Goal: Communication & Community: Answer question/provide support

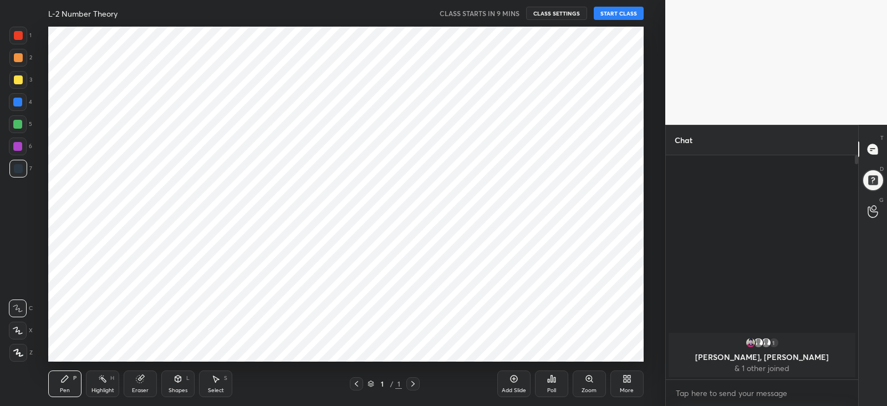
scroll to position [55116, 54829]
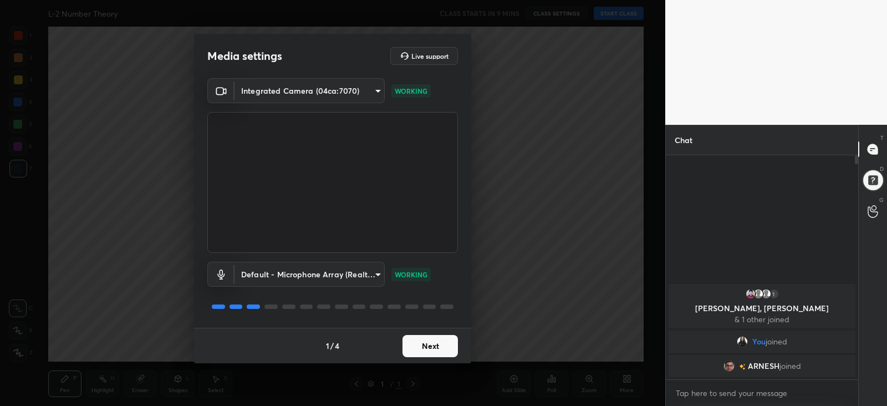
click at [558, 253] on div "Media settings Live support Integrated Camera (04ca:7070) a70cb4bef56e855b1926d…" at bounding box center [332, 203] width 665 height 406
click at [433, 348] on button "Next" at bounding box center [430, 346] width 55 height 22
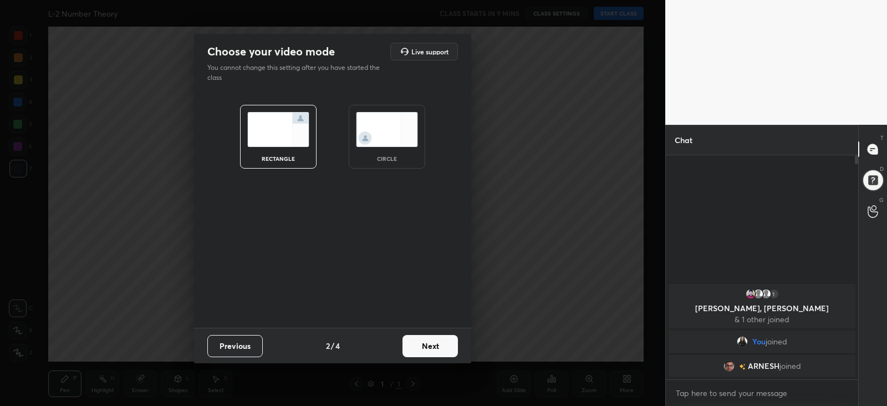
click at [380, 143] on img at bounding box center [387, 129] width 62 height 35
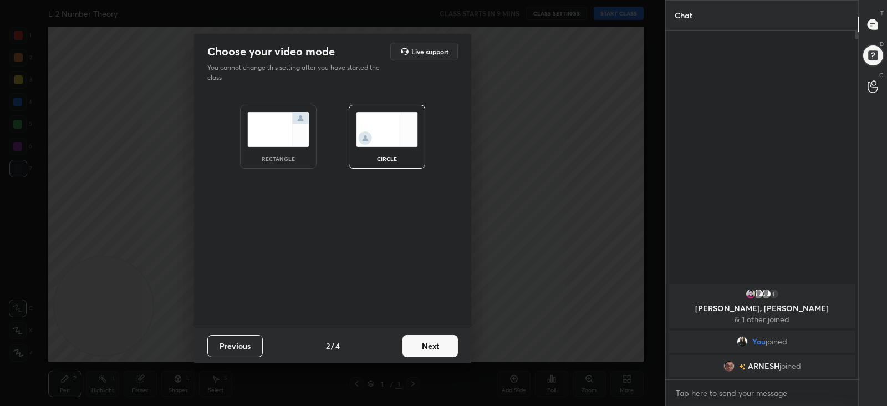
scroll to position [253, 189]
click at [438, 345] on button "Next" at bounding box center [430, 346] width 55 height 22
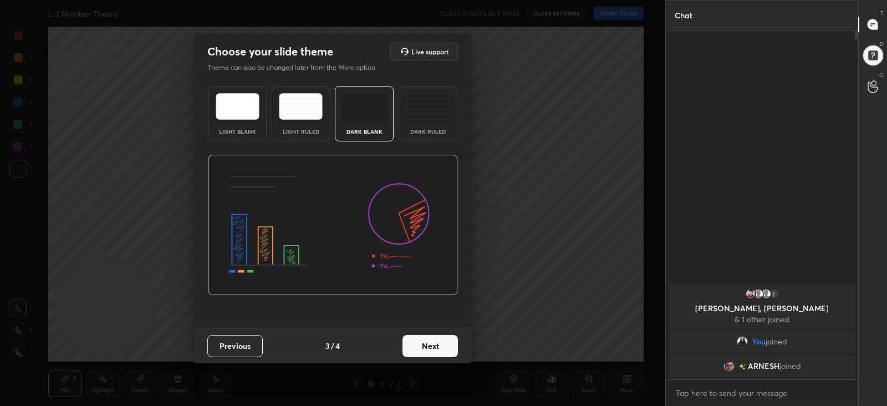
click at [438, 345] on button "Next" at bounding box center [430, 346] width 55 height 22
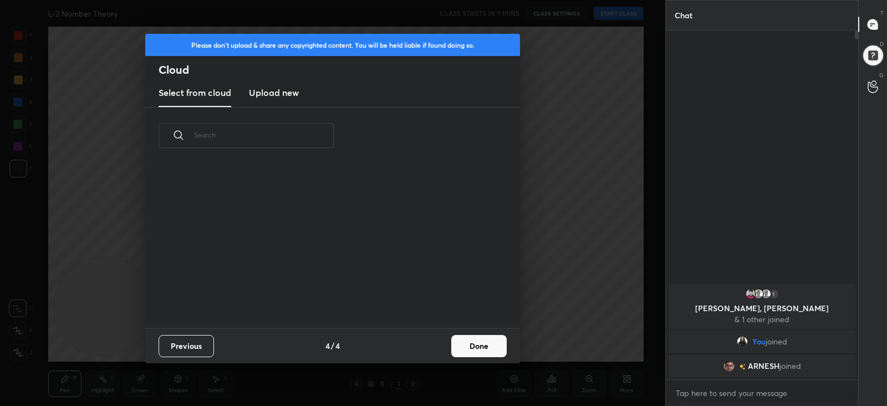
scroll to position [164, 356]
click at [485, 347] on button "Done" at bounding box center [478, 346] width 55 height 22
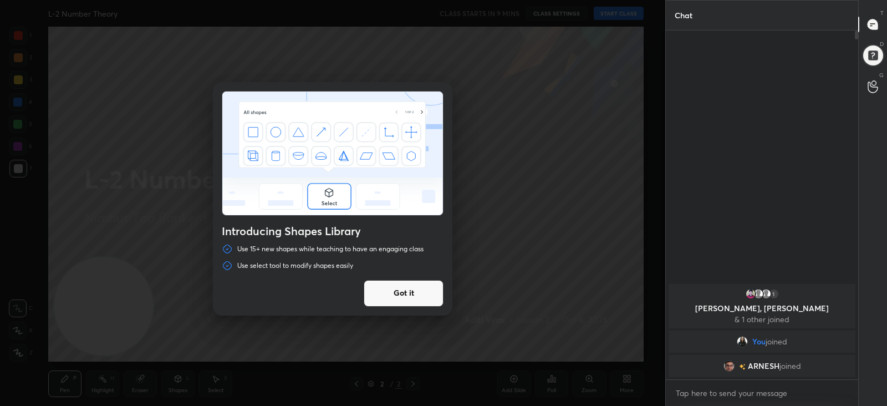
click at [402, 295] on button "Got it" at bounding box center [404, 293] width 80 height 27
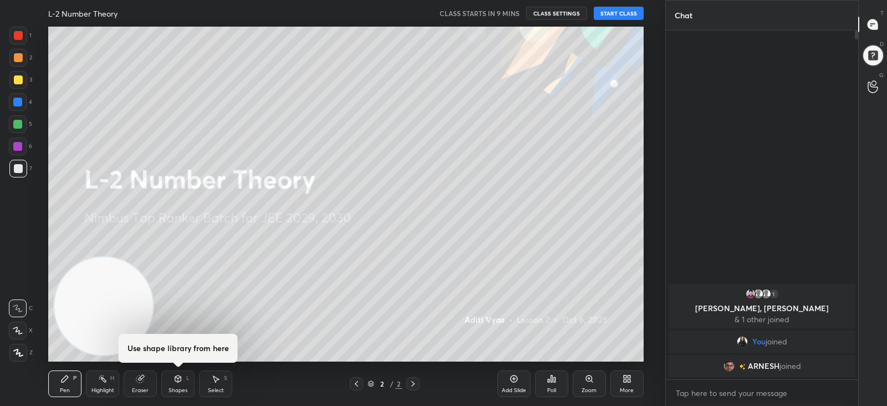
click at [414, 384] on icon at bounding box center [412, 384] width 3 height 6
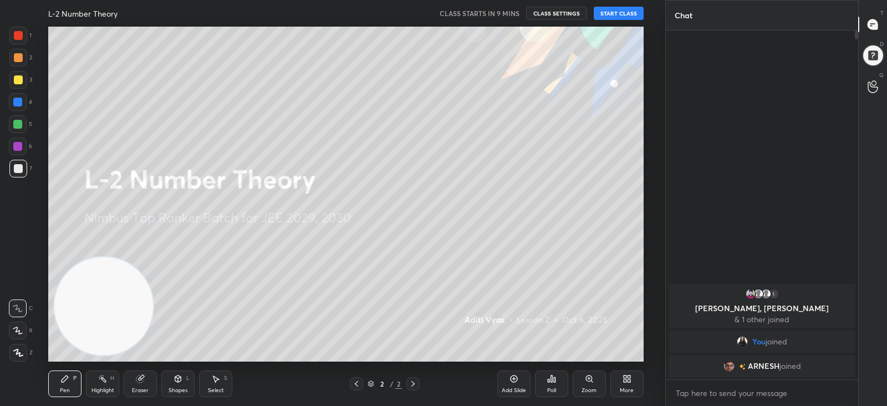
click at [517, 378] on icon at bounding box center [513, 378] width 7 height 7
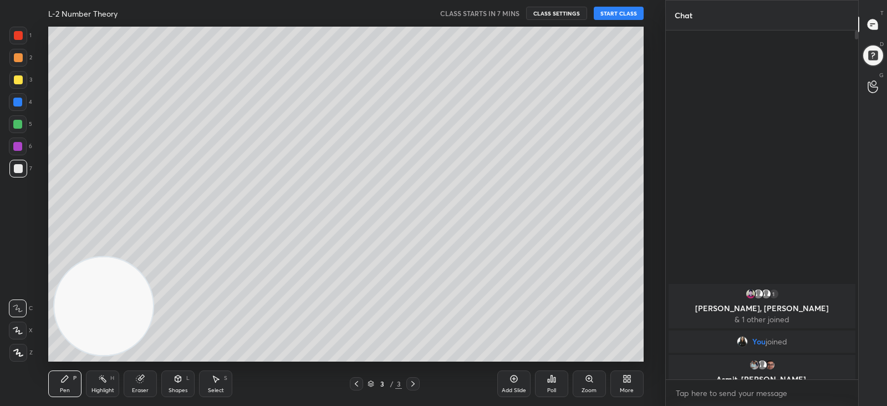
click at [869, 176] on div "T Messages (T) D Doubts (D) G Raise Hand (G)" at bounding box center [872, 203] width 29 height 406
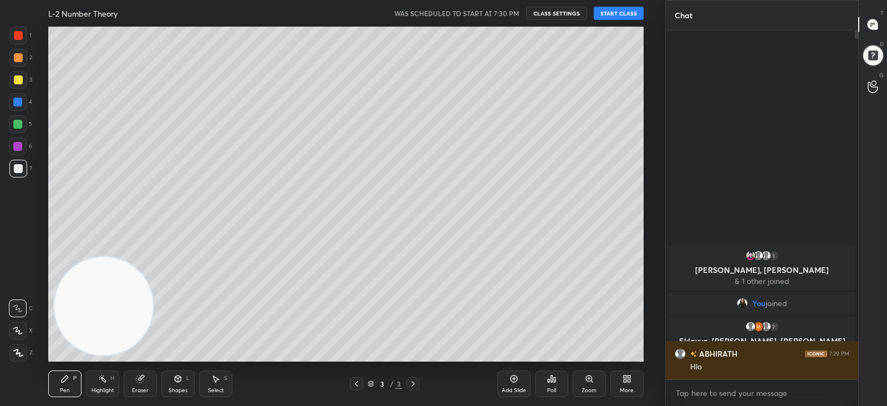
click at [614, 14] on button "START CLASS" at bounding box center [619, 13] width 50 height 13
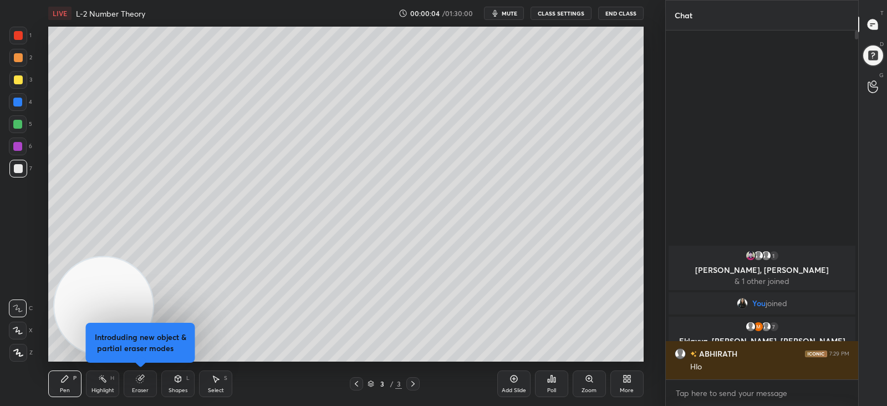
click at [139, 380] on icon at bounding box center [139, 378] width 7 height 7
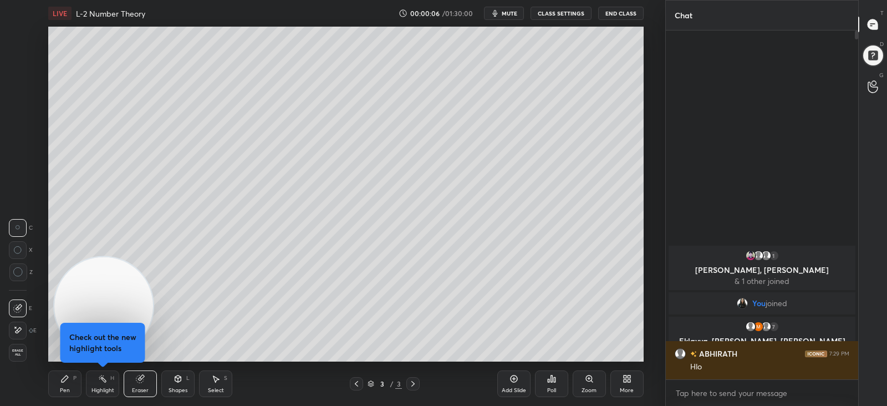
click at [108, 388] on div "Highlight" at bounding box center [102, 391] width 23 height 6
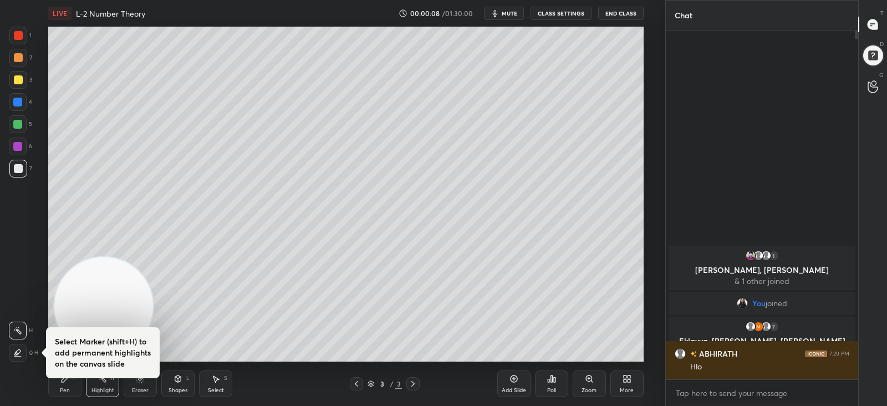
click at [17, 353] on icon at bounding box center [17, 352] width 9 height 9
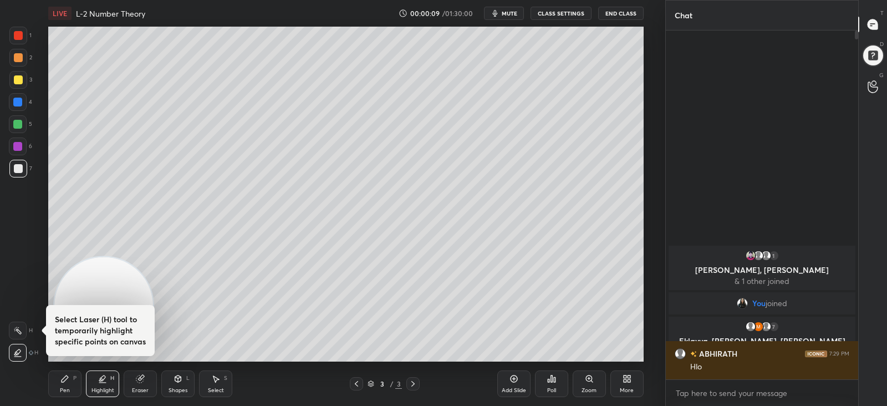
click at [18, 332] on rect at bounding box center [19, 332] width 6 height 6
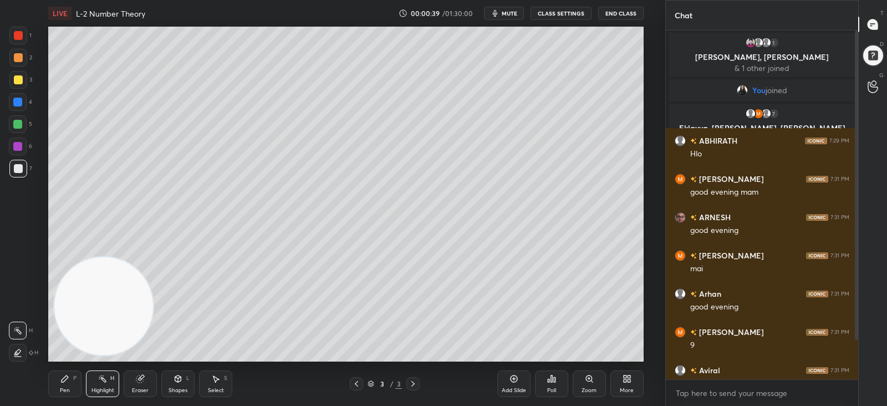
drag, startPoint x: 859, startPoint y: 295, endPoint x: 856, endPoint y: 310, distance: 15.3
click at [856, 310] on div "Chat 1 [PERSON_NAME], [PERSON_NAME] & 1 other joined You joined 7 Eklavya, [PER…" at bounding box center [776, 203] width 222 height 406
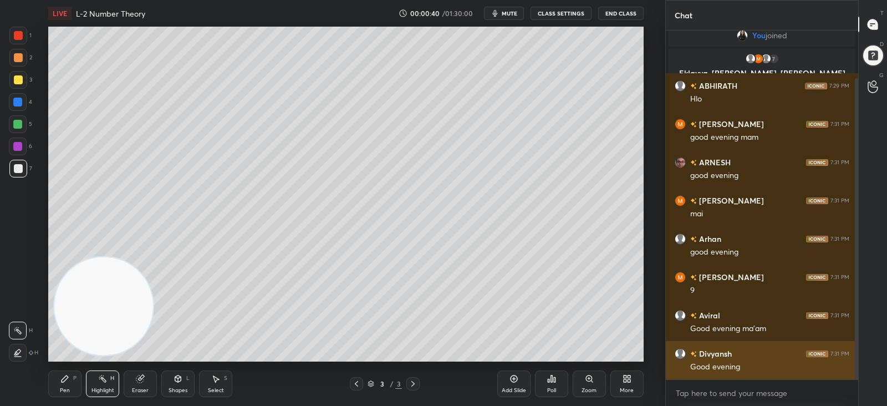
drag, startPoint x: 855, startPoint y: 318, endPoint x: 850, endPoint y: 350, distance: 33.1
click at [850, 350] on div "1 [PERSON_NAME], [PERSON_NAME] & 1 other joined You joined 7 Eklavya, [PERSON_N…" at bounding box center [762, 204] width 192 height 349
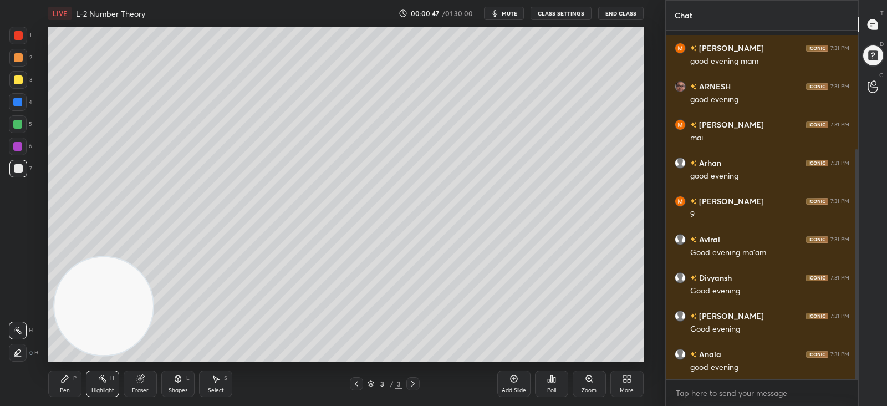
scroll to position [180, 0]
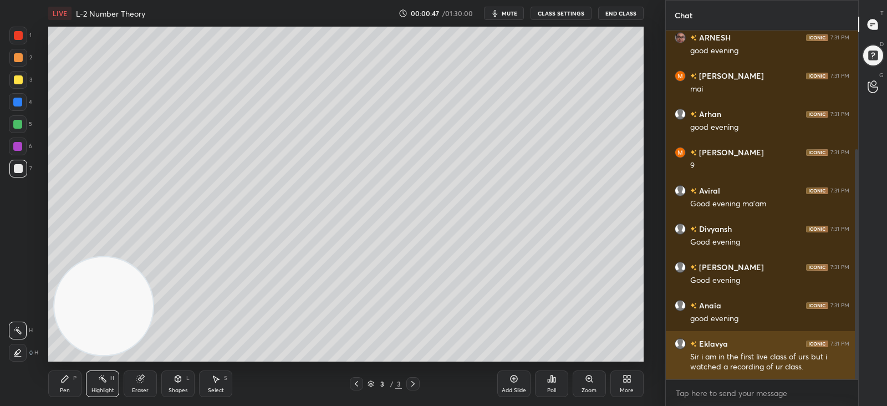
click at [754, 366] on div "Sir i am in the first live class of urs but i watched a recording of ur class." at bounding box center [769, 362] width 159 height 21
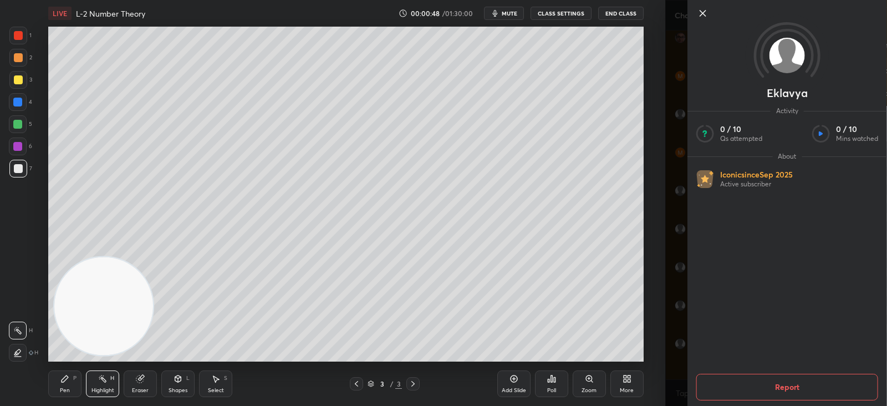
click at [703, 12] on icon at bounding box center [702, 13] width 13 height 13
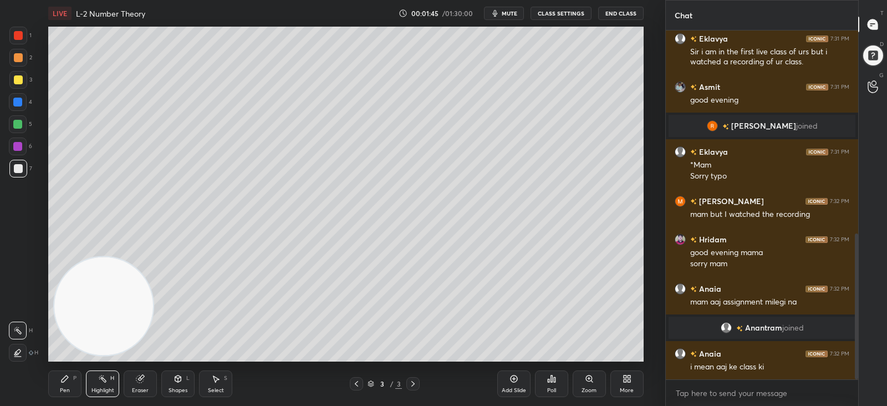
scroll to position [522, 0]
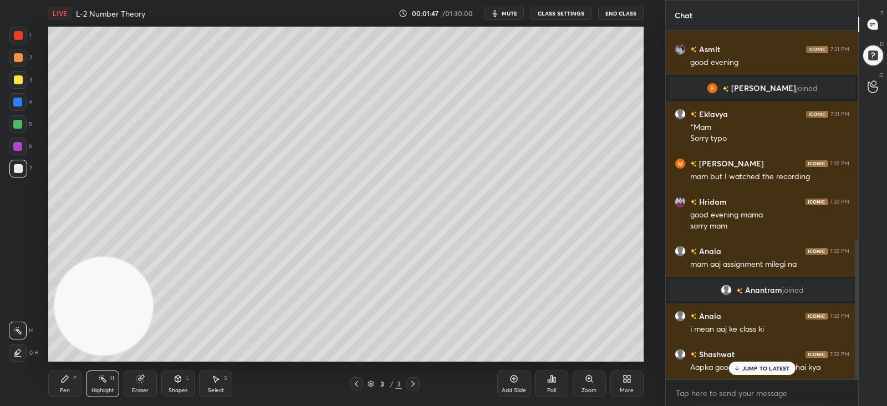
drag, startPoint x: 758, startPoint y: 366, endPoint x: 752, endPoint y: 364, distance: 5.8
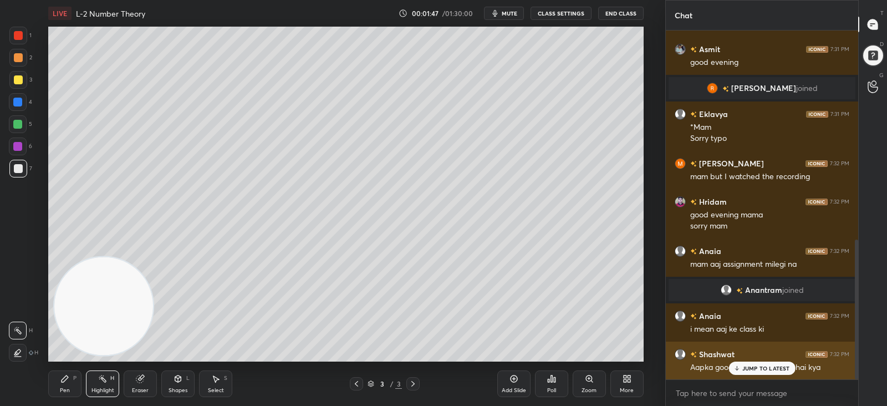
click at [757, 366] on p "JUMP TO LATEST" at bounding box center [766, 368] width 48 height 7
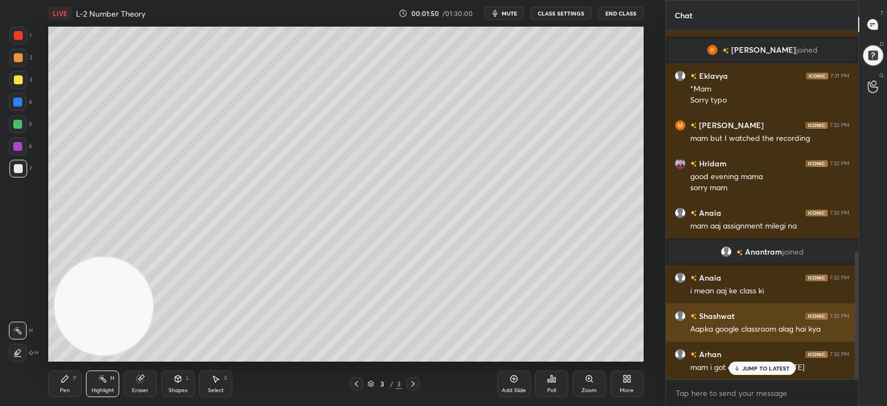
scroll to position [599, 0]
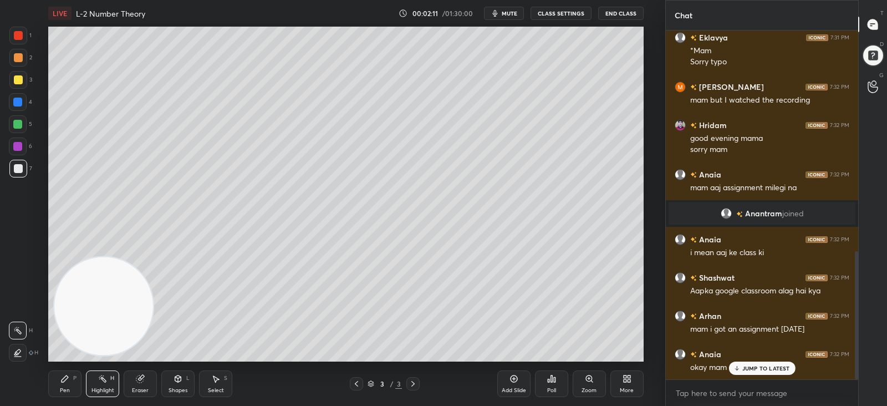
click at [67, 382] on icon at bounding box center [64, 378] width 9 height 9
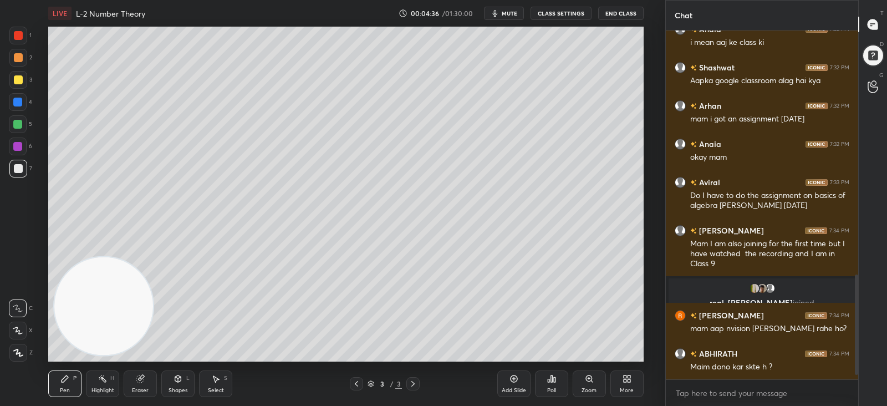
scroll to position [847, 0]
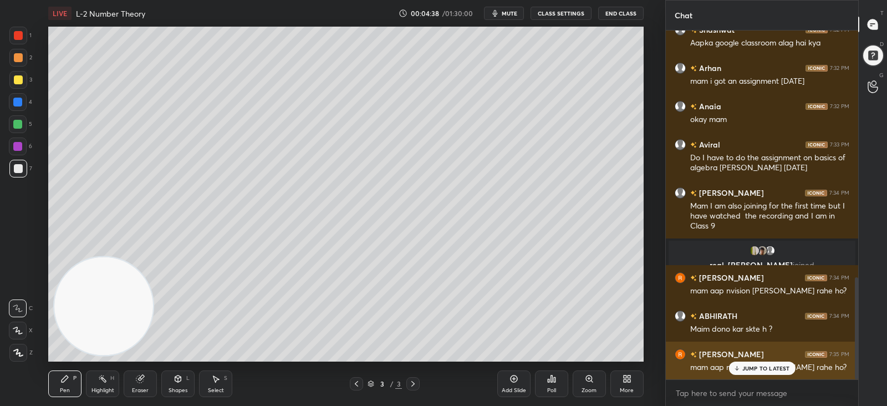
click at [743, 365] on p "JUMP TO LATEST" at bounding box center [766, 368] width 48 height 7
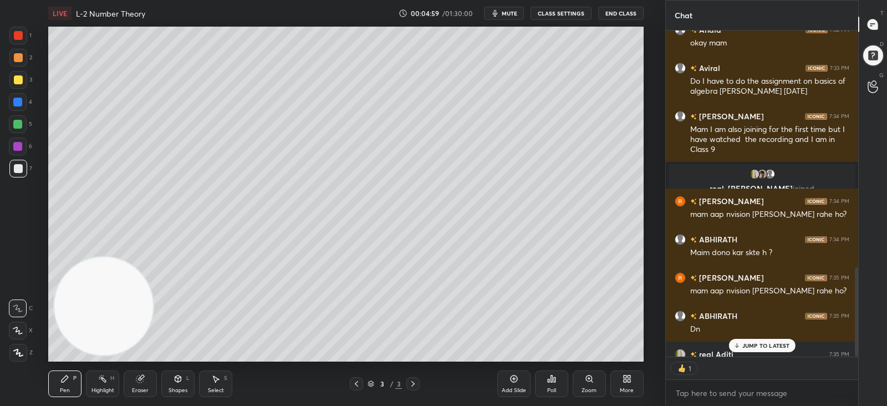
scroll to position [4, 3]
click at [752, 345] on p "JUMP TO LATEST" at bounding box center [766, 345] width 48 height 7
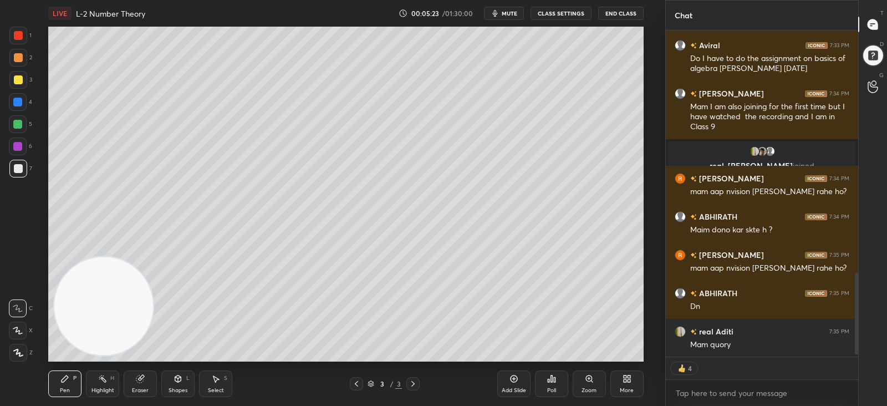
scroll to position [984, 0]
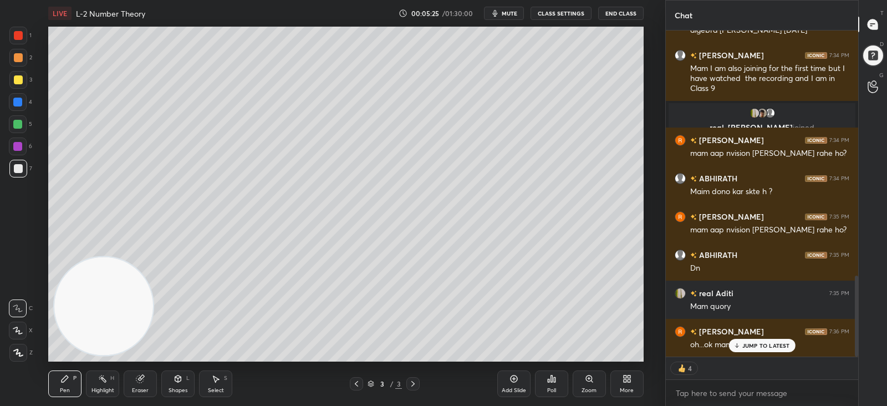
click at [747, 342] on p "JUMP TO LATEST" at bounding box center [766, 345] width 48 height 7
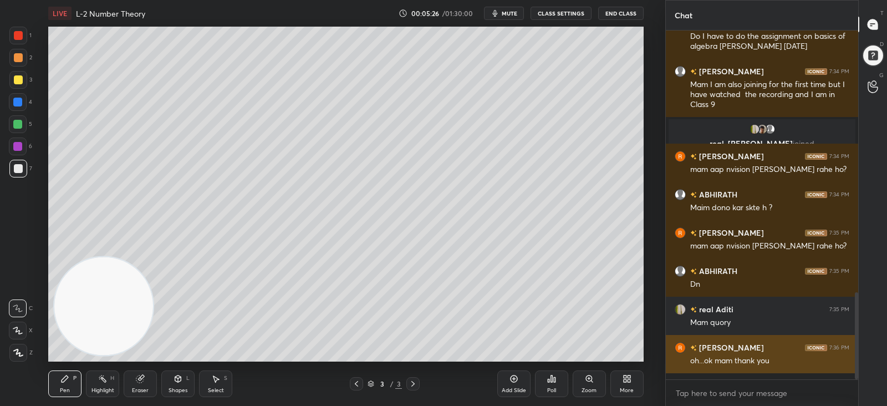
scroll to position [345, 189]
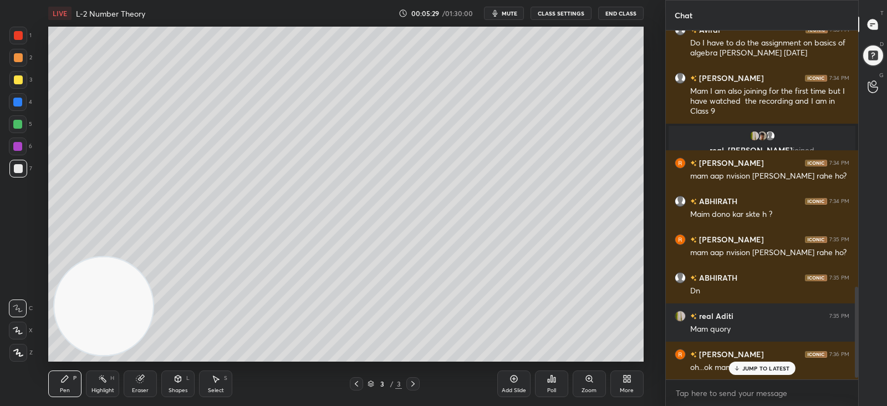
click at [752, 367] on p "JUMP TO LATEST" at bounding box center [766, 368] width 48 height 7
drag, startPoint x: 140, startPoint y: 385, endPoint x: 154, endPoint y: 379, distance: 15.4
click at [144, 385] on div "Eraser" at bounding box center [140, 383] width 33 height 27
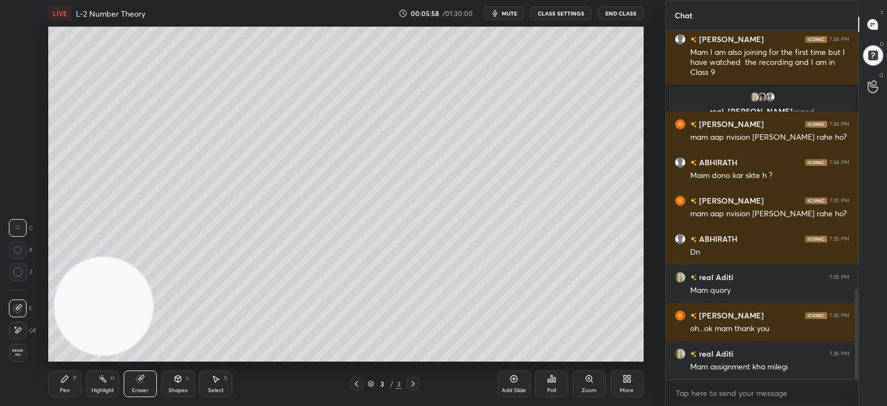
scroll to position [4, 3]
click at [68, 390] on div "Pen" at bounding box center [65, 391] width 10 height 6
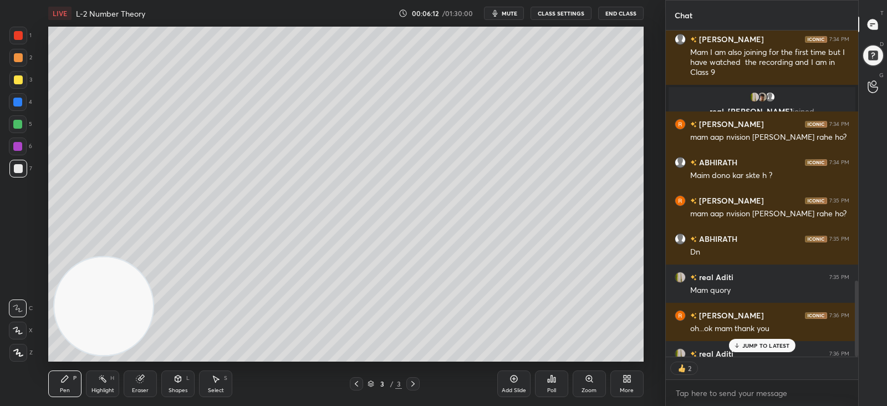
scroll to position [1071, 0]
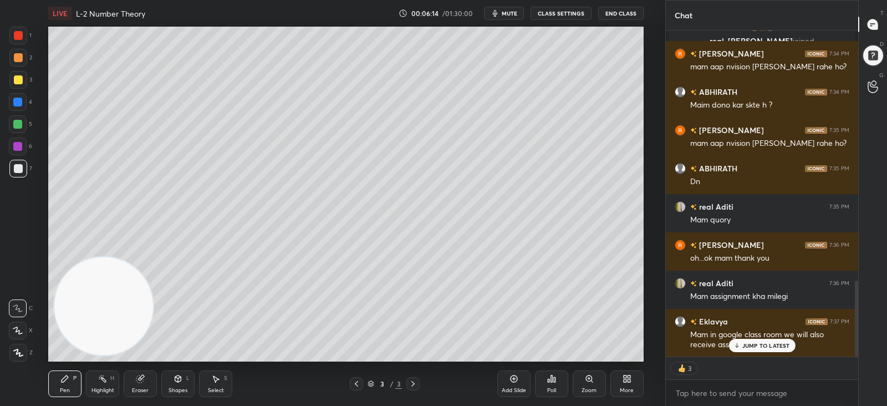
click at [749, 342] on p "JUMP TO LATEST" at bounding box center [766, 345] width 48 height 7
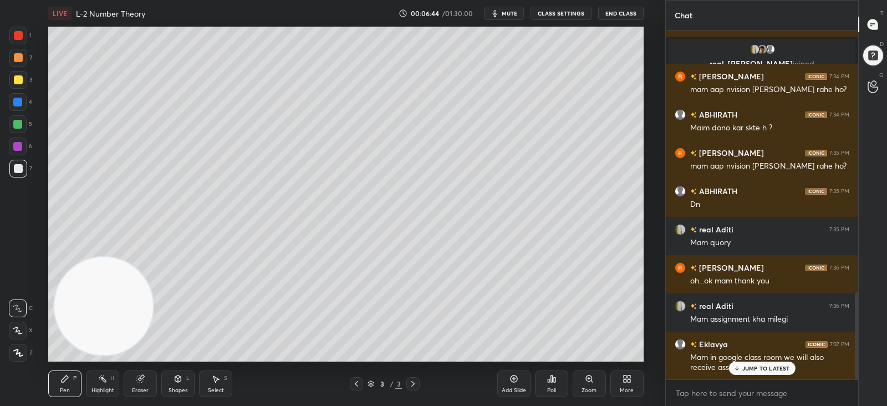
scroll to position [1048, 0]
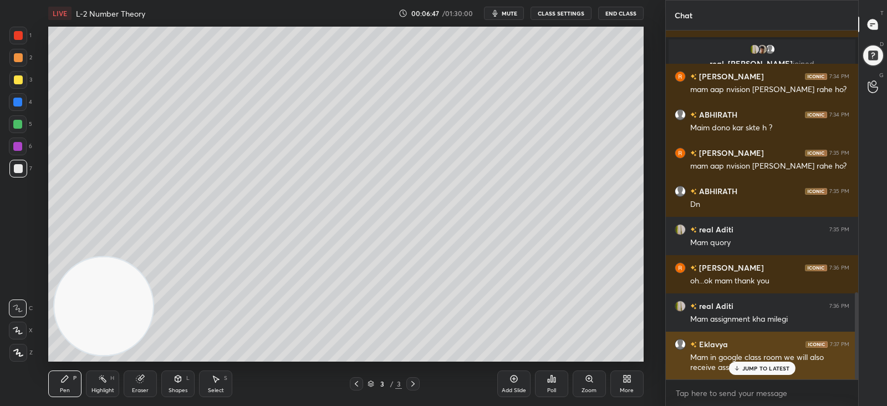
click at [759, 368] on p "JUMP TO LATEST" at bounding box center [766, 368] width 48 height 7
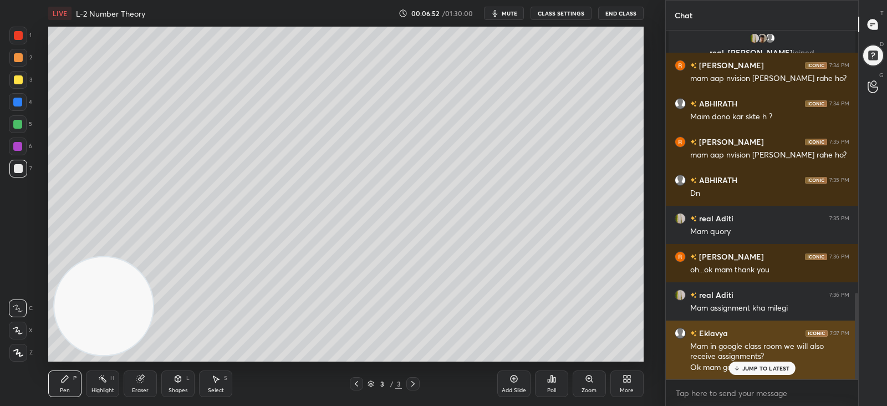
drag, startPoint x: 757, startPoint y: 369, endPoint x: 744, endPoint y: 370, distance: 13.4
click at [757, 369] on p "JUMP TO LATEST" at bounding box center [766, 368] width 48 height 7
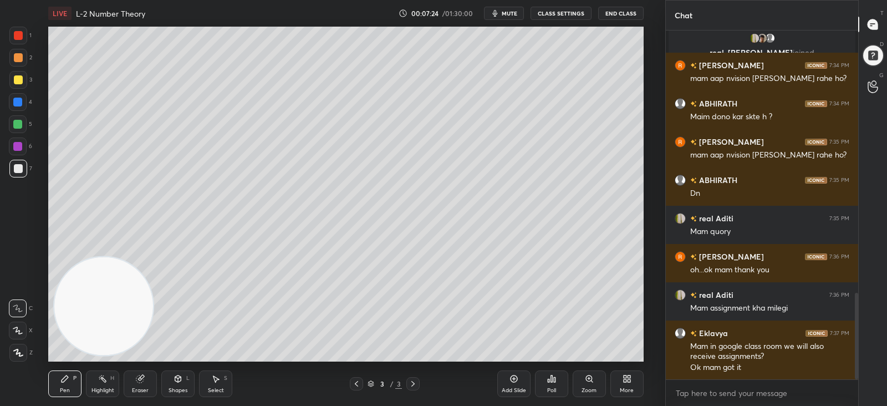
click at [552, 382] on icon at bounding box center [551, 378] width 9 height 9
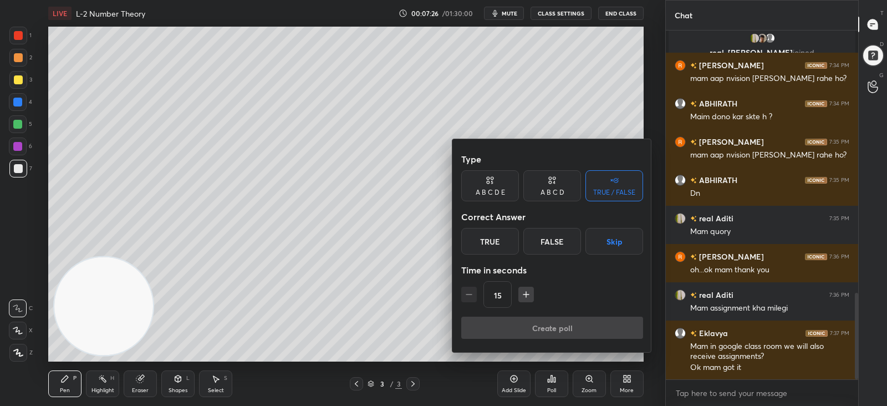
click at [489, 243] on div "True" at bounding box center [490, 241] width 58 height 27
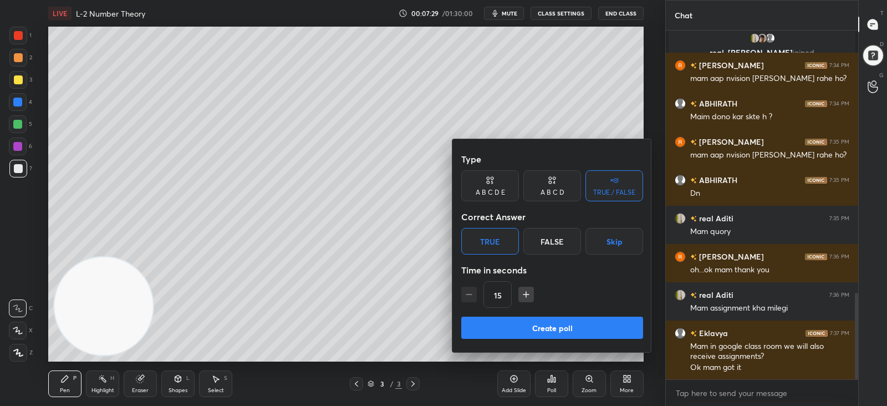
click at [538, 328] on button "Create poll" at bounding box center [552, 328] width 182 height 22
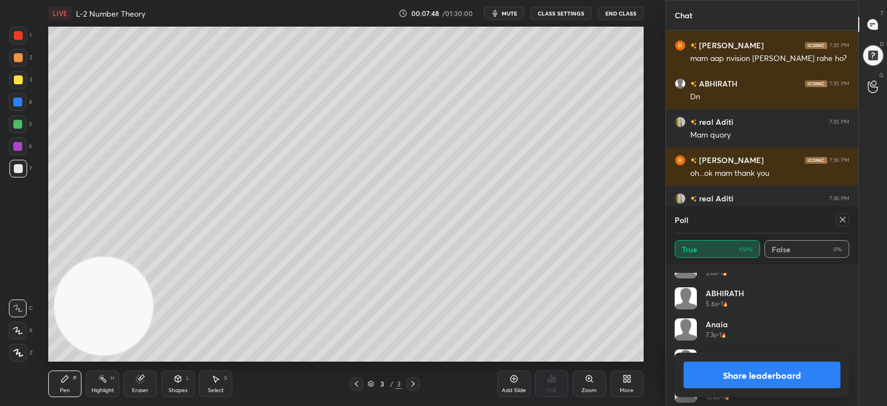
scroll to position [363, 0]
click at [842, 217] on icon at bounding box center [842, 219] width 9 height 9
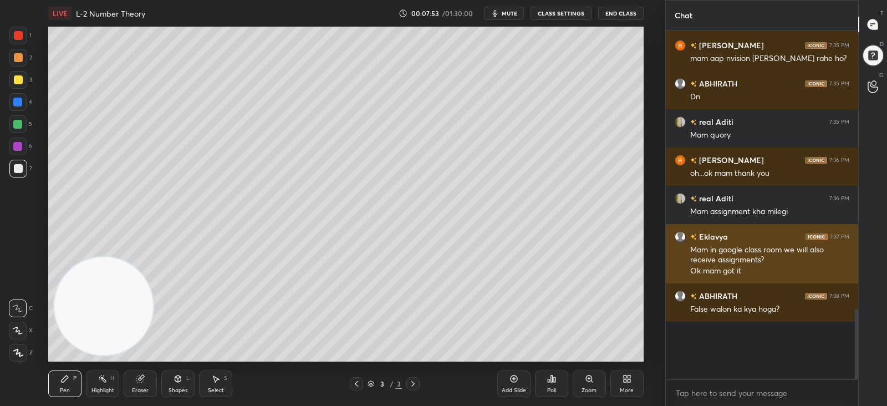
scroll to position [1103, 0]
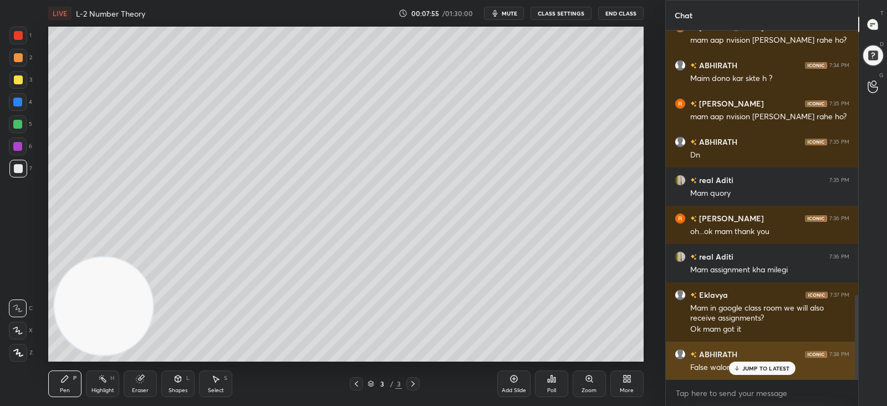
click at [736, 367] on icon at bounding box center [736, 368] width 7 height 7
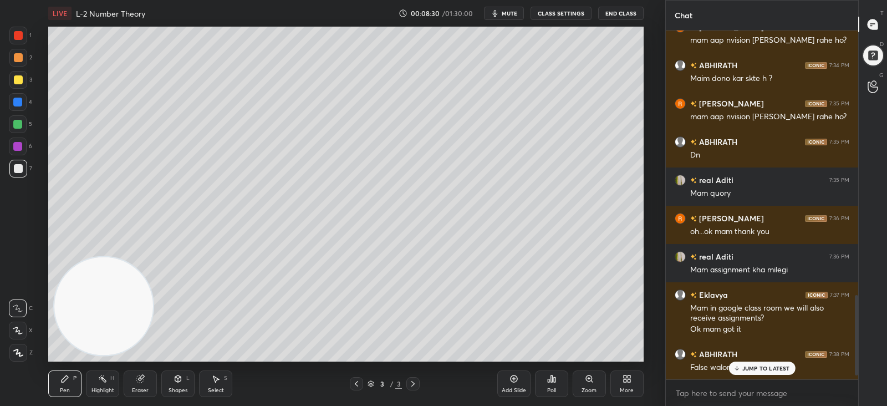
click at [17, 78] on div at bounding box center [18, 79] width 9 height 9
click at [14, 170] on div at bounding box center [18, 168] width 9 height 9
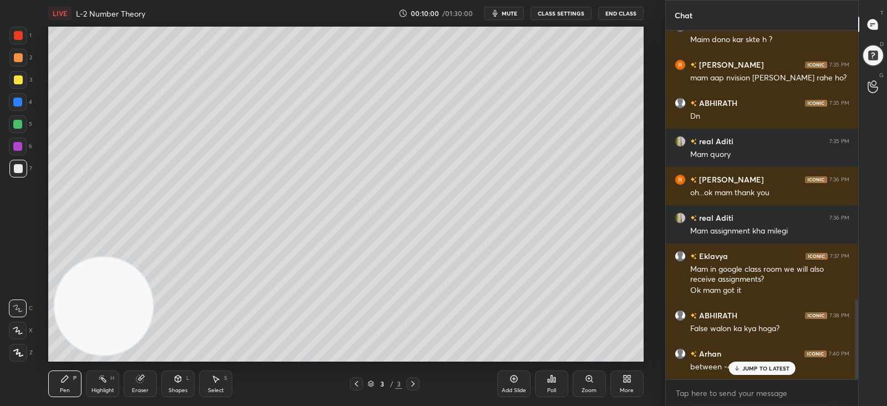
scroll to position [1174, 0]
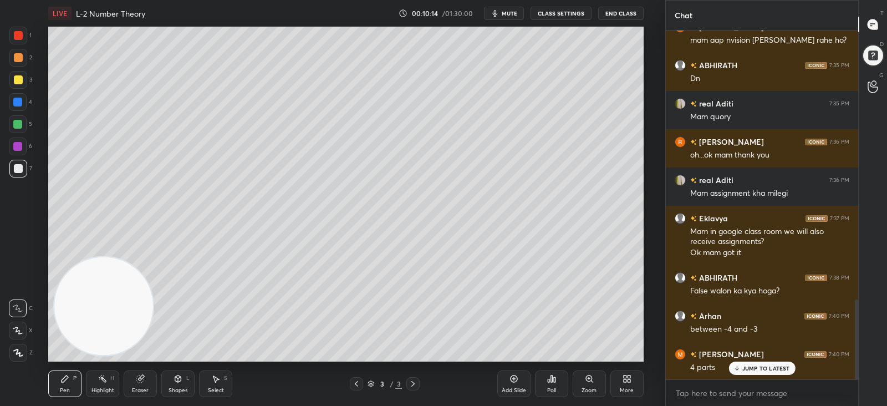
drag, startPoint x: 17, startPoint y: 79, endPoint x: 15, endPoint y: 97, distance: 18.4
click at [17, 79] on div at bounding box center [18, 79] width 9 height 9
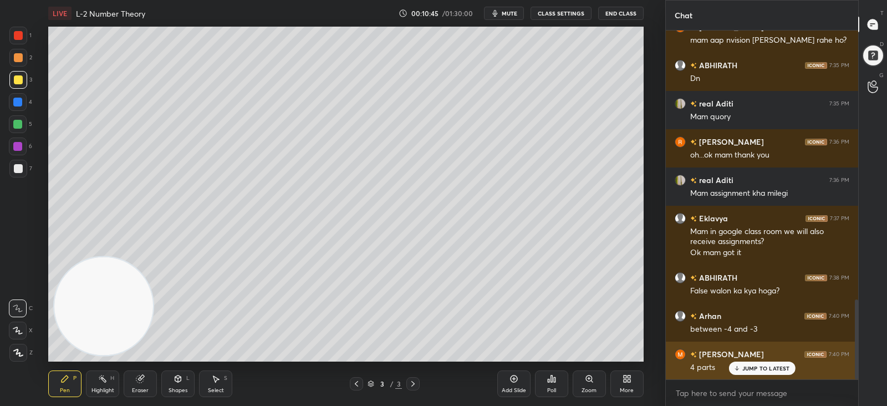
click at [759, 368] on p "JUMP TO LATEST" at bounding box center [766, 368] width 48 height 7
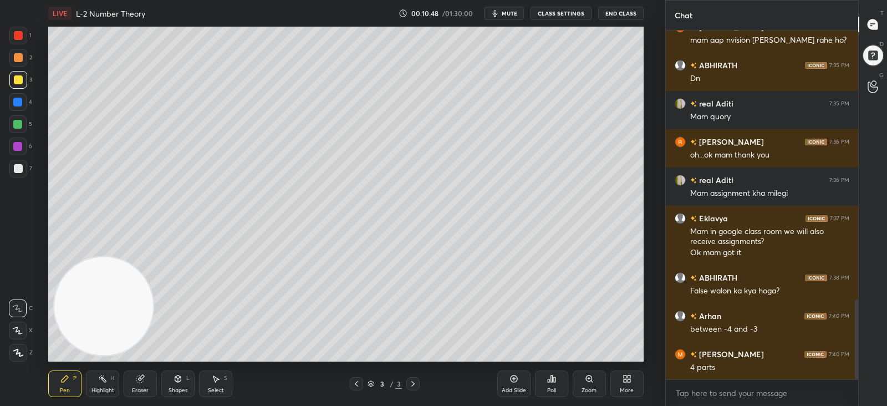
click at [507, 382] on div "Add Slide" at bounding box center [513, 383] width 33 height 27
click at [17, 79] on div at bounding box center [18, 79] width 9 height 9
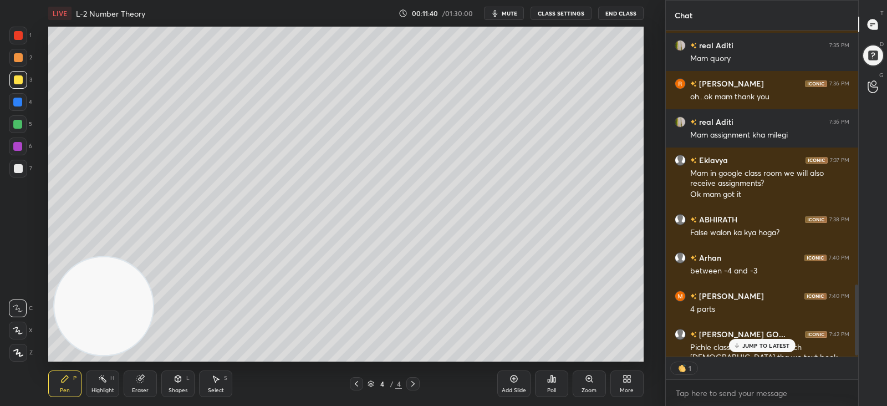
scroll to position [4, 3]
click at [751, 342] on p "JUMP TO LATEST" at bounding box center [766, 345] width 48 height 7
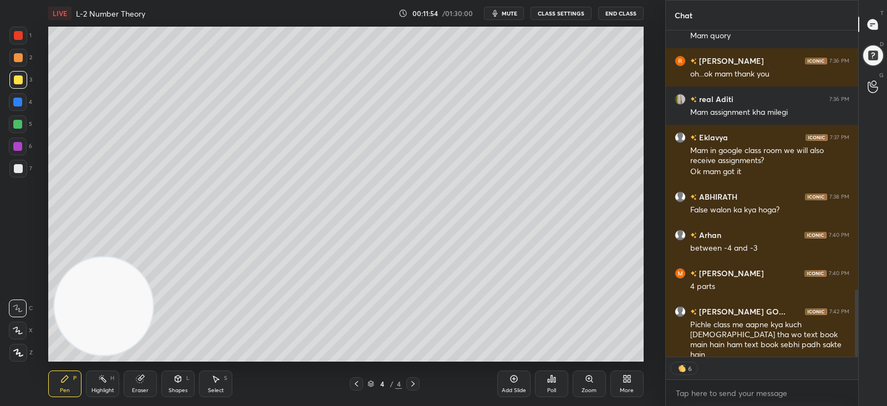
click at [105, 384] on div "Highlight H" at bounding box center [102, 383] width 33 height 27
click at [139, 381] on icon at bounding box center [139, 378] width 7 height 7
click at [69, 384] on div "Pen P" at bounding box center [64, 383] width 33 height 27
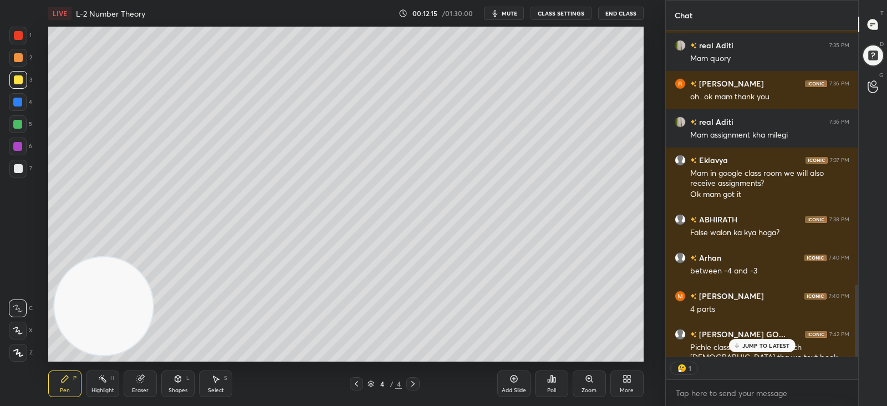
scroll to position [4, 3]
click at [18, 168] on div at bounding box center [18, 168] width 9 height 9
click at [181, 382] on icon at bounding box center [178, 378] width 9 height 9
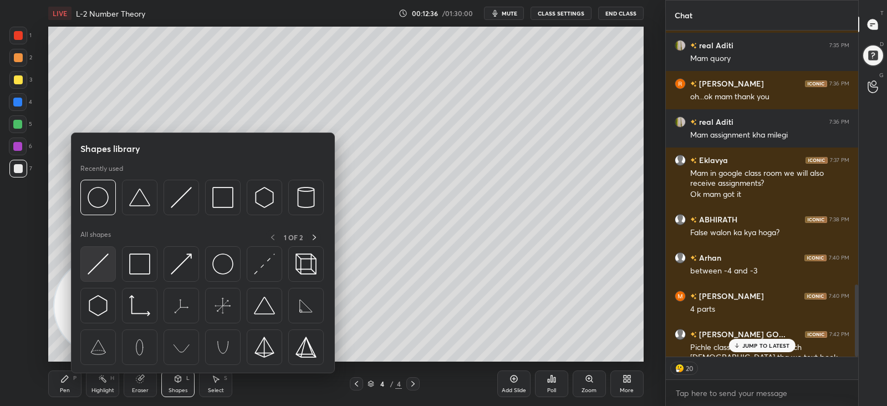
drag, startPoint x: 97, startPoint y: 264, endPoint x: 116, endPoint y: 258, distance: 20.3
click at [97, 263] on img at bounding box center [98, 263] width 21 height 21
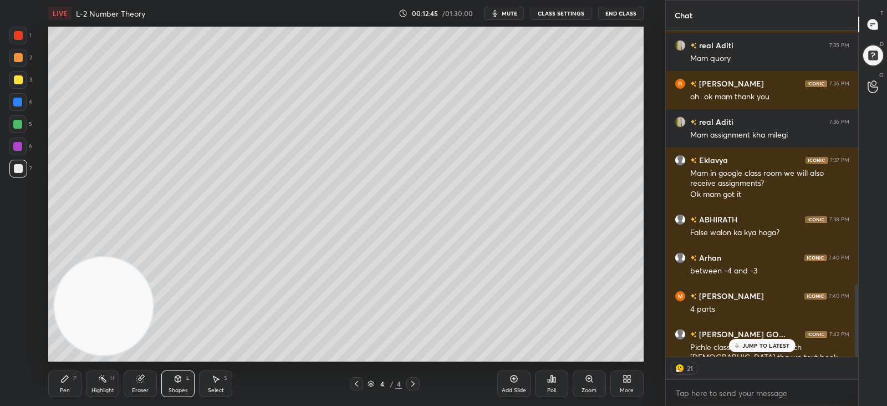
click at [15, 99] on div at bounding box center [17, 102] width 9 height 9
click at [61, 388] on div "Pen" at bounding box center [65, 391] width 10 height 6
click at [144, 389] on div "Eraser" at bounding box center [140, 391] width 17 height 6
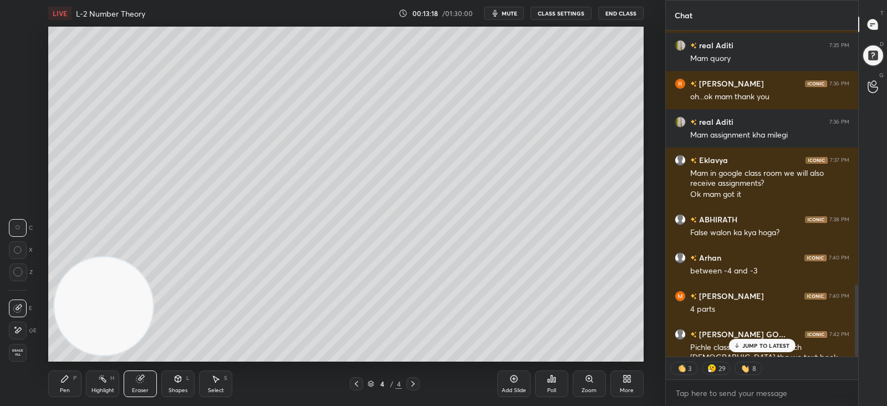
click at [58, 379] on div "Pen P" at bounding box center [64, 383] width 33 height 27
click at [134, 388] on div "Eraser" at bounding box center [140, 391] width 17 height 6
click at [64, 389] on div "Pen" at bounding box center [65, 391] width 10 height 6
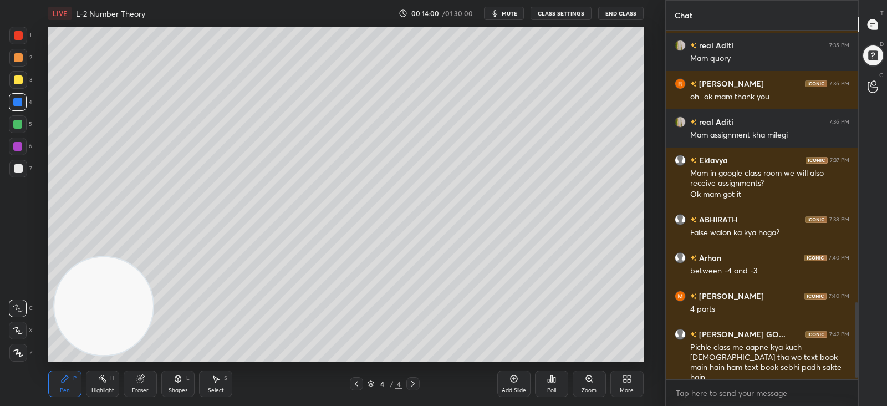
scroll to position [1259, 0]
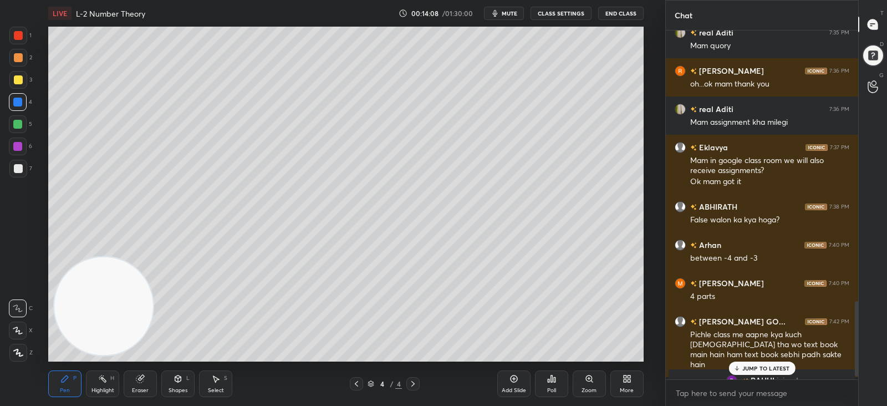
drag, startPoint x: 139, startPoint y: 385, endPoint x: 147, endPoint y: 385, distance: 8.3
click at [139, 386] on div "Eraser" at bounding box center [140, 383] width 33 height 27
click at [182, 384] on div "Shapes L" at bounding box center [177, 383] width 33 height 27
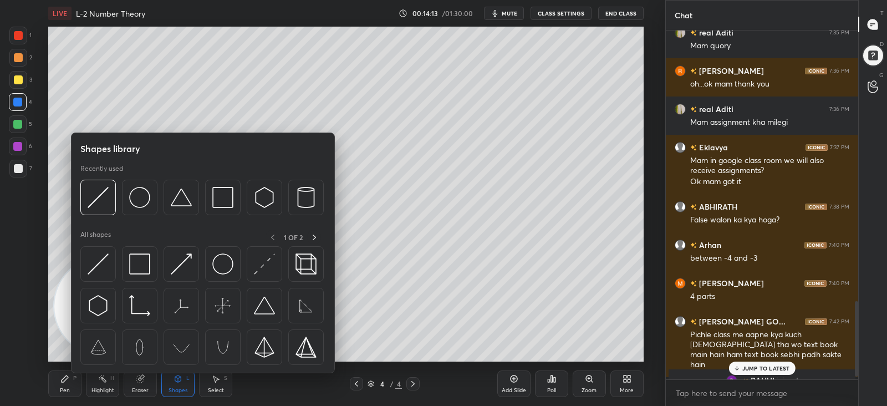
click at [16, 165] on div at bounding box center [18, 168] width 9 height 9
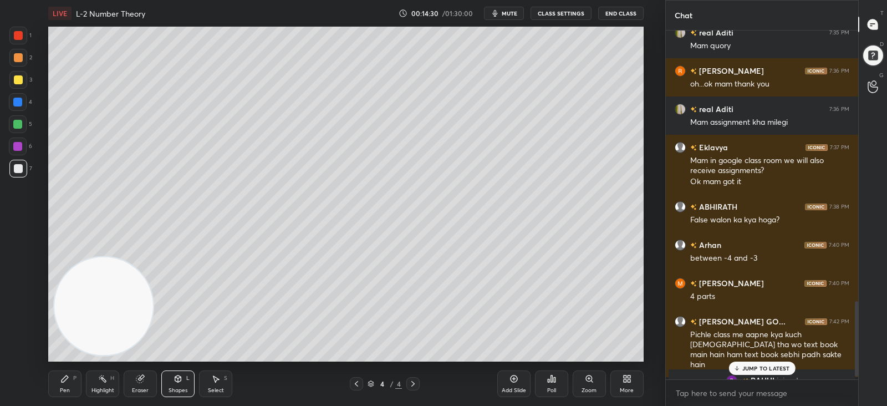
click at [145, 381] on div "Eraser" at bounding box center [140, 383] width 33 height 27
click at [57, 383] on div "Pen P" at bounding box center [64, 383] width 33 height 27
click at [17, 100] on div at bounding box center [17, 102] width 9 height 9
drag, startPoint x: 176, startPoint y: 384, endPoint x: 181, endPoint y: 379, distance: 7.1
click at [175, 384] on div "Shapes L" at bounding box center [177, 383] width 33 height 27
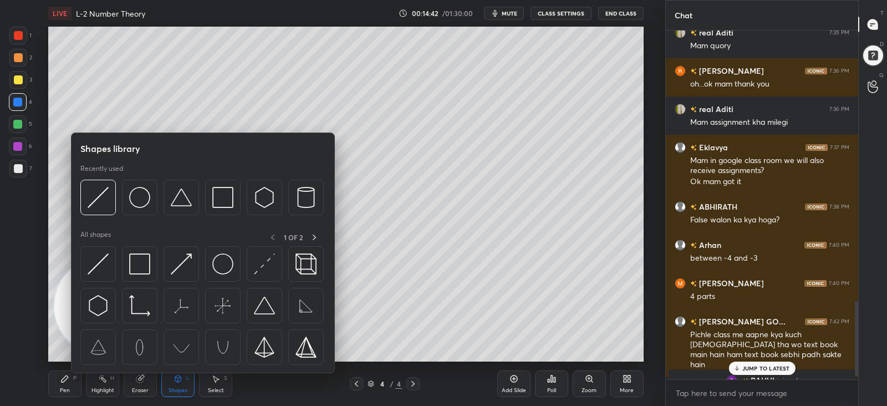
drag, startPoint x: 93, startPoint y: 264, endPoint x: 128, endPoint y: 257, distance: 35.6
click at [94, 264] on img at bounding box center [98, 263] width 21 height 21
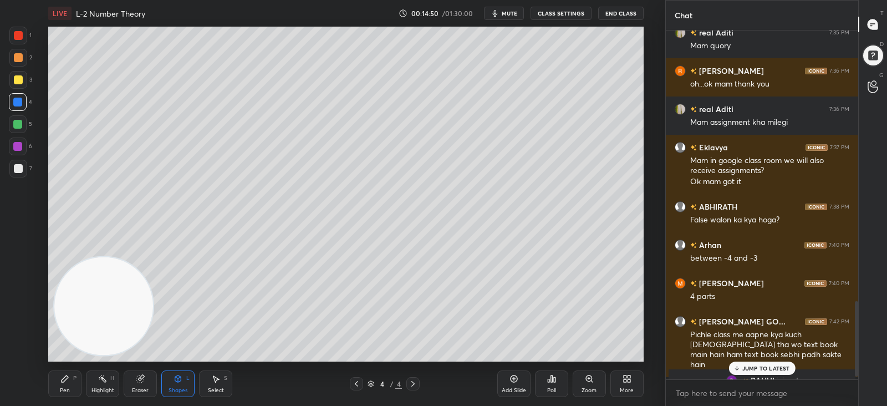
click at [18, 170] on div at bounding box center [18, 168] width 9 height 9
click at [14, 79] on div at bounding box center [18, 79] width 9 height 9
drag, startPoint x: 58, startPoint y: 385, endPoint x: 98, endPoint y: 365, distance: 44.1
click at [62, 385] on div "Pen P" at bounding box center [64, 383] width 33 height 27
click at [17, 104] on div at bounding box center [17, 102] width 9 height 9
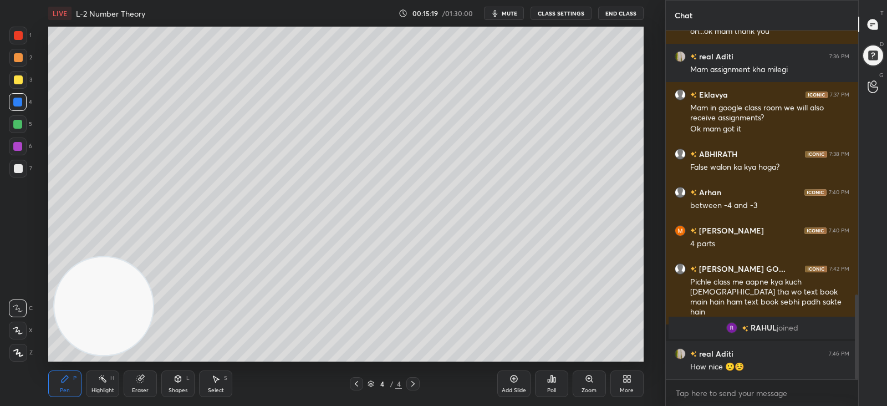
scroll to position [1087, 0]
click at [16, 165] on div at bounding box center [18, 168] width 9 height 9
drag, startPoint x: 14, startPoint y: 75, endPoint x: 6, endPoint y: 98, distance: 24.7
click at [16, 76] on div at bounding box center [18, 79] width 9 height 9
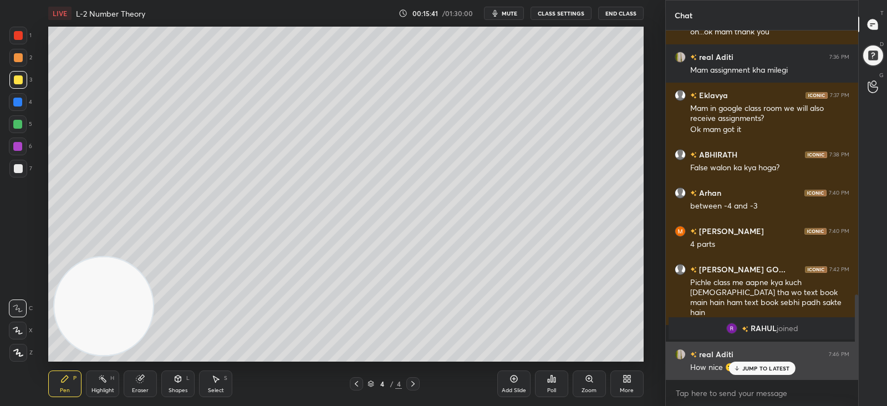
click at [744, 367] on p "JUMP TO LATEST" at bounding box center [766, 368] width 48 height 7
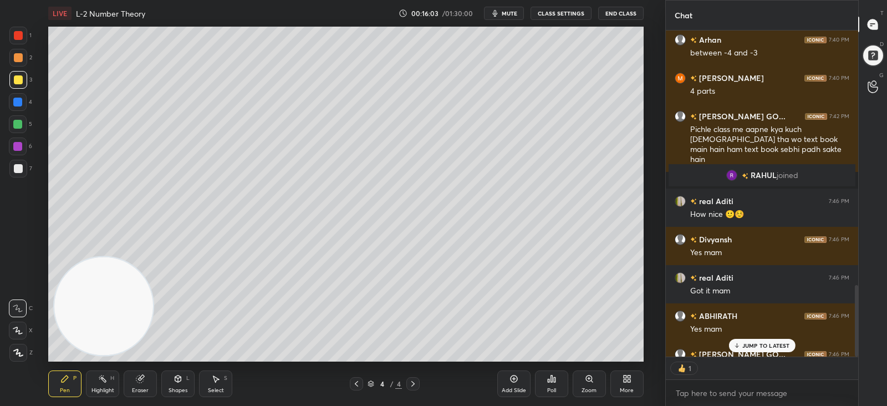
scroll to position [4, 3]
click at [510, 380] on icon at bounding box center [514, 378] width 9 height 9
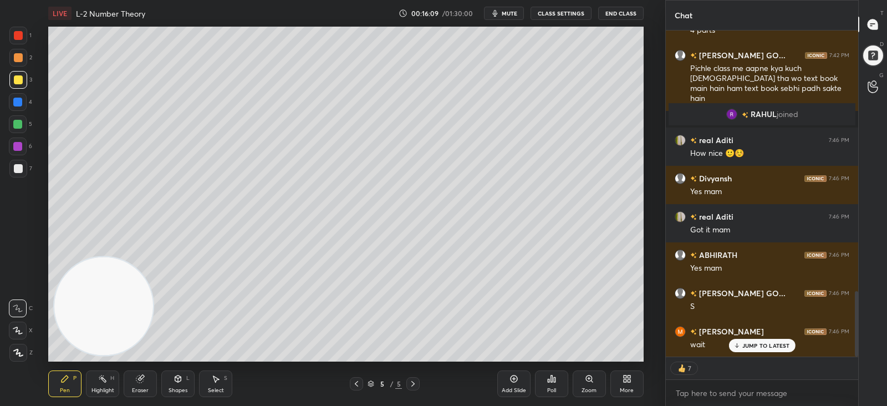
click at [354, 382] on icon at bounding box center [356, 383] width 9 height 9
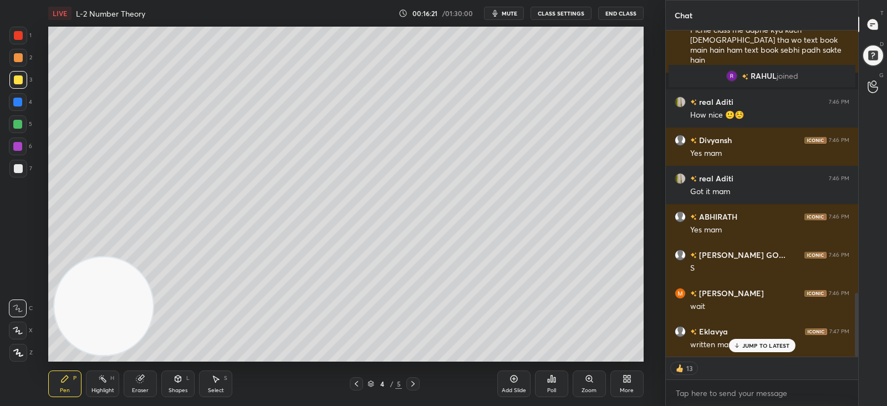
click at [768, 342] on div "JUMP TO LATEST" at bounding box center [762, 345] width 67 height 13
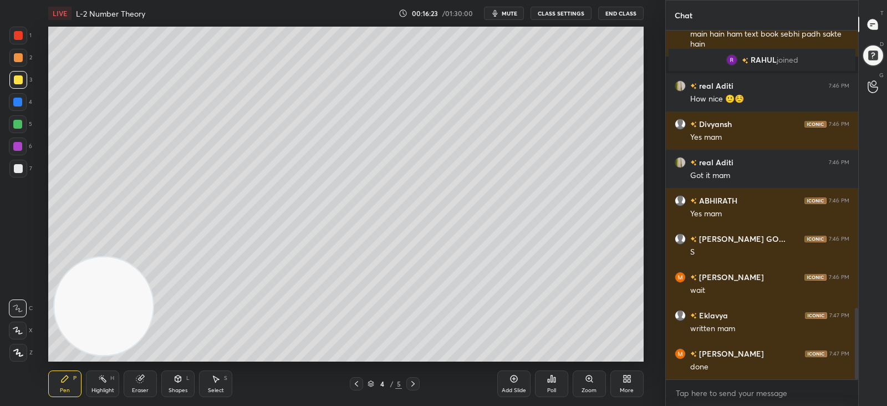
scroll to position [1394, 0]
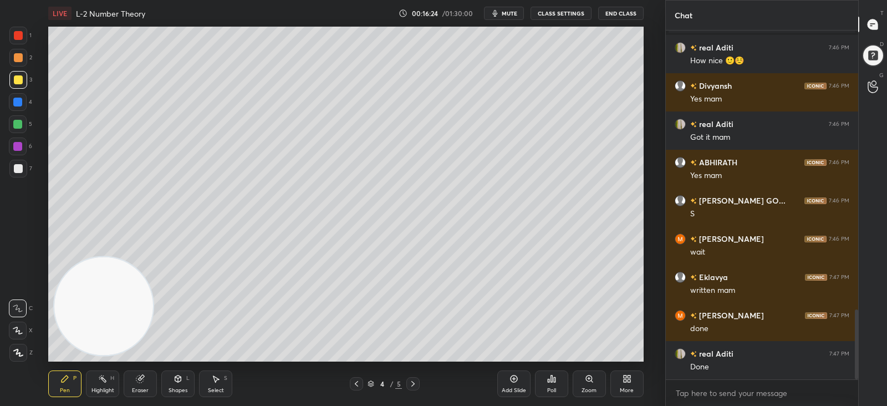
click at [510, 378] on icon at bounding box center [514, 378] width 9 height 9
click at [19, 80] on div at bounding box center [18, 79] width 9 height 9
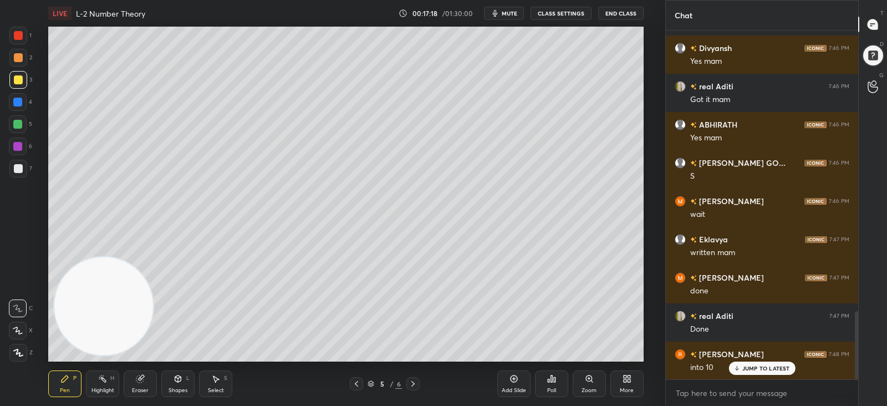
click at [14, 167] on div at bounding box center [18, 168] width 9 height 9
drag, startPoint x: 139, startPoint y: 386, endPoint x: 150, endPoint y: 367, distance: 22.6
click at [140, 384] on div "Eraser" at bounding box center [140, 383] width 33 height 27
drag, startPoint x: 63, startPoint y: 384, endPoint x: 138, endPoint y: 330, distance: 91.9
click at [63, 384] on div "Pen P" at bounding box center [64, 383] width 33 height 27
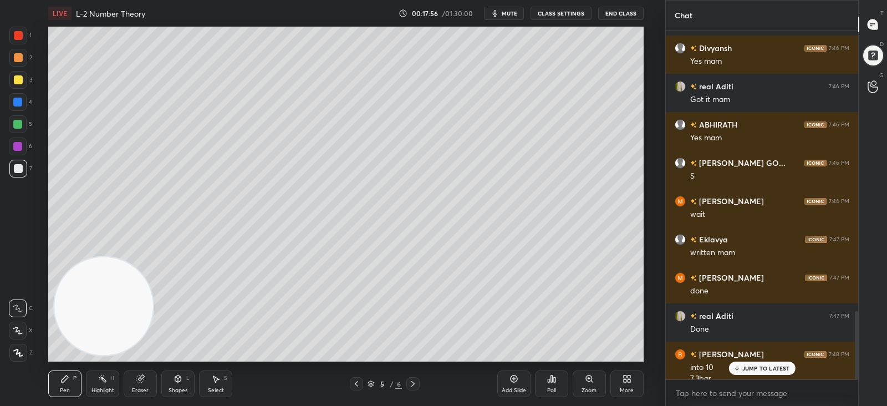
scroll to position [1443, 0]
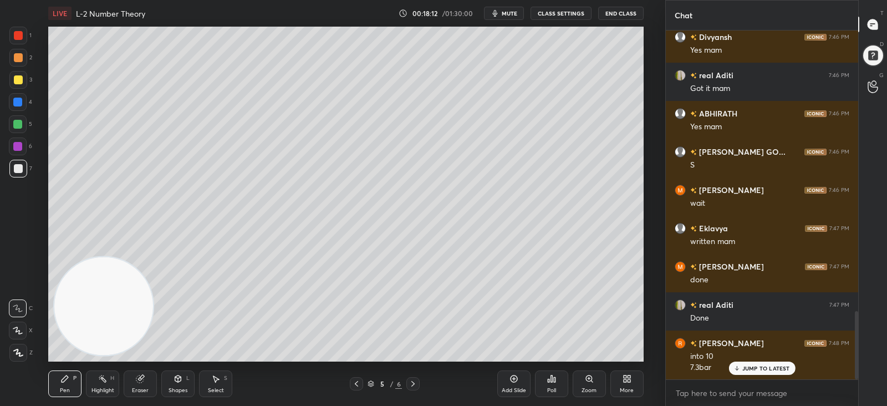
click at [18, 120] on div at bounding box center [17, 124] width 9 height 9
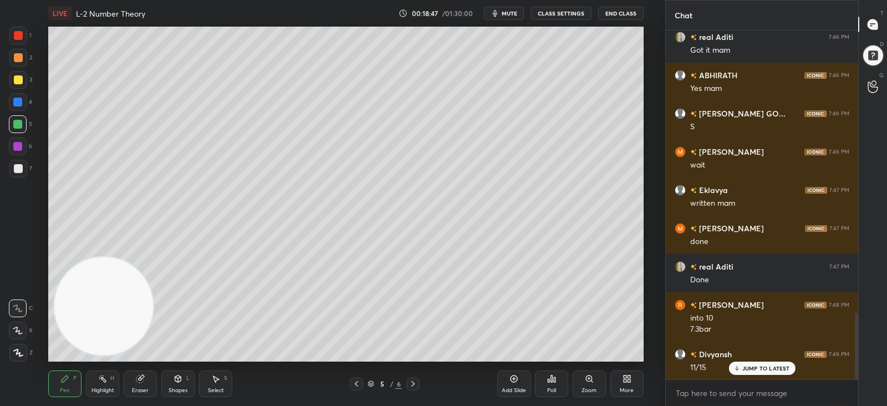
drag, startPoint x: 17, startPoint y: 101, endPoint x: 25, endPoint y: 107, distance: 10.3
click at [18, 101] on div at bounding box center [17, 102] width 9 height 9
click at [17, 169] on div at bounding box center [18, 168] width 9 height 9
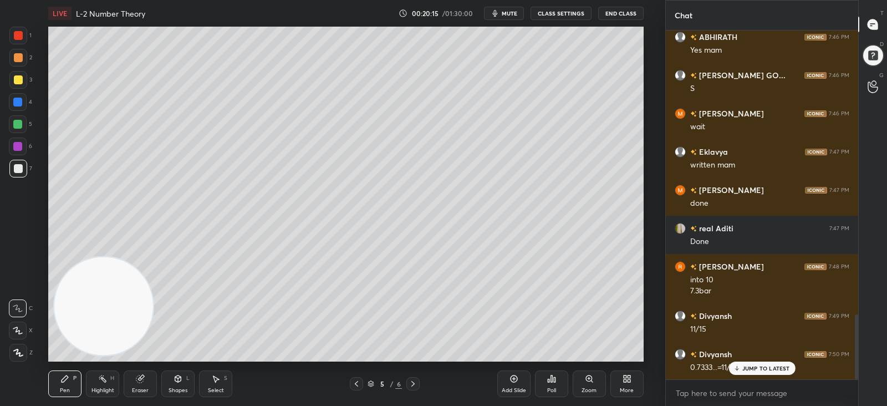
scroll to position [1558, 0]
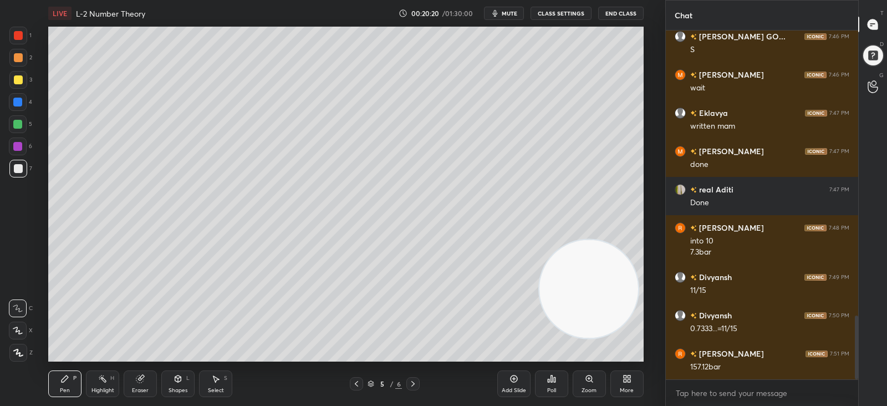
drag, startPoint x: 122, startPoint y: 277, endPoint x: 542, endPoint y: 256, distance: 420.9
click at [602, 260] on video at bounding box center [589, 289] width 98 height 98
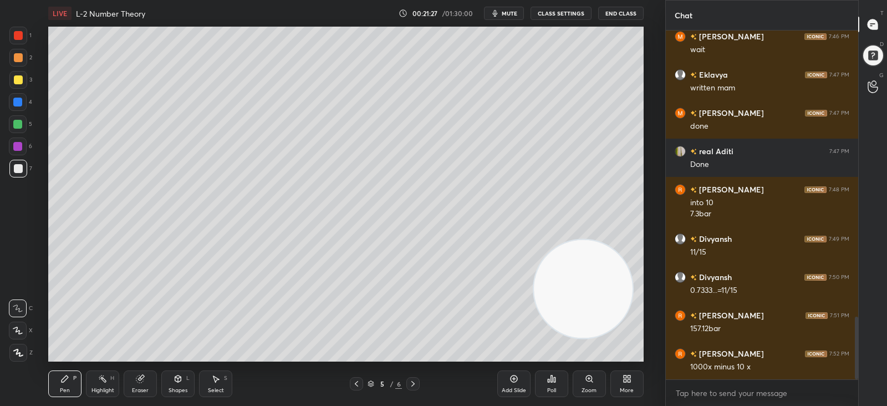
click at [12, 82] on div at bounding box center [18, 80] width 18 height 18
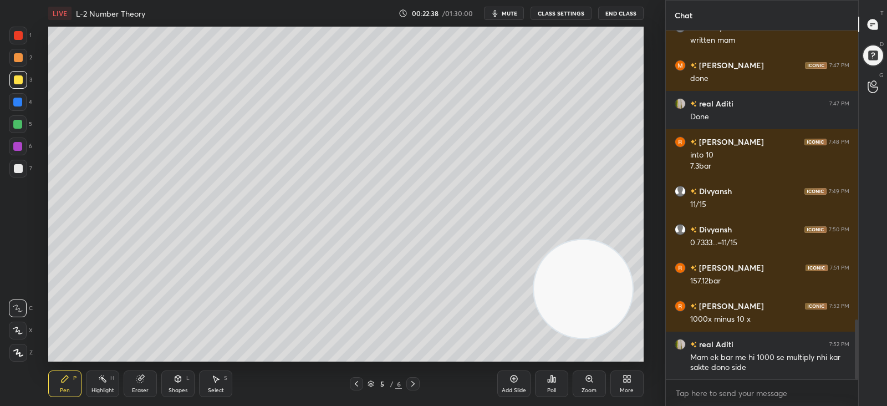
scroll to position [1683, 0]
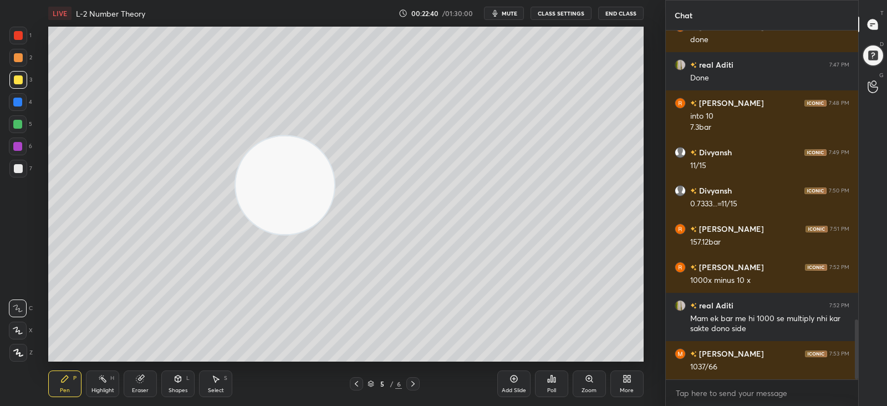
drag, startPoint x: 600, startPoint y: 288, endPoint x: 302, endPoint y: 184, distance: 315.3
click at [303, 184] on video at bounding box center [285, 185] width 98 height 98
click at [15, 119] on div at bounding box center [18, 124] width 18 height 18
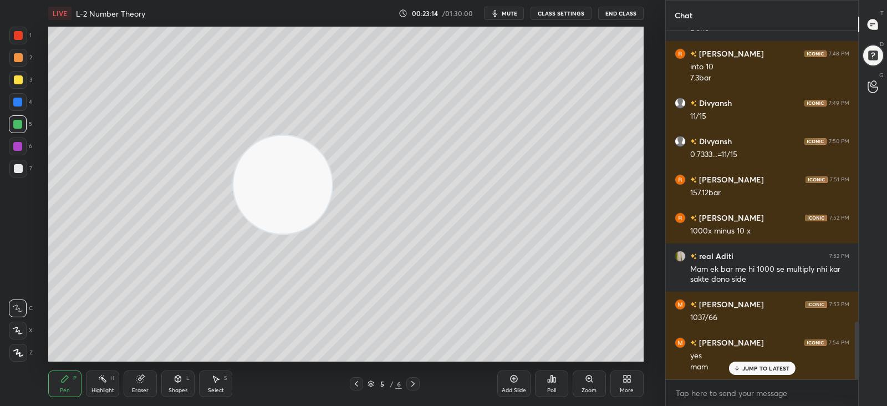
scroll to position [1770, 0]
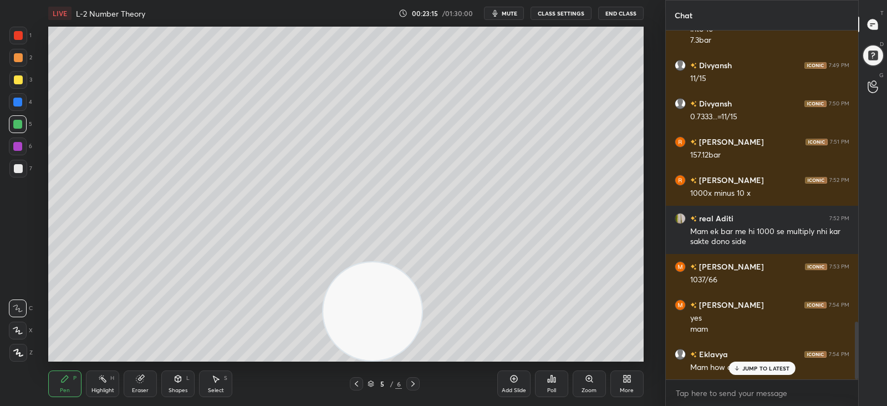
drag, startPoint x: 287, startPoint y: 195, endPoint x: 376, endPoint y: 324, distance: 156.7
click at [377, 325] on video at bounding box center [372, 311] width 98 height 98
drag, startPoint x: 372, startPoint y: 323, endPoint x: 362, endPoint y: 321, distance: 10.2
click at [363, 322] on video at bounding box center [362, 311] width 98 height 98
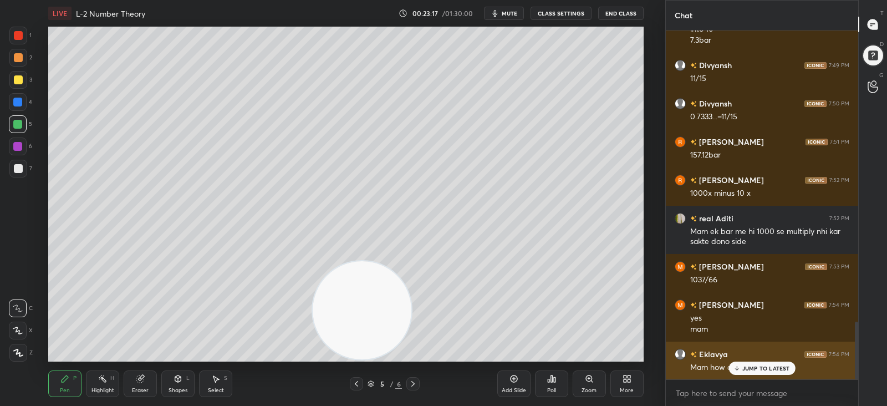
click at [746, 370] on p "JUMP TO LATEST" at bounding box center [766, 368] width 48 height 7
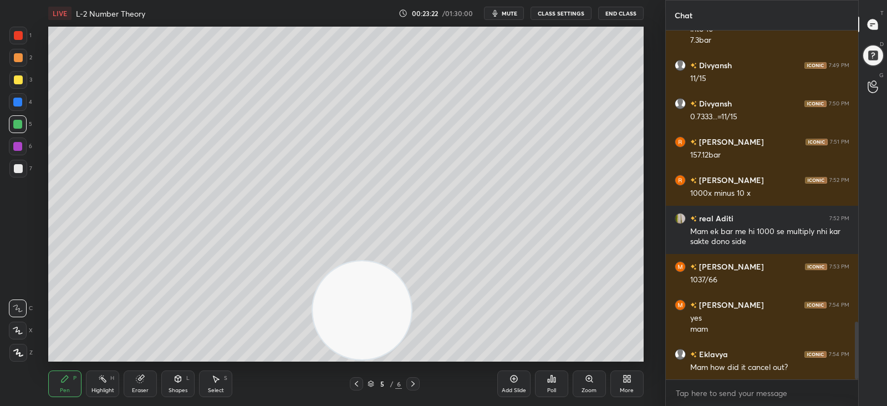
click at [17, 98] on div at bounding box center [17, 102] width 9 height 9
click at [13, 83] on div at bounding box center [18, 80] width 18 height 18
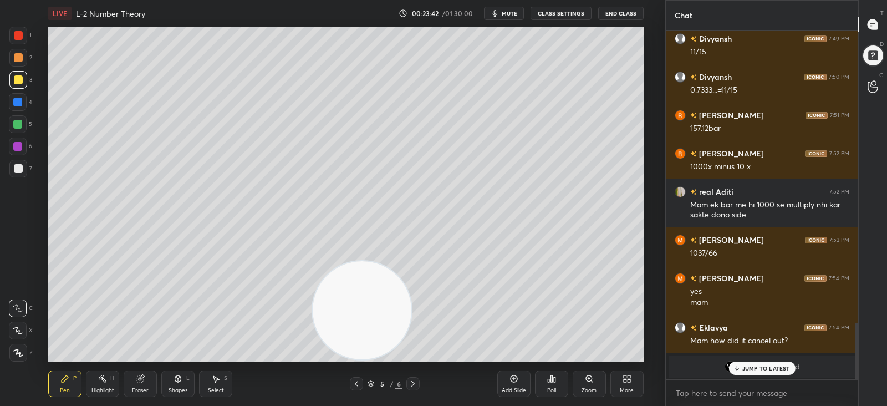
click at [756, 367] on p "JUMP TO LATEST" at bounding box center [766, 368] width 48 height 7
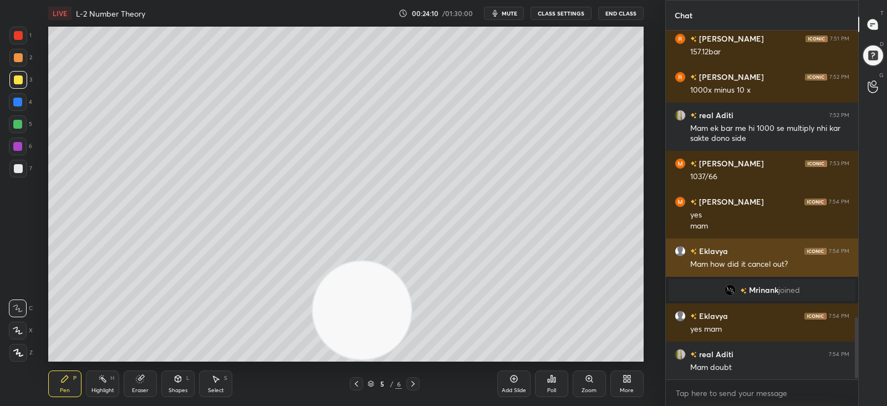
scroll to position [1650, 0]
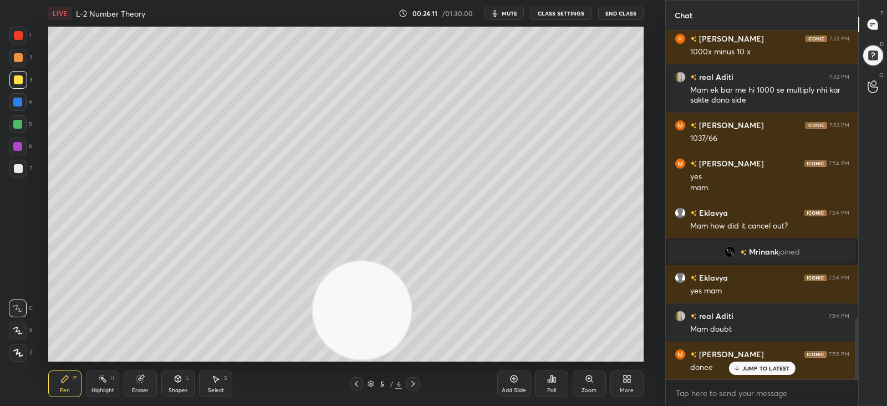
click at [746, 365] on p "JUMP TO LATEST" at bounding box center [766, 368] width 48 height 7
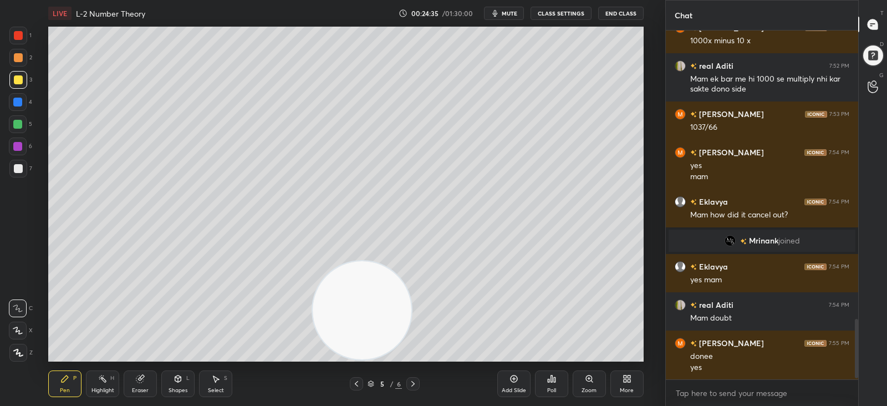
scroll to position [1709, 0]
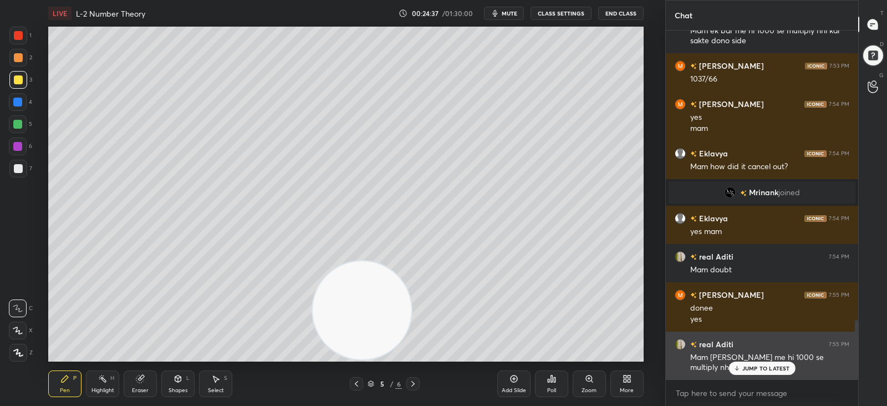
drag, startPoint x: 754, startPoint y: 364, endPoint x: 739, endPoint y: 364, distance: 15.0
click at [753, 365] on p "JUMP TO LATEST" at bounding box center [766, 368] width 48 height 7
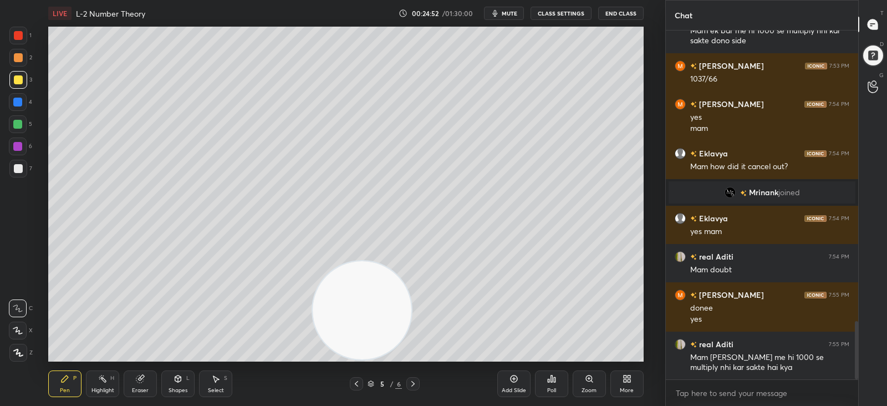
scroll to position [1747, 0]
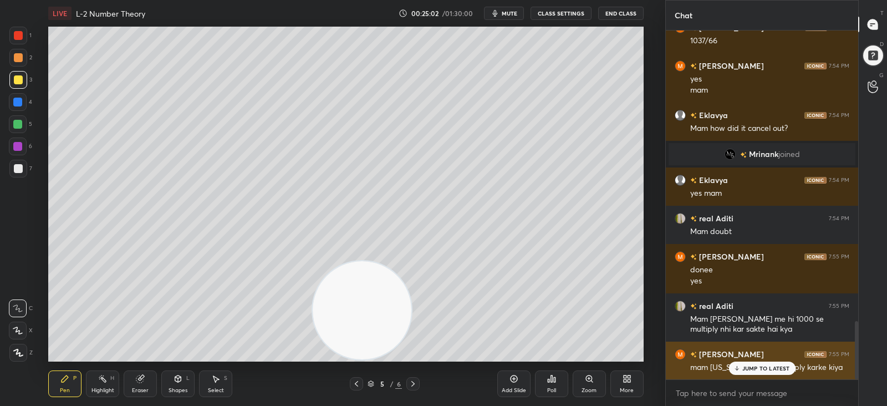
click at [751, 367] on p "JUMP TO LATEST" at bounding box center [766, 368] width 48 height 7
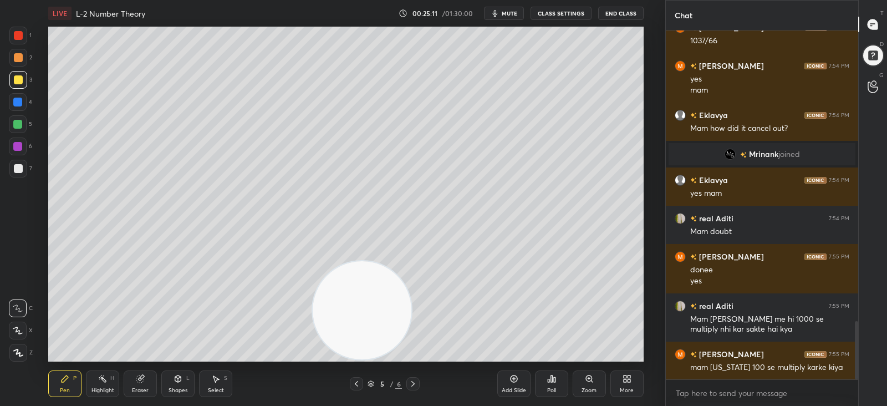
click at [513, 381] on icon at bounding box center [513, 378] width 7 height 7
click at [17, 100] on div at bounding box center [17, 102] width 9 height 9
click at [17, 79] on div at bounding box center [18, 79] width 9 height 9
click at [360, 385] on icon at bounding box center [356, 383] width 9 height 9
click at [413, 383] on icon at bounding box center [413, 383] width 9 height 9
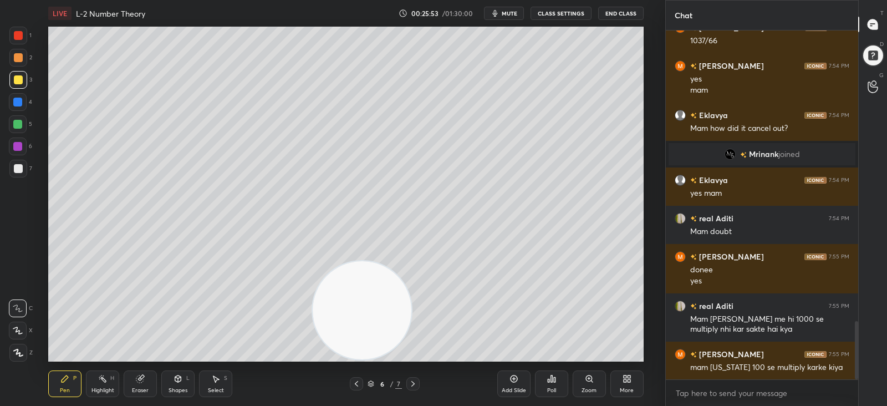
scroll to position [1774, 0]
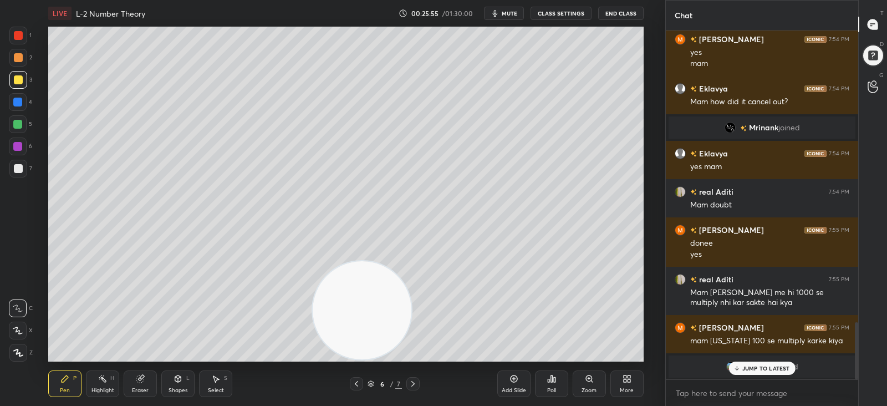
click at [746, 368] on p "JUMP TO LATEST" at bounding box center [766, 368] width 48 height 7
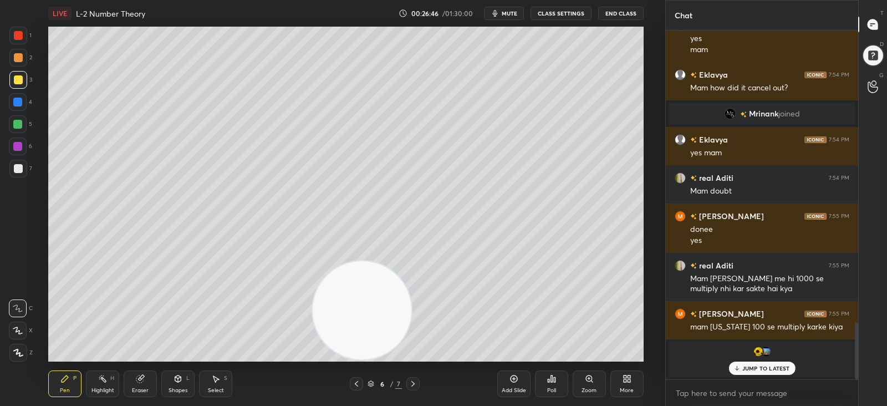
click at [355, 386] on icon at bounding box center [356, 383] width 9 height 9
click at [414, 383] on icon at bounding box center [412, 384] width 3 height 6
drag, startPoint x: 19, startPoint y: 168, endPoint x: 24, endPoint y: 170, distance: 6.0
click at [18, 168] on div at bounding box center [18, 168] width 9 height 9
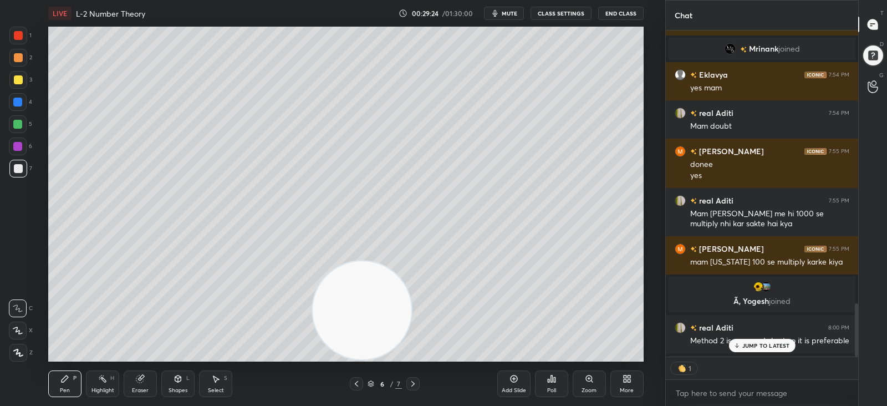
scroll to position [4, 3]
click at [761, 344] on p "JUMP TO LATEST" at bounding box center [766, 345] width 48 height 7
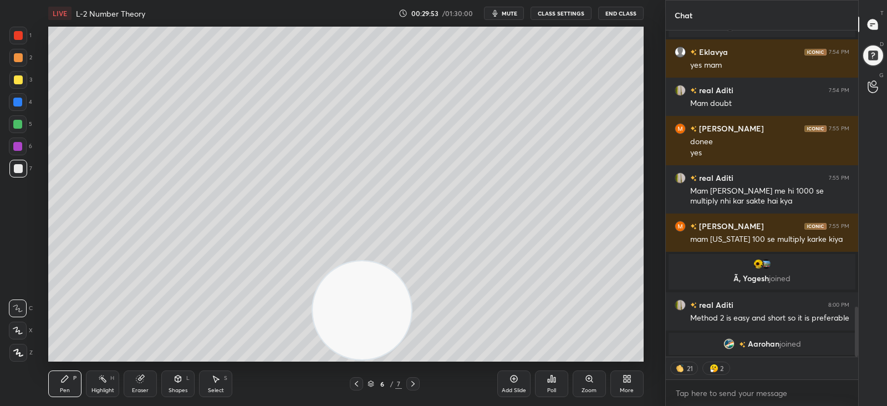
click at [502, 9] on button "mute" at bounding box center [504, 13] width 40 height 13
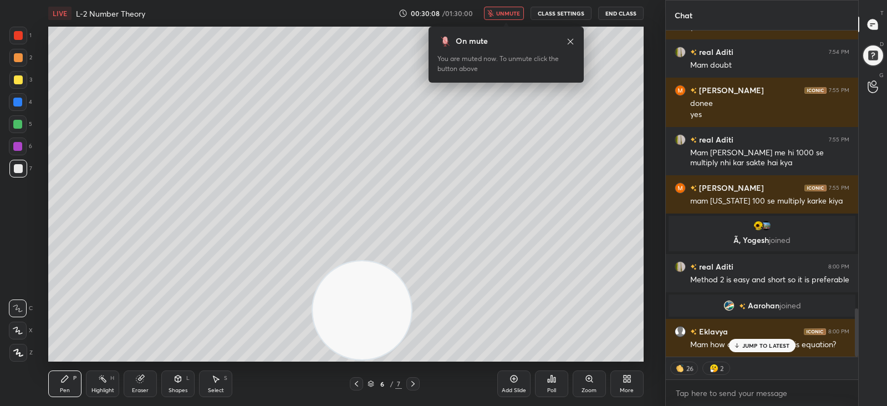
scroll to position [1889, 0]
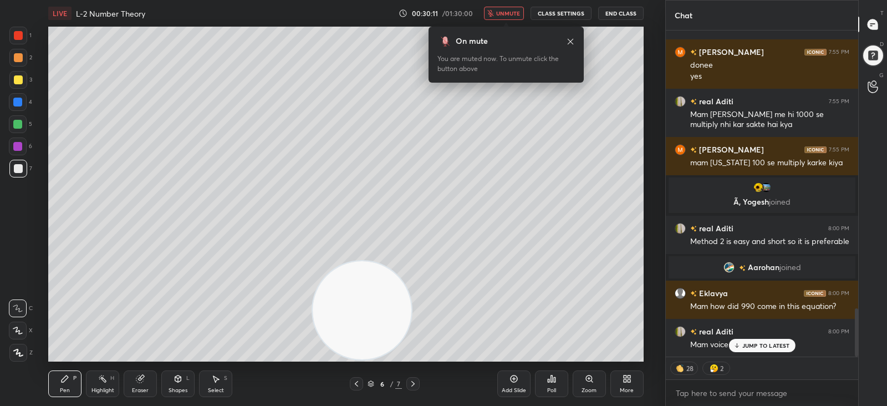
click at [499, 14] on span "unmute" at bounding box center [508, 13] width 24 height 8
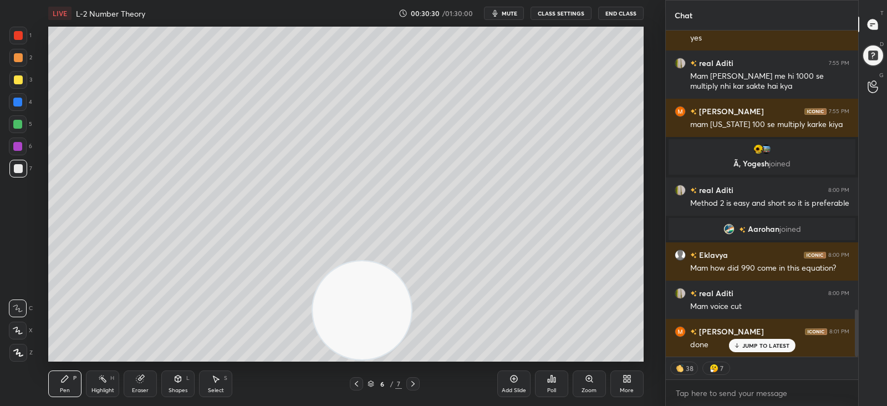
scroll to position [1965, 0]
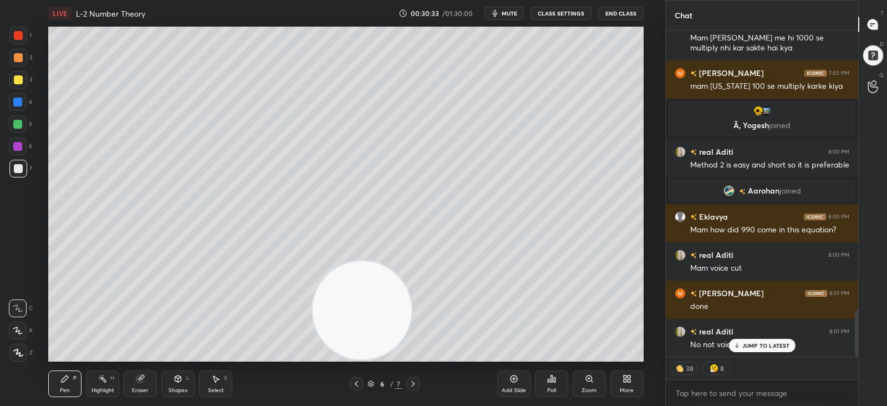
click at [752, 344] on p "JUMP TO LATEST" at bounding box center [766, 345] width 48 height 7
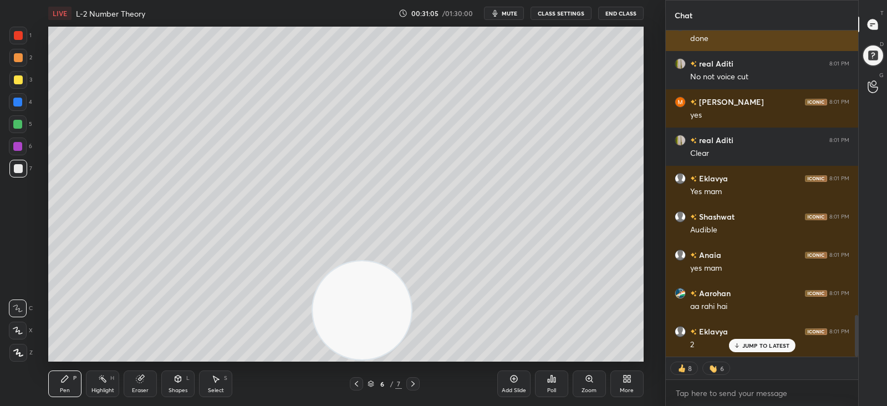
scroll to position [345, 189]
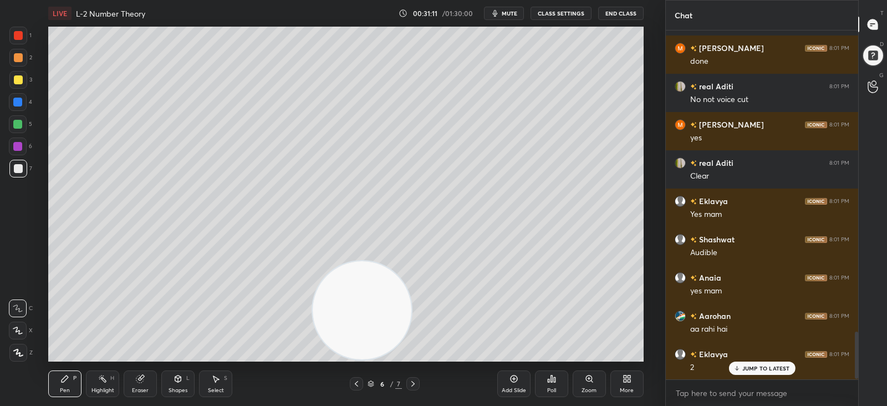
click at [502, 9] on button "mute" at bounding box center [504, 13] width 40 height 13
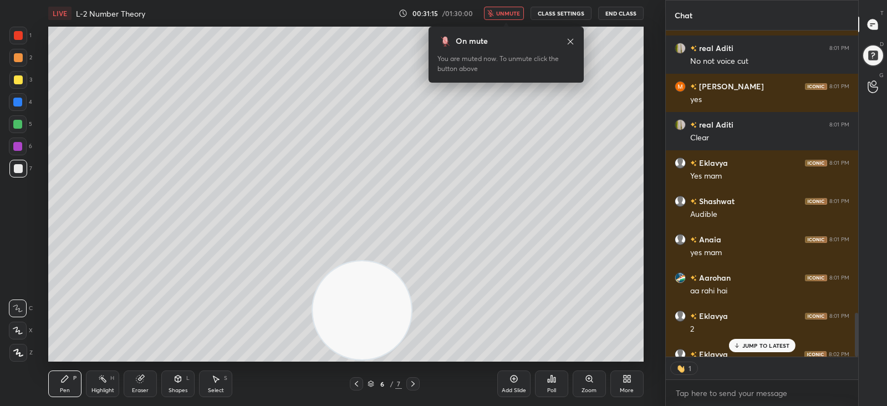
scroll to position [4, 3]
drag, startPoint x: 496, startPoint y: 12, endPoint x: 483, endPoint y: 23, distance: 17.3
click at [496, 12] on button "unmute" at bounding box center [504, 13] width 40 height 13
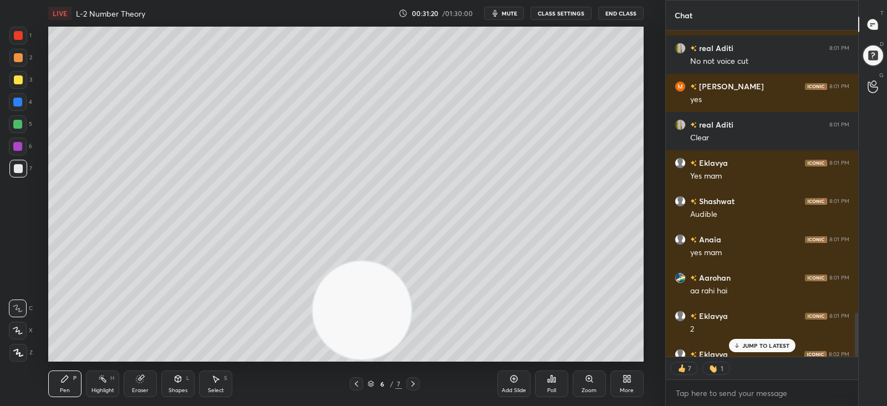
click at [585, 357] on div "LIVE L-2 Number Theory 00:31:20 / 01:30:00 mute CLASS SETTINGS End Class Settin…" at bounding box center [345, 203] width 621 height 406
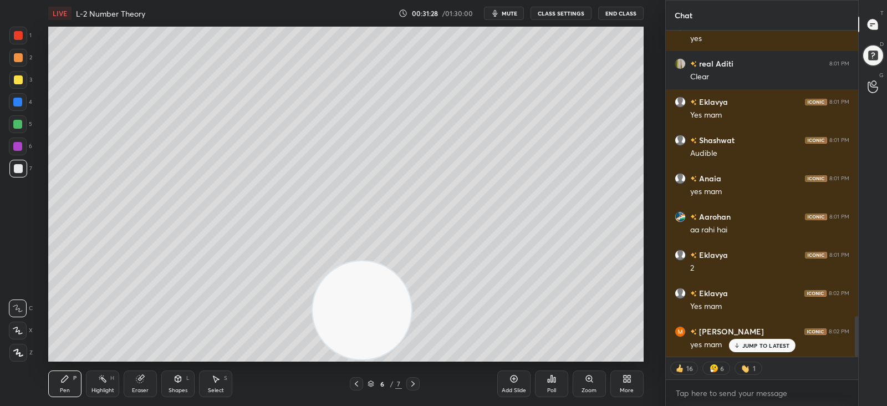
drag, startPoint x: 751, startPoint y: 345, endPoint x: 661, endPoint y: 350, distance: 90.5
click at [751, 346] on p "JUMP TO LATEST" at bounding box center [766, 345] width 48 height 7
drag, startPoint x: 515, startPoint y: 380, endPoint x: 492, endPoint y: 364, distance: 28.2
click at [513, 380] on icon at bounding box center [514, 378] width 9 height 9
drag, startPoint x: 18, startPoint y: 79, endPoint x: 45, endPoint y: 82, distance: 26.8
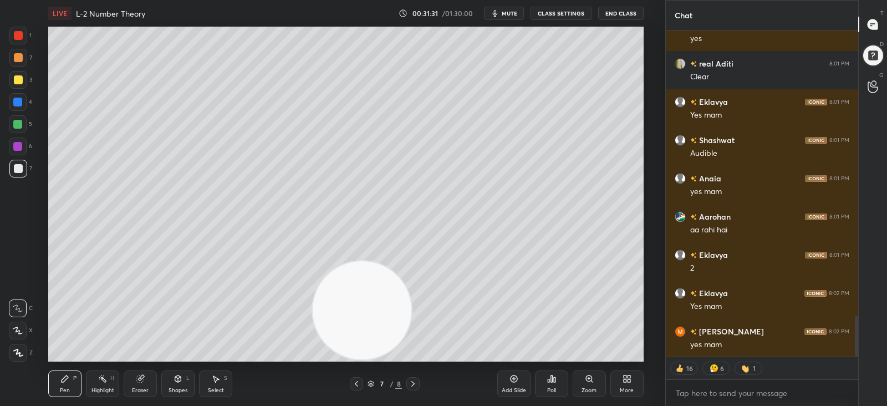
click at [19, 79] on div at bounding box center [18, 79] width 9 height 9
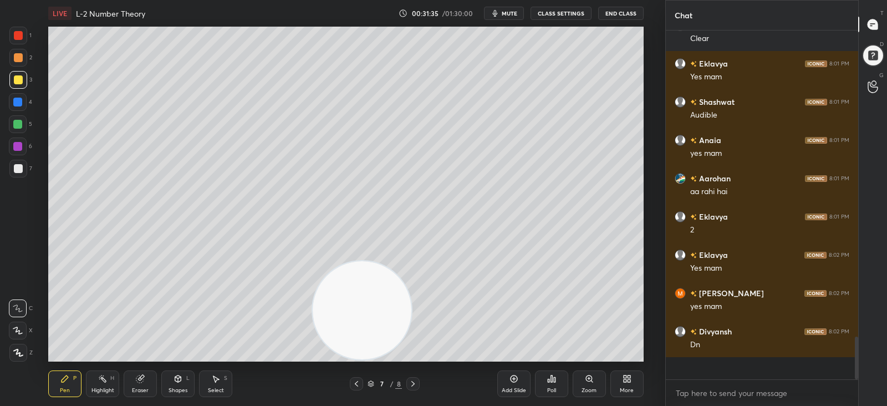
scroll to position [345, 189]
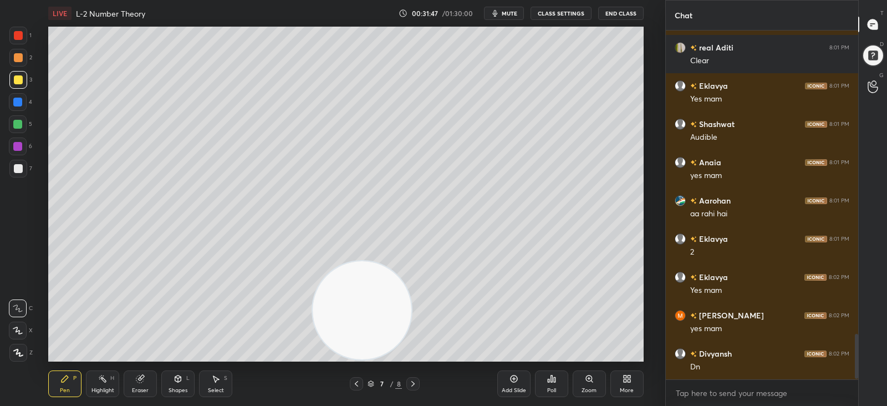
click at [138, 388] on div "Eraser" at bounding box center [140, 391] width 17 height 6
click at [58, 383] on div "Pen P" at bounding box center [64, 383] width 33 height 27
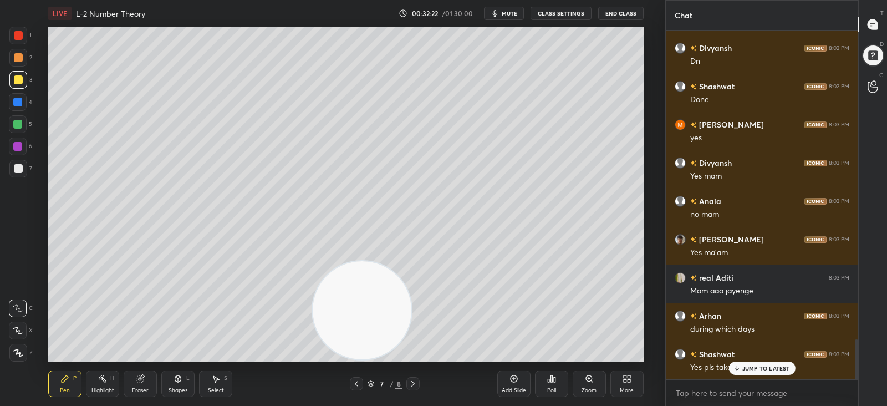
scroll to position [2679, 0]
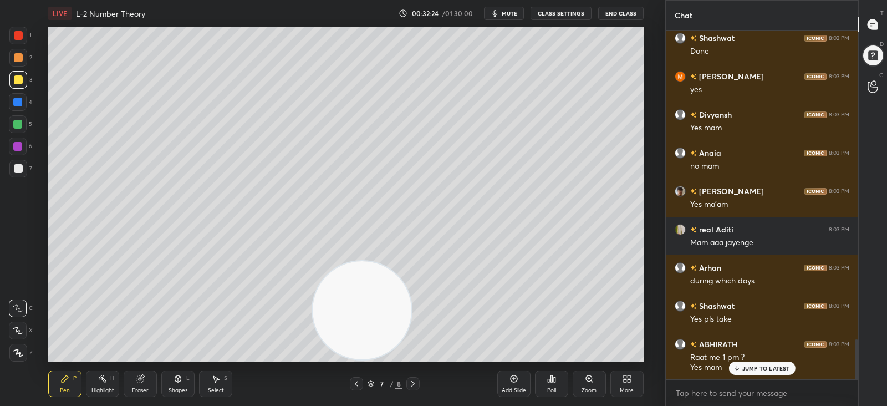
click at [742, 367] on div "JUMP TO LATEST" at bounding box center [762, 368] width 67 height 13
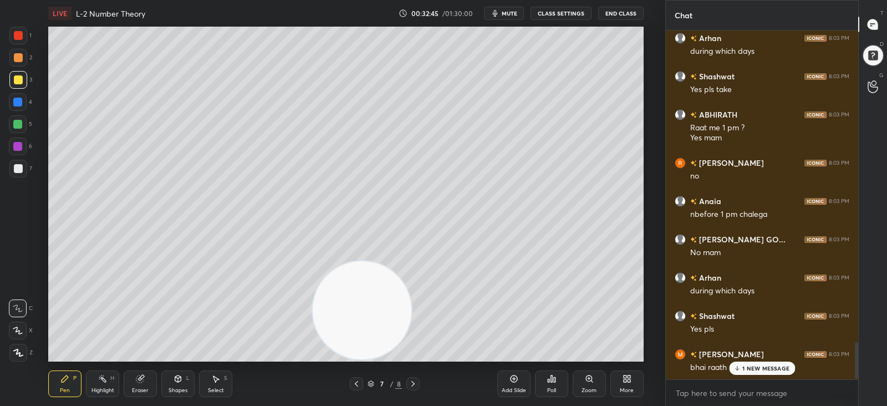
scroll to position [2947, 0]
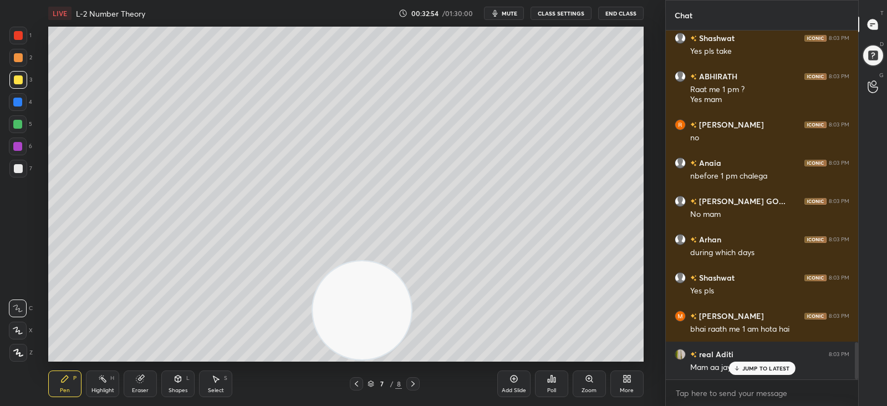
click at [17, 167] on div at bounding box center [18, 168] width 9 height 9
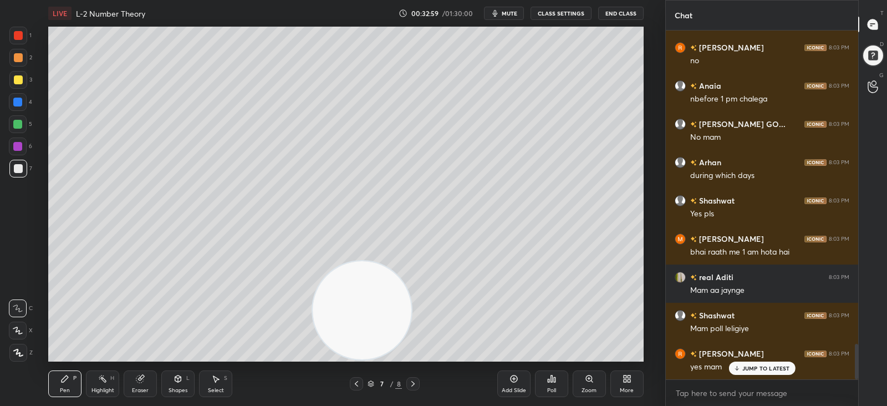
scroll to position [3062, 0]
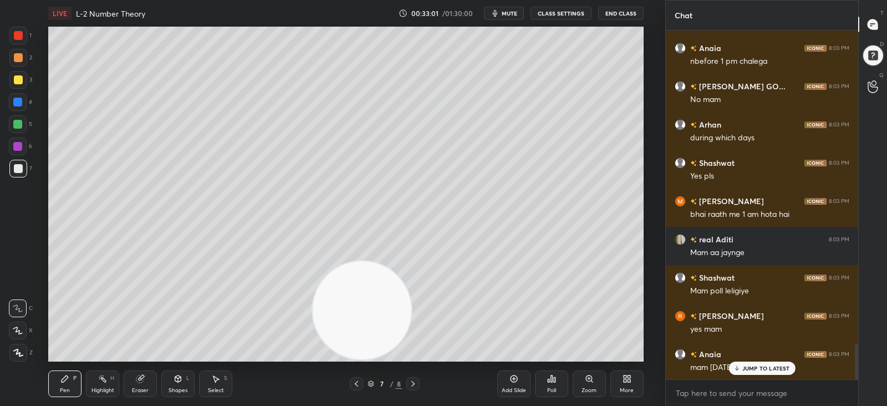
click at [745, 367] on p "JUMP TO LATEST" at bounding box center [766, 368] width 48 height 7
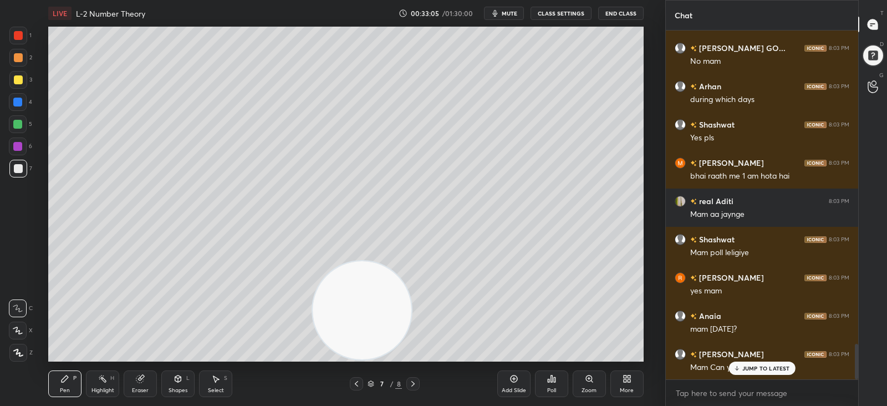
click at [751, 367] on p "JUMP TO LATEST" at bounding box center [766, 368] width 48 height 7
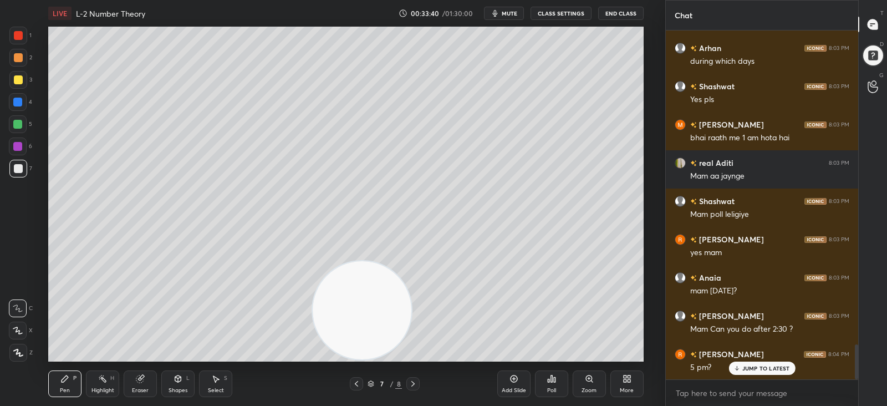
click at [16, 123] on div at bounding box center [17, 124] width 9 height 9
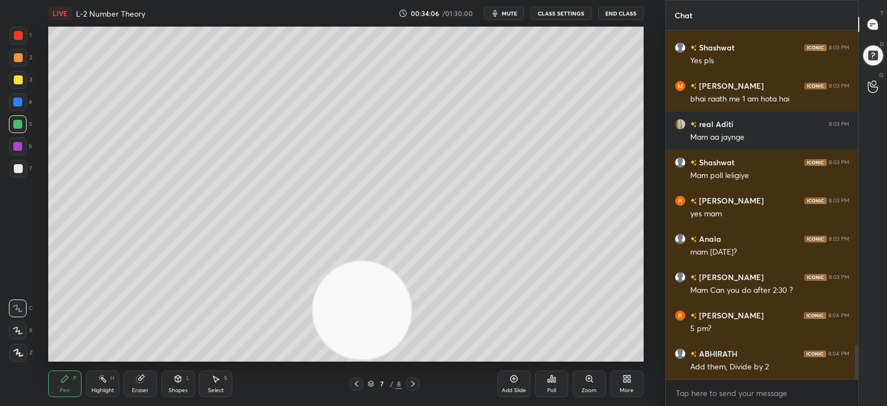
click at [17, 79] on div at bounding box center [18, 79] width 9 height 9
click at [15, 128] on div at bounding box center [17, 124] width 9 height 9
click at [17, 101] on div at bounding box center [17, 102] width 9 height 9
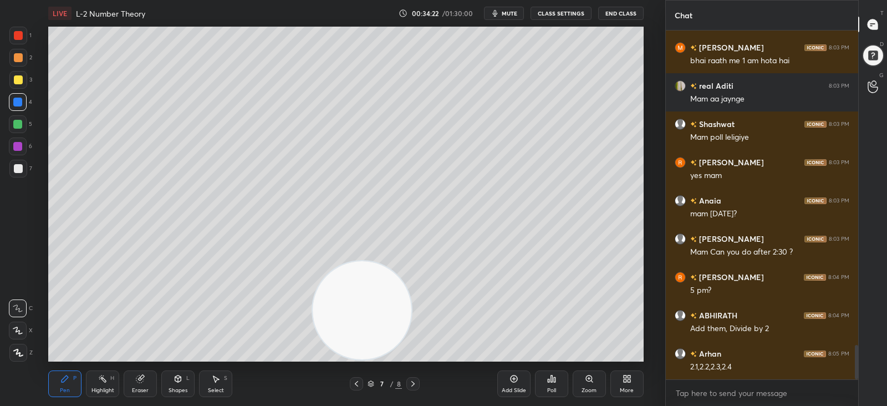
scroll to position [3253, 0]
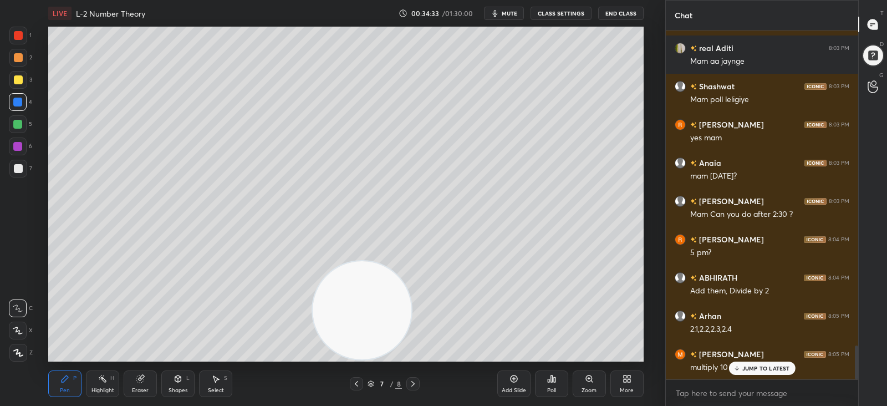
click at [15, 169] on div at bounding box center [18, 168] width 9 height 9
click at [144, 388] on div "Eraser" at bounding box center [140, 391] width 17 height 6
drag, startPoint x: 64, startPoint y: 384, endPoint x: 74, endPoint y: 372, distance: 15.8
click at [64, 383] on div "Pen P" at bounding box center [64, 383] width 33 height 27
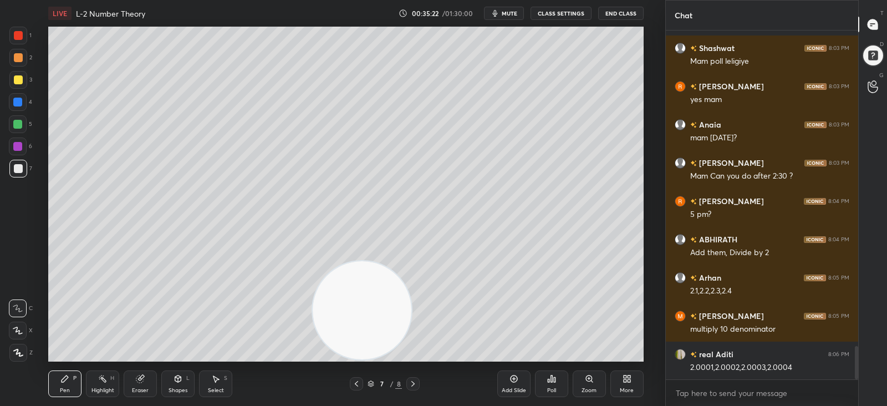
click at [16, 121] on div at bounding box center [17, 124] width 9 height 9
click at [12, 79] on div at bounding box center [18, 80] width 18 height 18
click at [16, 170] on div at bounding box center [18, 168] width 9 height 9
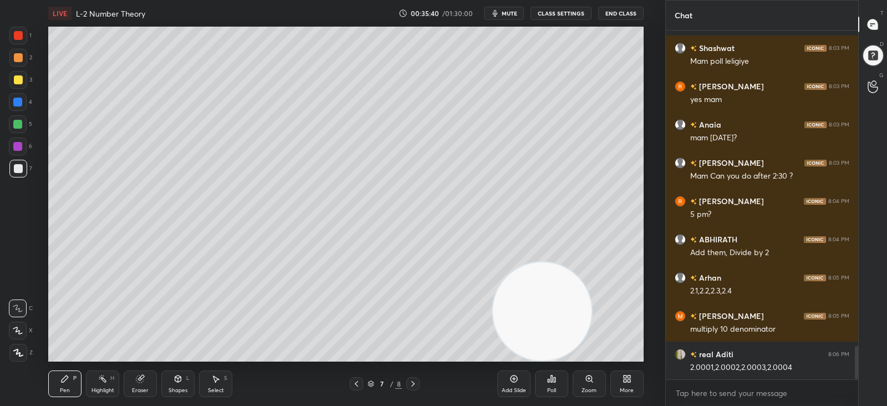
drag, startPoint x: 367, startPoint y: 313, endPoint x: 538, endPoint y: 312, distance: 171.9
click at [542, 314] on video at bounding box center [542, 311] width 98 height 98
click at [17, 101] on div at bounding box center [17, 102] width 9 height 9
click at [14, 171] on div at bounding box center [18, 168] width 9 height 9
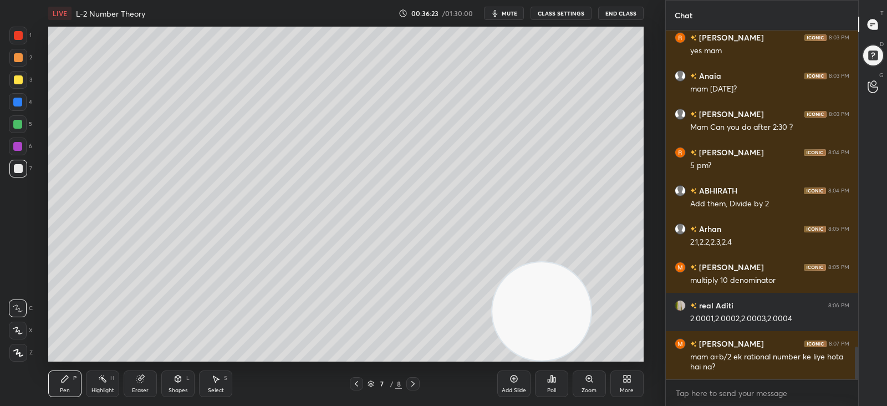
scroll to position [3378, 0]
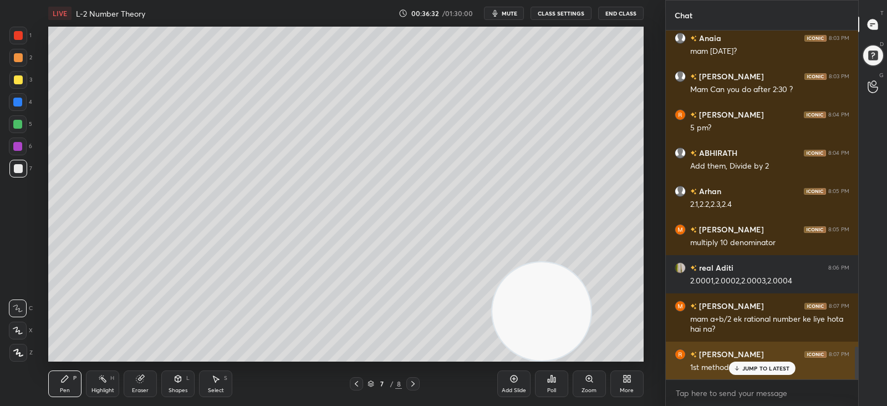
click at [746, 365] on p "JUMP TO LATEST" at bounding box center [766, 368] width 48 height 7
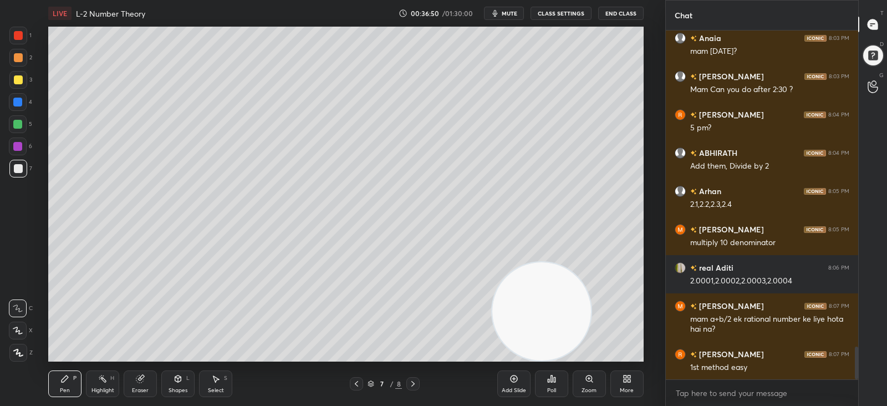
click at [507, 13] on span "mute" at bounding box center [510, 13] width 16 height 8
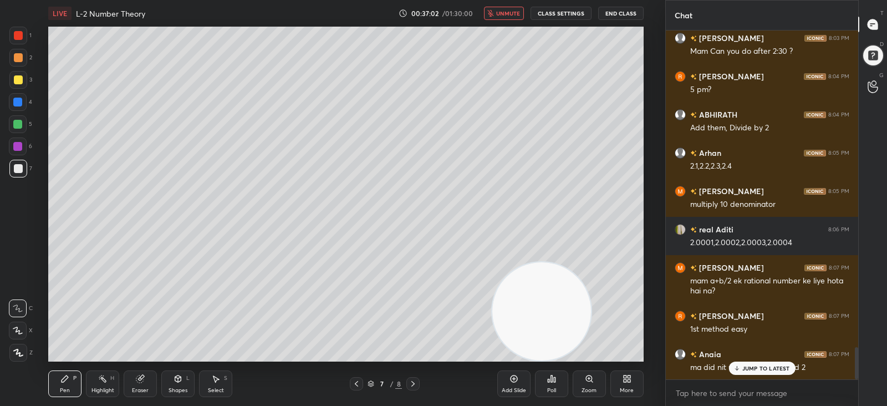
drag, startPoint x: 503, startPoint y: 14, endPoint x: 503, endPoint y: 24, distance: 10.0
click at [503, 17] on span "unmute" at bounding box center [508, 13] width 24 height 8
click at [751, 366] on p "JUMP TO LATEST" at bounding box center [766, 368] width 48 height 7
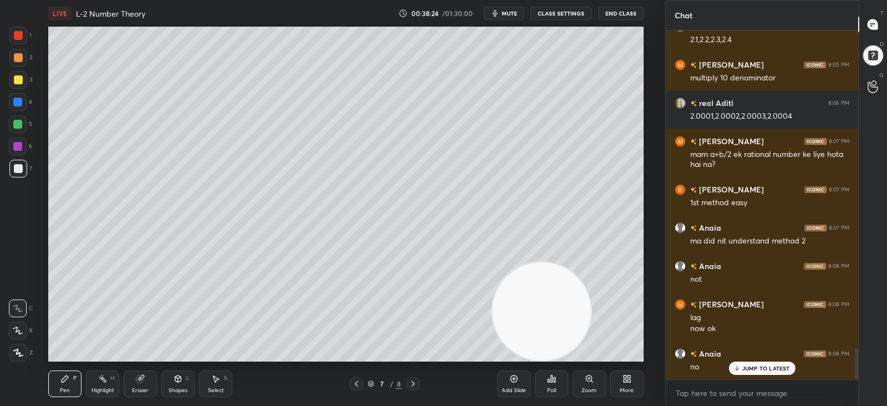
scroll to position [3580, 0]
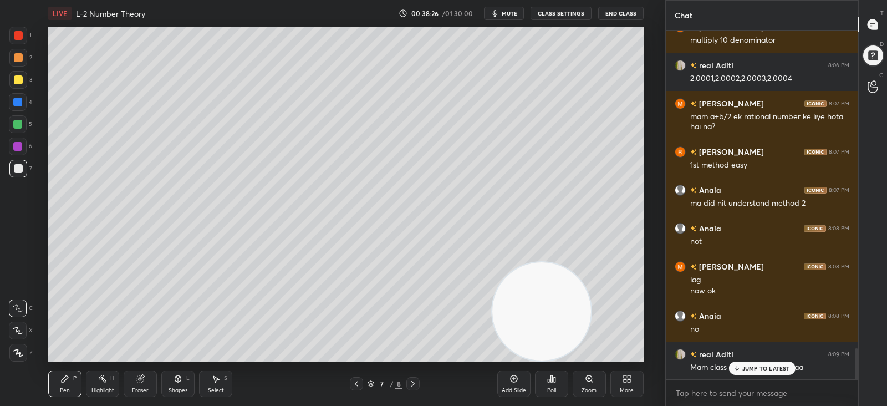
click at [739, 367] on icon at bounding box center [736, 368] width 7 height 7
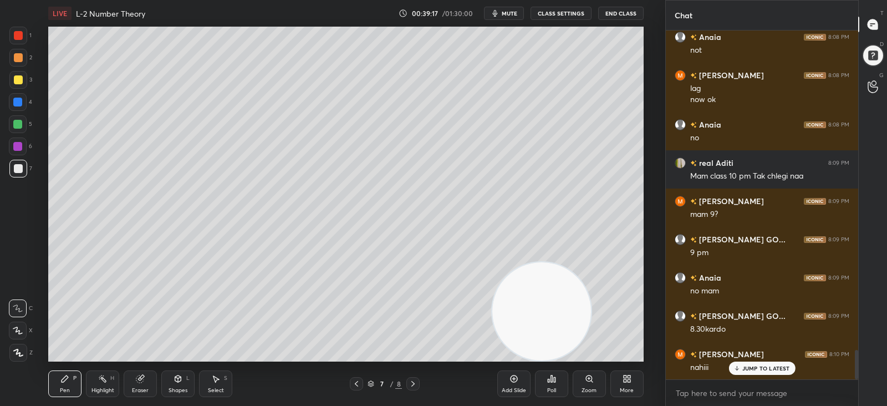
scroll to position [3810, 0]
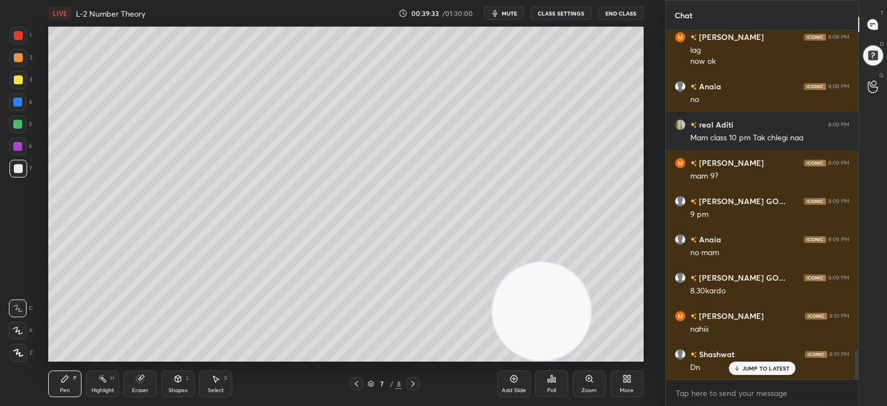
click at [512, 382] on icon at bounding box center [514, 378] width 9 height 9
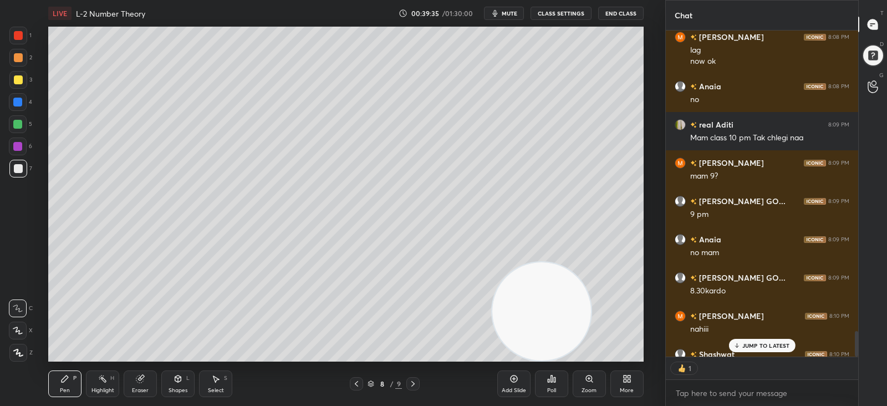
scroll to position [3871, 0]
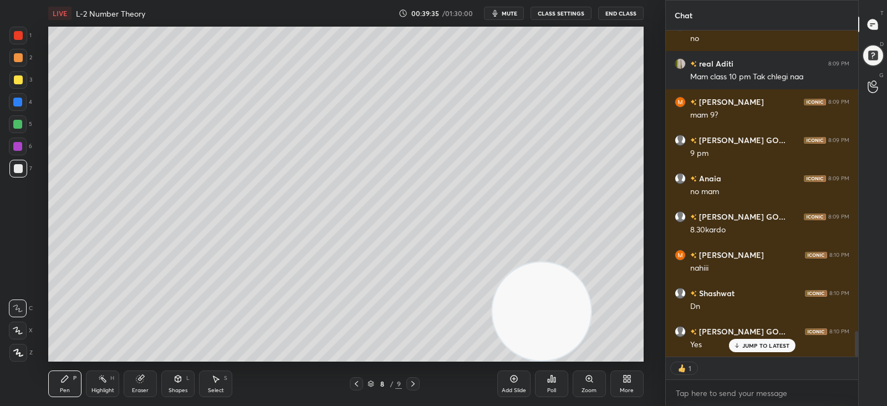
click at [19, 81] on div at bounding box center [18, 79] width 9 height 9
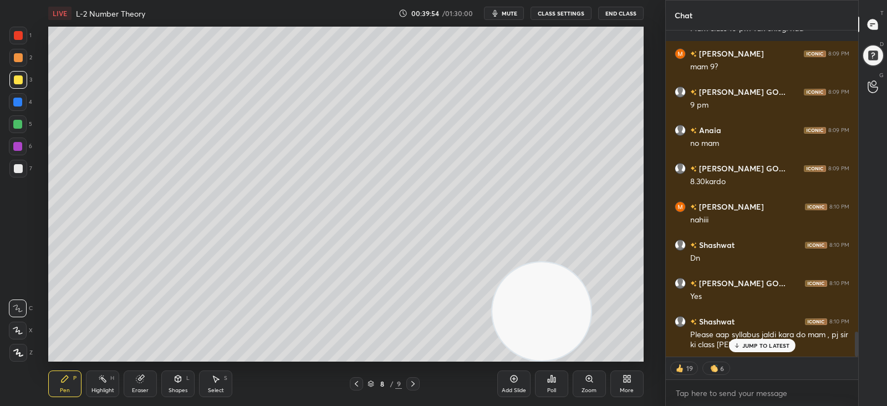
click at [762, 346] on p "JUMP TO LATEST" at bounding box center [766, 345] width 48 height 7
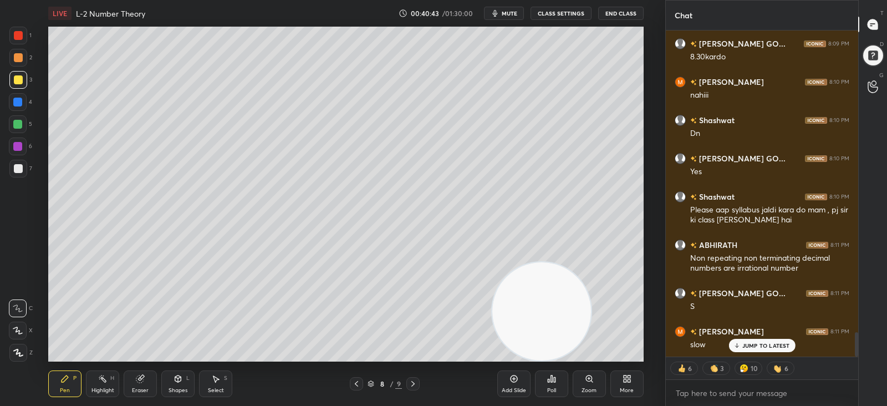
scroll to position [4055, 0]
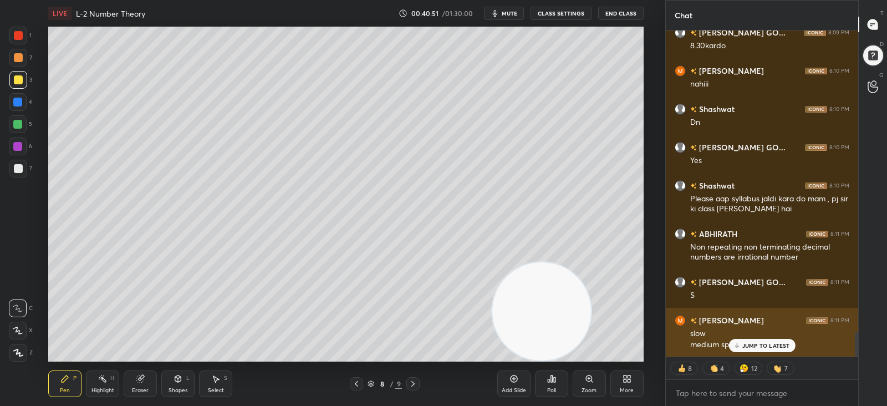
drag, startPoint x: 745, startPoint y: 342, endPoint x: 733, endPoint y: 342, distance: 11.6
click at [745, 342] on p "JUMP TO LATEST" at bounding box center [766, 345] width 48 height 7
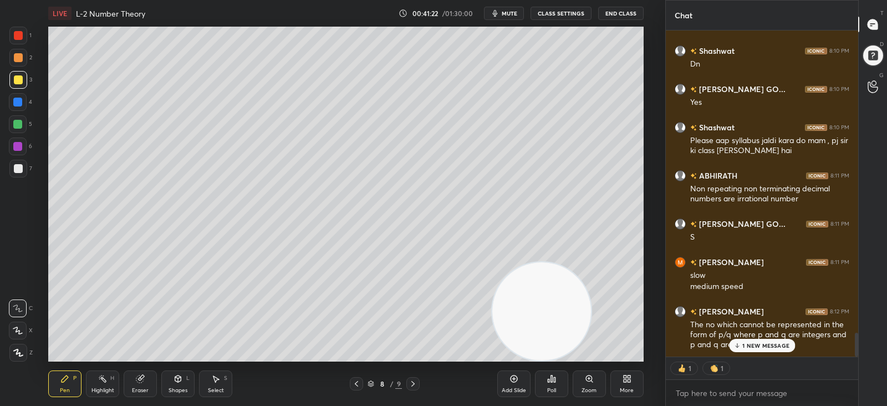
scroll to position [4152, 0]
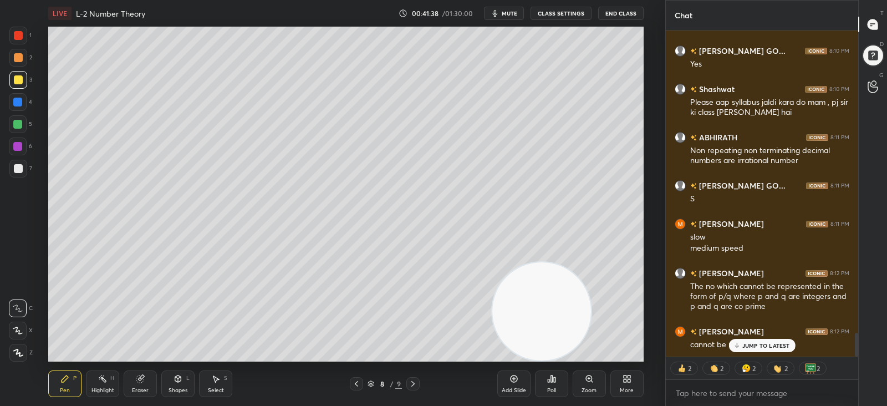
click at [18, 170] on div at bounding box center [18, 168] width 9 height 9
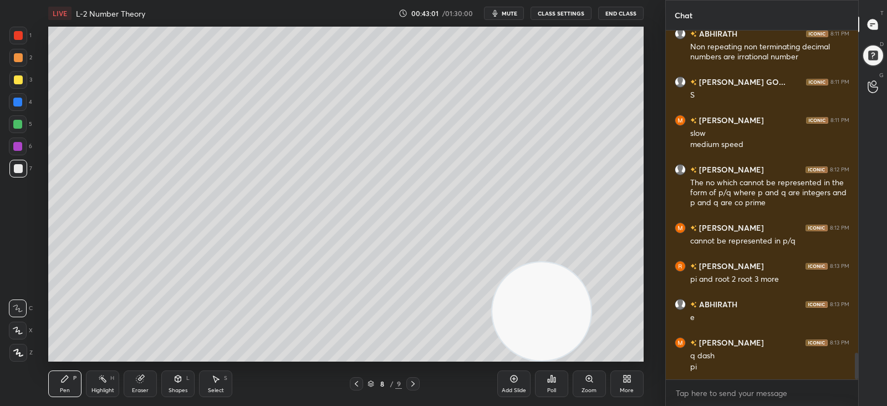
scroll to position [4266, 0]
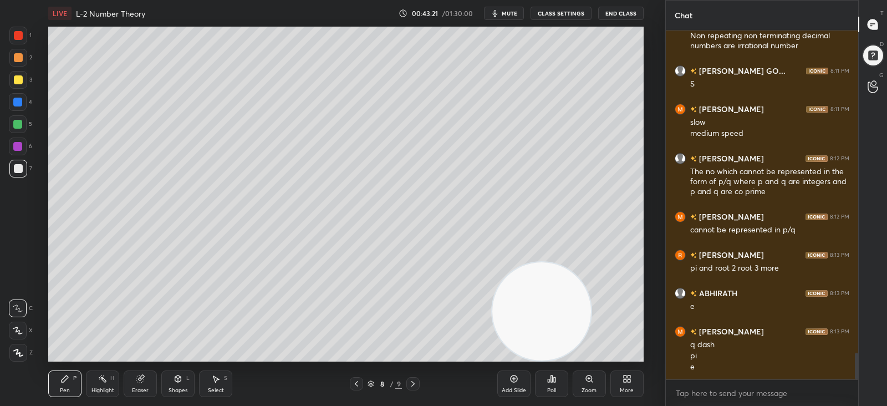
click at [17, 79] on div at bounding box center [18, 79] width 9 height 9
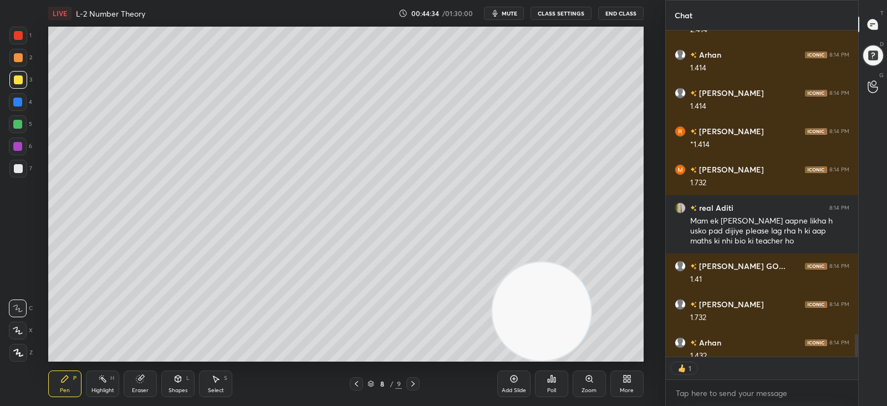
scroll to position [4, 3]
click at [414, 383] on icon at bounding box center [412, 384] width 3 height 6
click at [353, 384] on icon at bounding box center [356, 383] width 9 height 9
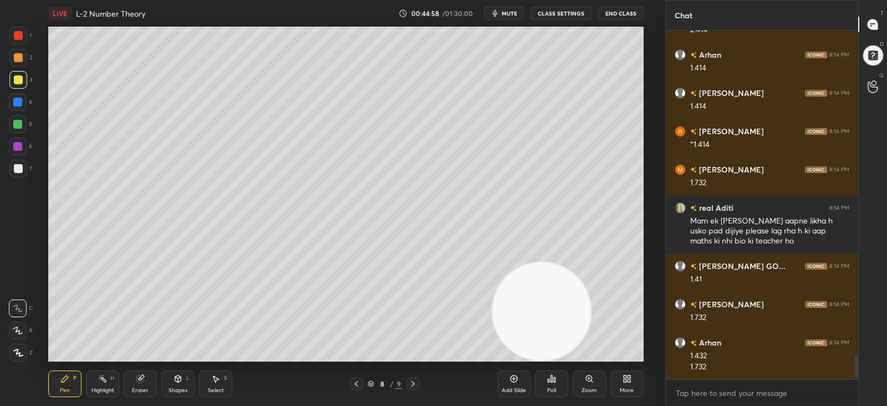
scroll to position [4718, 0]
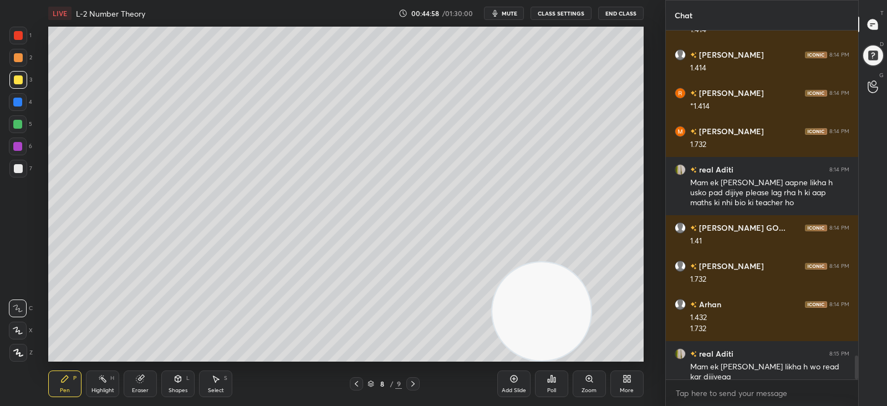
click at [411, 382] on icon at bounding box center [413, 383] width 9 height 9
click at [354, 384] on icon at bounding box center [356, 383] width 9 height 9
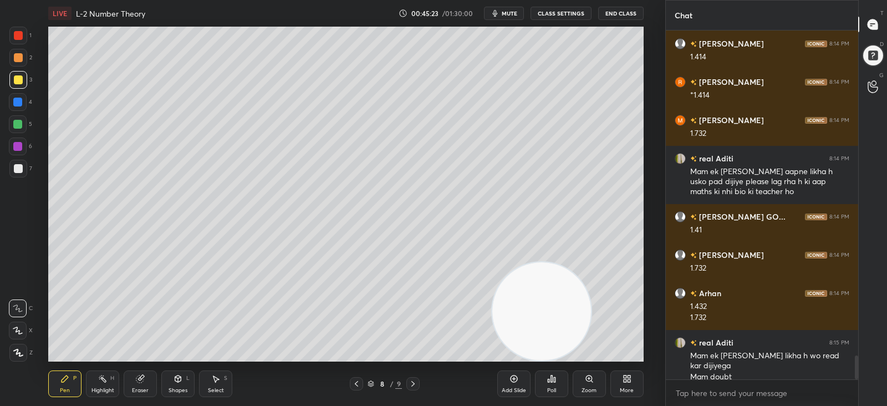
scroll to position [4767, 0]
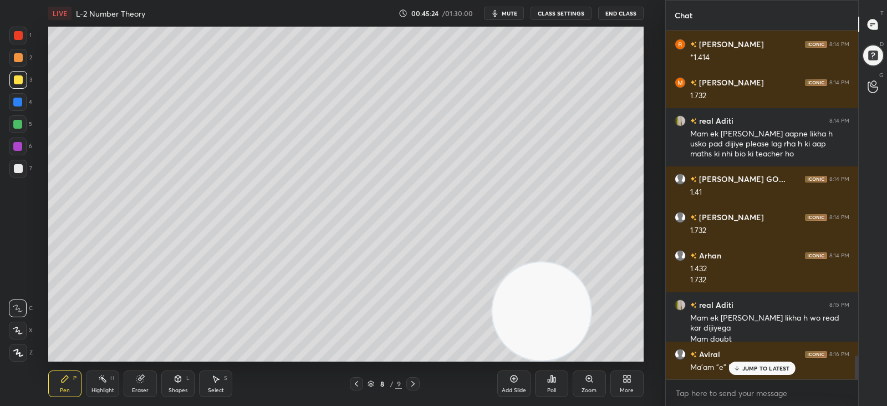
click at [414, 381] on icon at bounding box center [413, 383] width 9 height 9
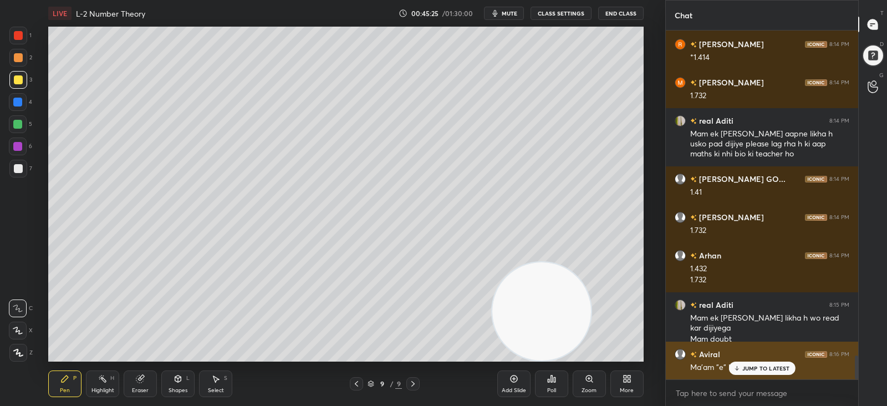
click at [743, 365] on div "JUMP TO LATEST" at bounding box center [762, 368] width 67 height 13
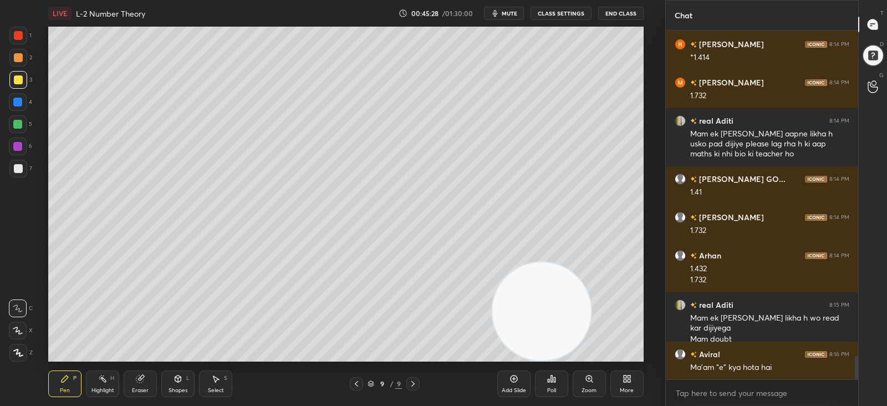
scroll to position [4805, 0]
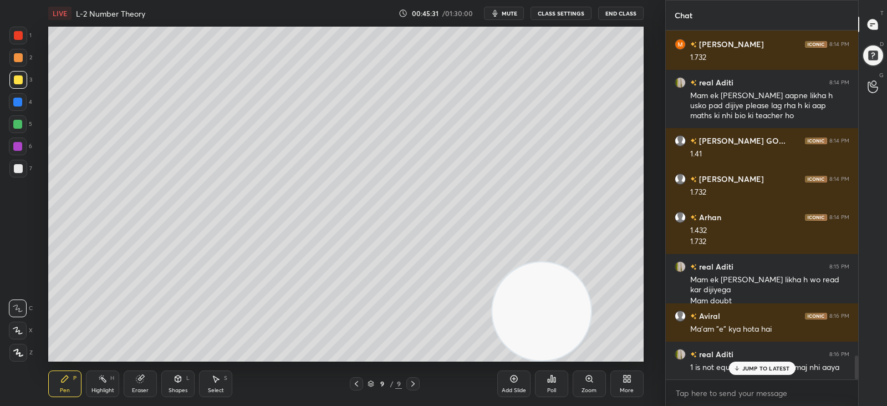
click at [352, 381] on div at bounding box center [356, 383] width 13 height 13
click at [771, 365] on p "JUMP TO LATEST" at bounding box center [766, 368] width 48 height 7
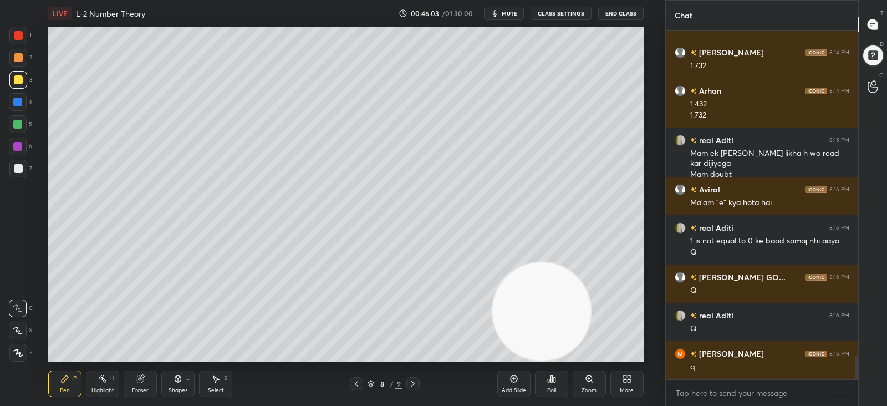
scroll to position [4969, 0]
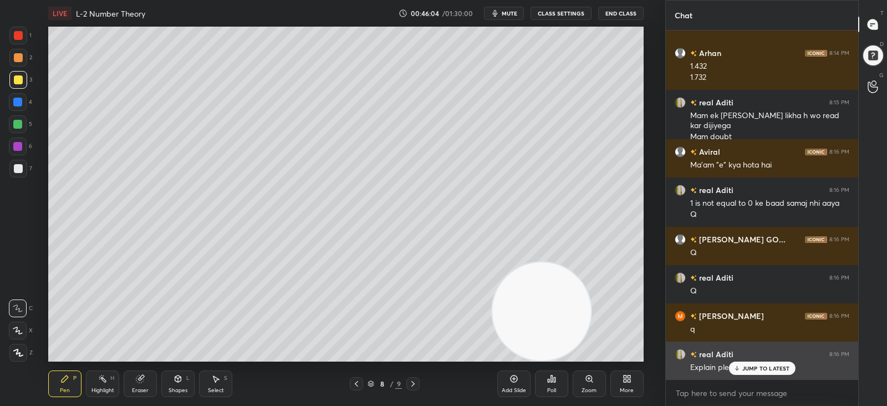
click at [760, 367] on p "JUMP TO LATEST" at bounding box center [766, 368] width 48 height 7
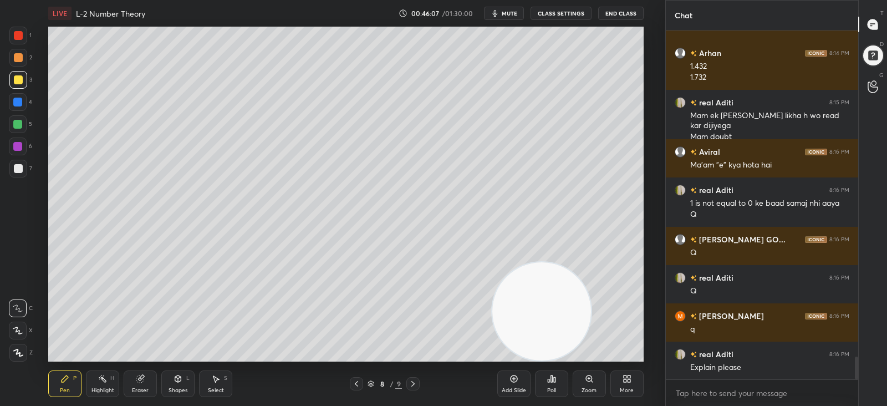
click at [355, 383] on icon at bounding box center [356, 384] width 3 height 6
click at [359, 383] on icon at bounding box center [356, 383] width 9 height 9
click at [358, 384] on icon at bounding box center [356, 383] width 9 height 9
drag, startPoint x: 18, startPoint y: 126, endPoint x: 40, endPoint y: 136, distance: 24.1
click at [18, 126] on div at bounding box center [17, 124] width 9 height 9
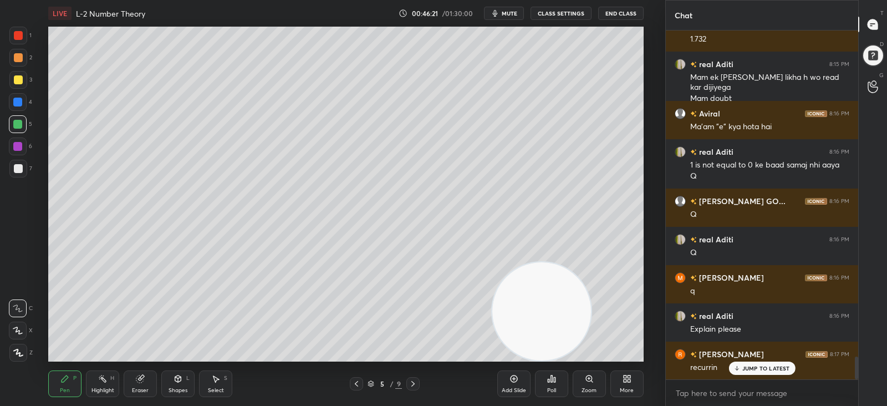
scroll to position [5046, 0]
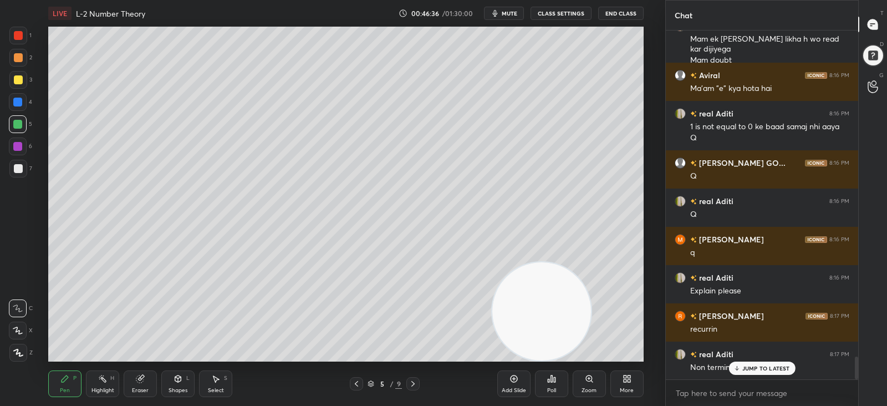
click at [414, 381] on icon at bounding box center [413, 383] width 9 height 9
click at [414, 382] on icon at bounding box center [413, 383] width 9 height 9
click at [418, 383] on div at bounding box center [412, 383] width 13 height 13
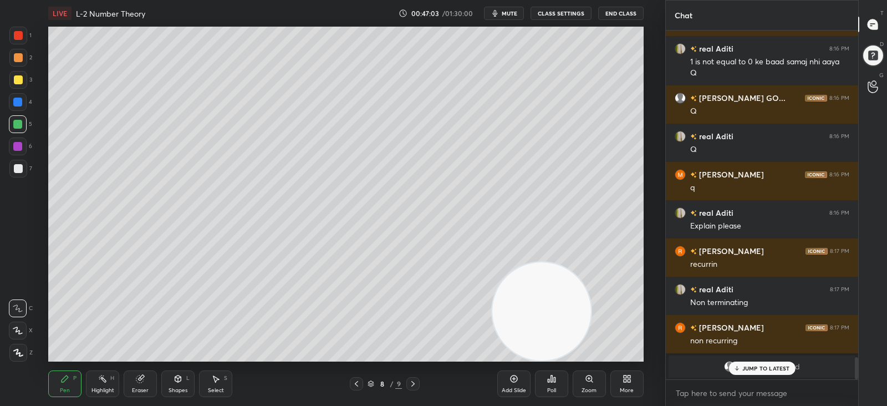
scroll to position [4128, 0]
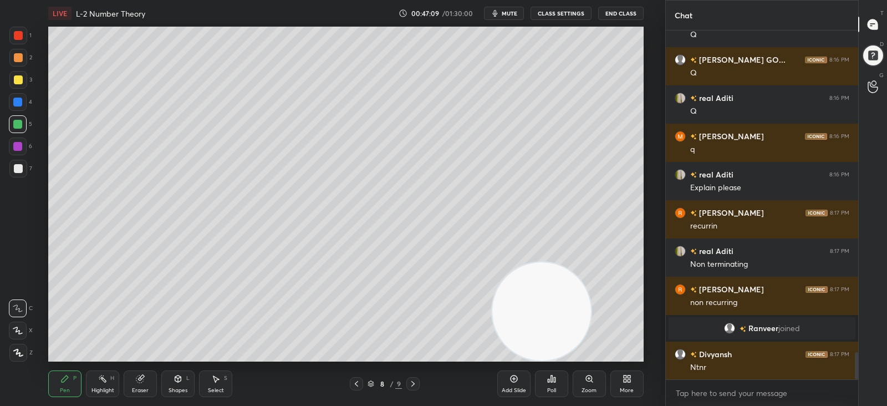
click at [17, 169] on div at bounding box center [18, 168] width 9 height 9
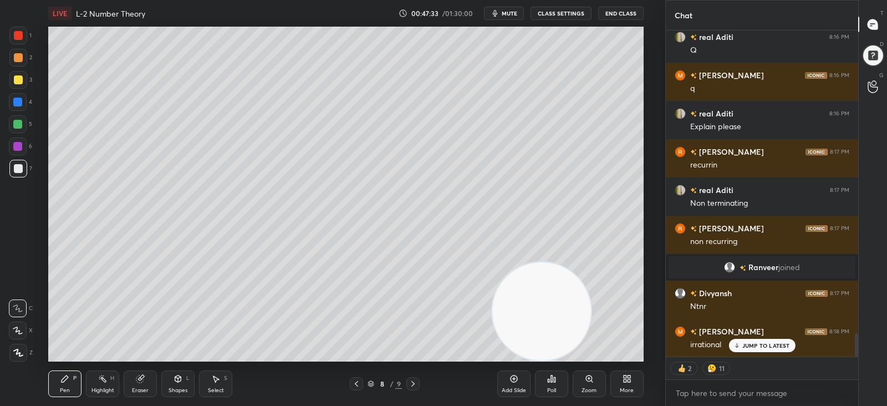
scroll to position [4227, 0]
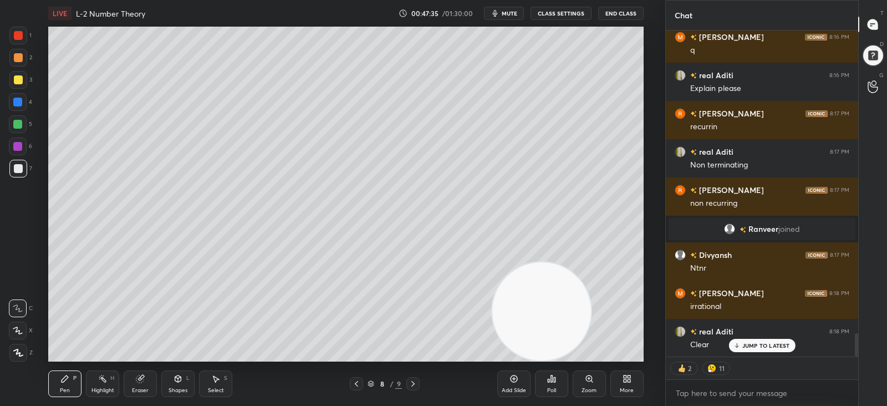
click at [410, 386] on icon at bounding box center [413, 383] width 9 height 9
click at [20, 78] on div at bounding box center [18, 79] width 9 height 9
click at [352, 386] on div at bounding box center [356, 383] width 13 height 13
click at [414, 381] on icon at bounding box center [413, 383] width 9 height 9
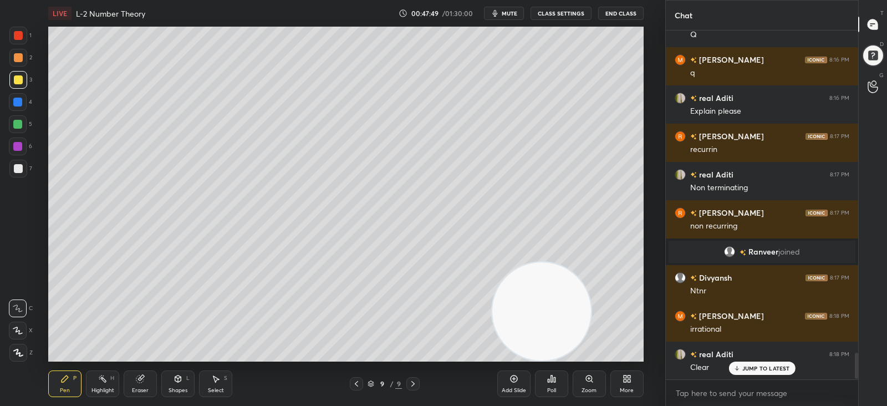
scroll to position [4204, 0]
click at [143, 384] on div "Eraser" at bounding box center [140, 383] width 33 height 27
click at [58, 380] on div "Pen P" at bounding box center [64, 383] width 33 height 27
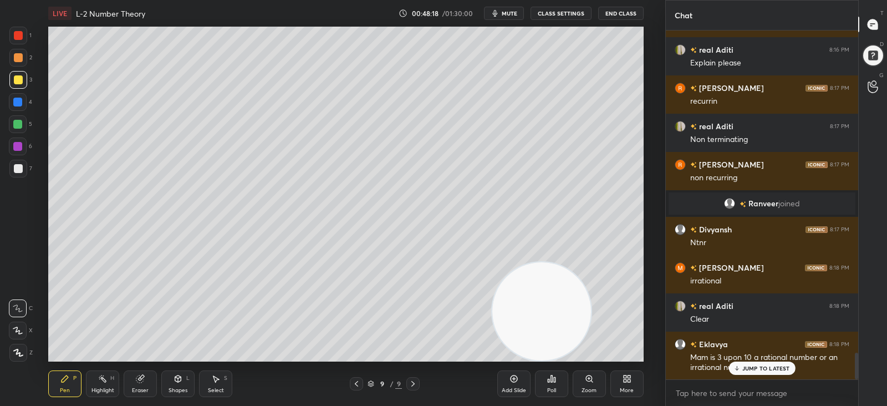
click at [750, 365] on p "JUMP TO LATEST" at bounding box center [766, 368] width 48 height 7
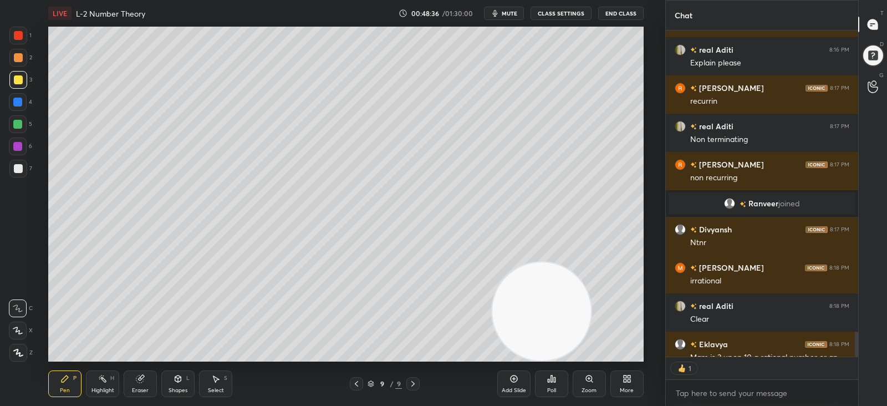
scroll to position [4, 3]
click at [144, 384] on div "Eraser" at bounding box center [140, 383] width 33 height 27
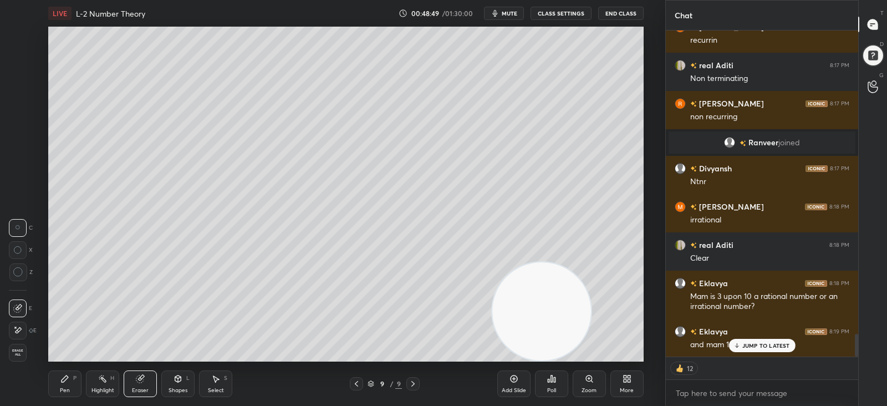
click at [57, 382] on div "Pen P" at bounding box center [64, 383] width 33 height 27
click at [15, 79] on div at bounding box center [18, 79] width 9 height 9
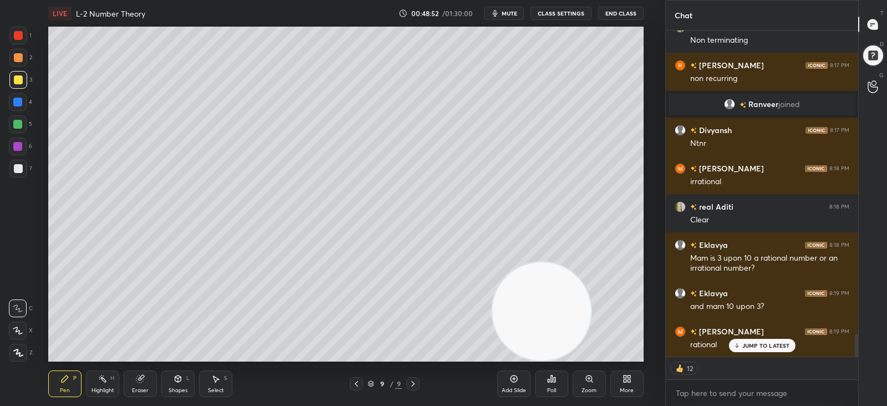
scroll to position [345, 189]
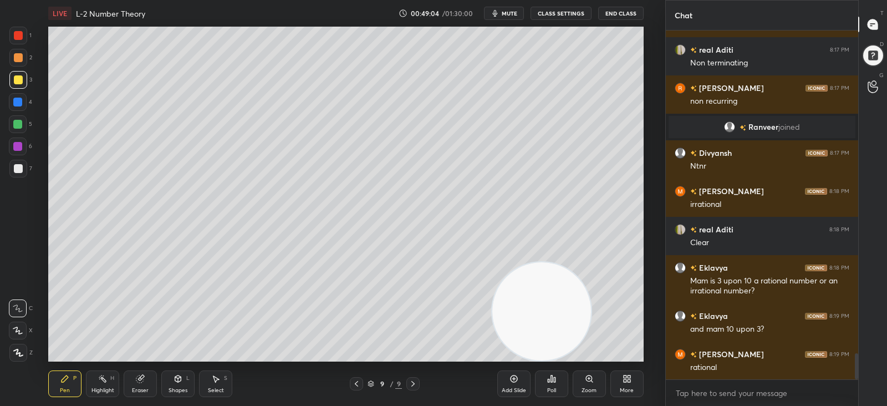
click at [17, 168] on div at bounding box center [18, 168] width 9 height 9
drag, startPoint x: 139, startPoint y: 384, endPoint x: 150, endPoint y: 367, distance: 20.8
click at [140, 381] on icon at bounding box center [140, 378] width 9 height 9
click at [67, 390] on div "Pen" at bounding box center [65, 391] width 10 height 6
click at [68, 388] on div "Pen" at bounding box center [65, 391] width 10 height 6
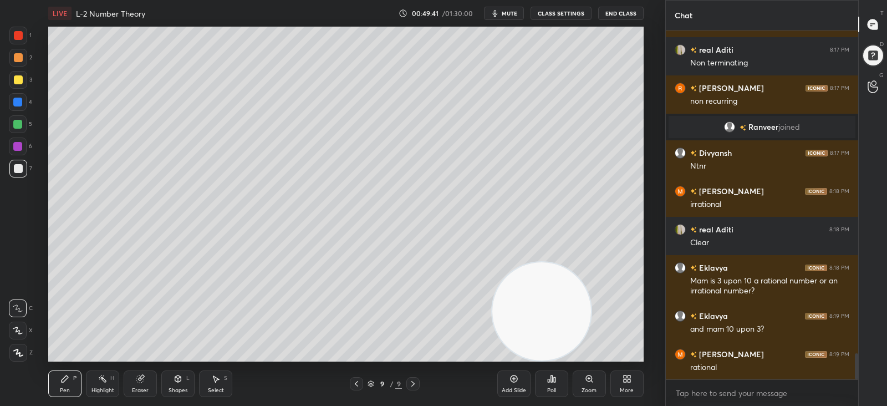
click at [176, 381] on icon at bounding box center [178, 378] width 9 height 9
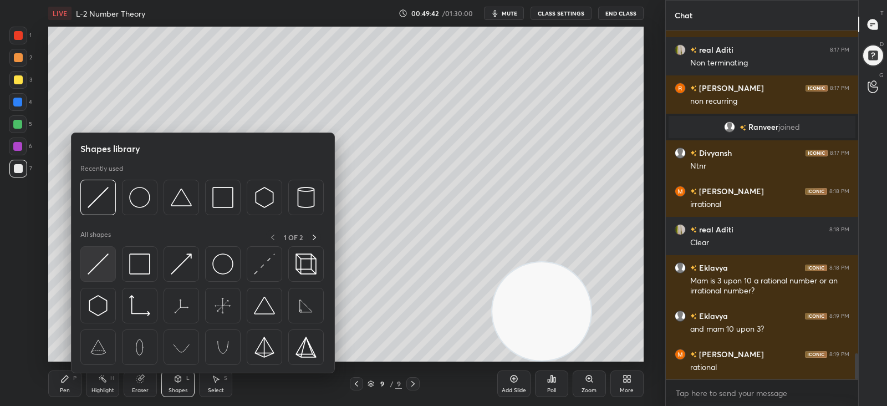
click at [98, 269] on img at bounding box center [98, 263] width 21 height 21
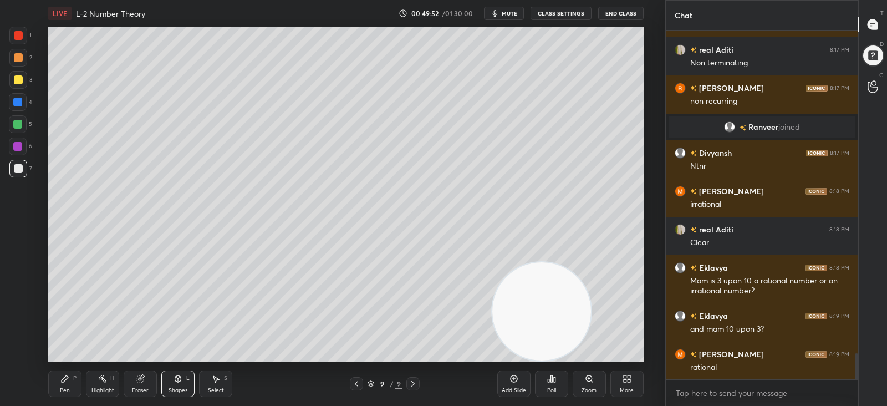
drag, startPoint x: 64, startPoint y: 385, endPoint x: 74, endPoint y: 364, distance: 23.8
click at [64, 385] on div "Pen P" at bounding box center [64, 383] width 33 height 27
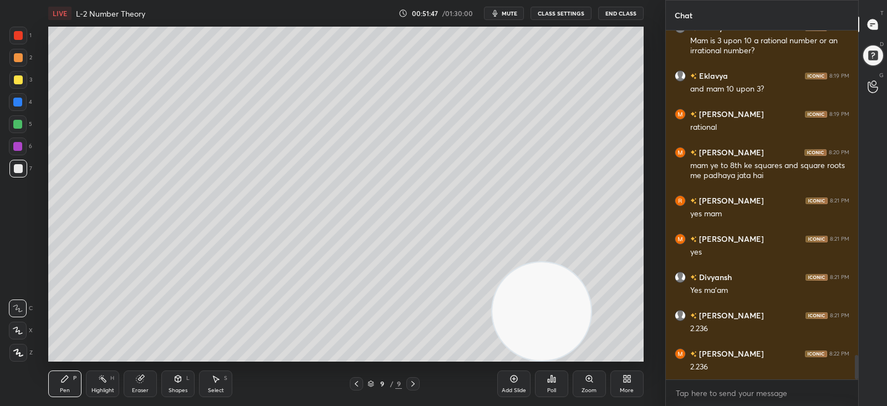
scroll to position [4607, 0]
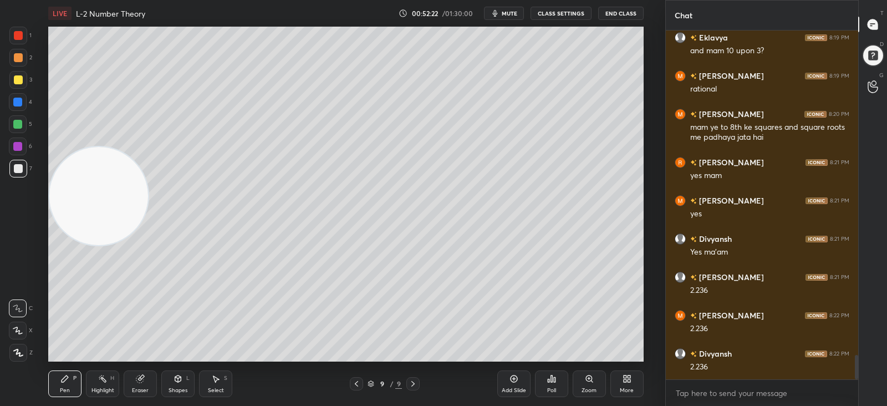
drag, startPoint x: 564, startPoint y: 298, endPoint x: 99, endPoint y: 180, distance: 480.0
click at [99, 180] on video at bounding box center [98, 196] width 98 height 98
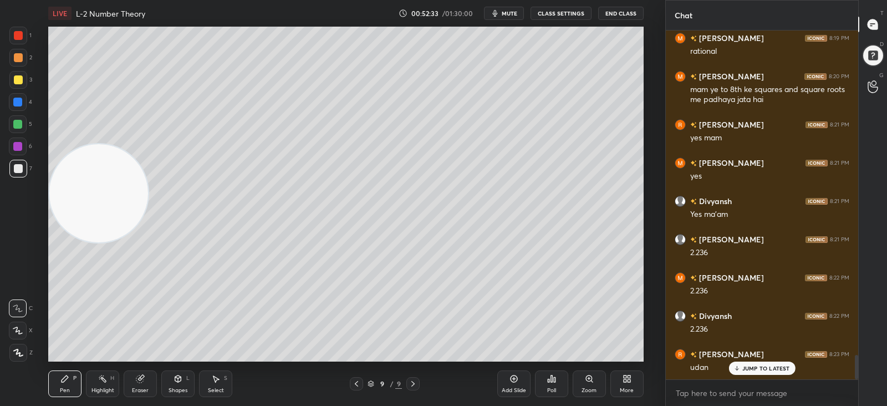
scroll to position [4683, 0]
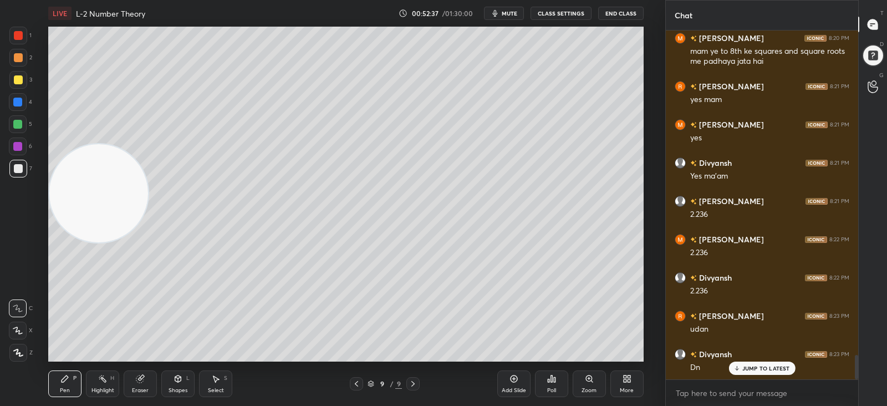
click at [745, 365] on p "JUMP TO LATEST" at bounding box center [766, 368] width 48 height 7
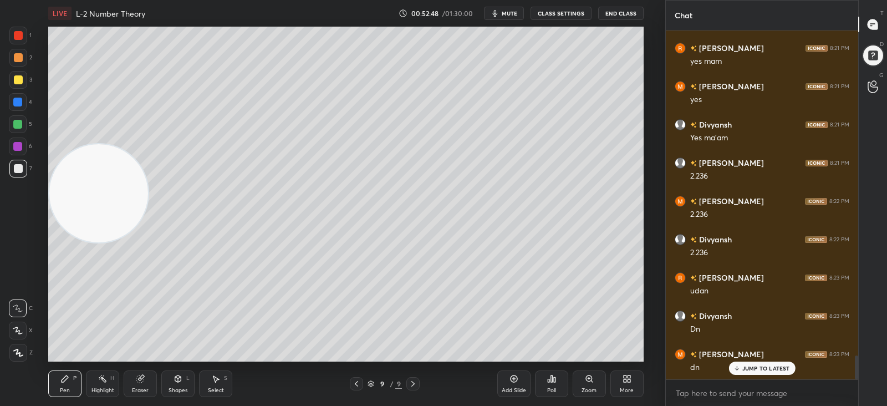
scroll to position [4733, 0]
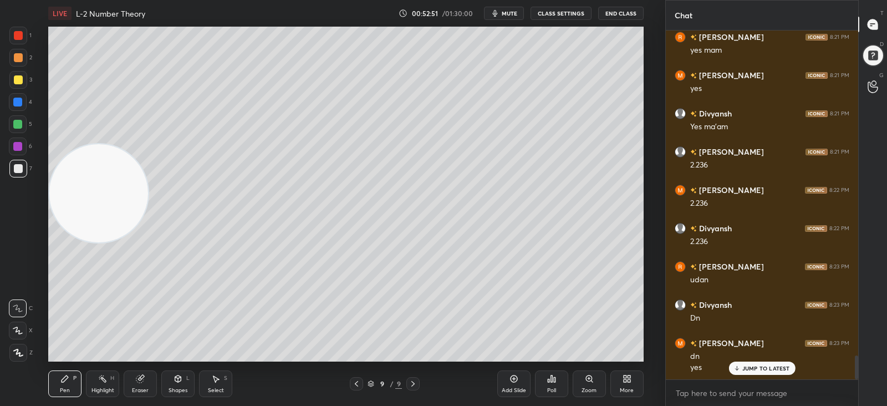
click at [507, 380] on div "Add Slide" at bounding box center [513, 383] width 33 height 27
click at [16, 83] on div at bounding box center [18, 79] width 9 height 9
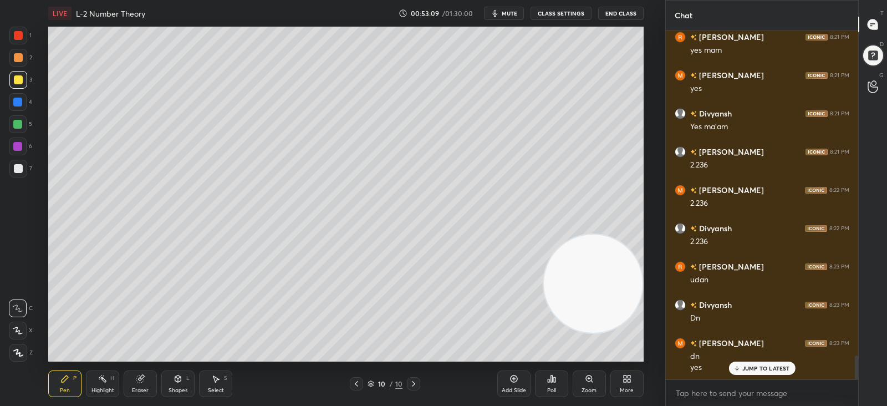
drag, startPoint x: 128, startPoint y: 188, endPoint x: 629, endPoint y: 274, distance: 509.1
click at [642, 284] on video at bounding box center [593, 284] width 98 height 98
click at [16, 170] on div at bounding box center [18, 168] width 9 height 9
drag, startPoint x: 18, startPoint y: 124, endPoint x: 42, endPoint y: 116, distance: 25.1
click at [17, 125] on div at bounding box center [17, 124] width 9 height 9
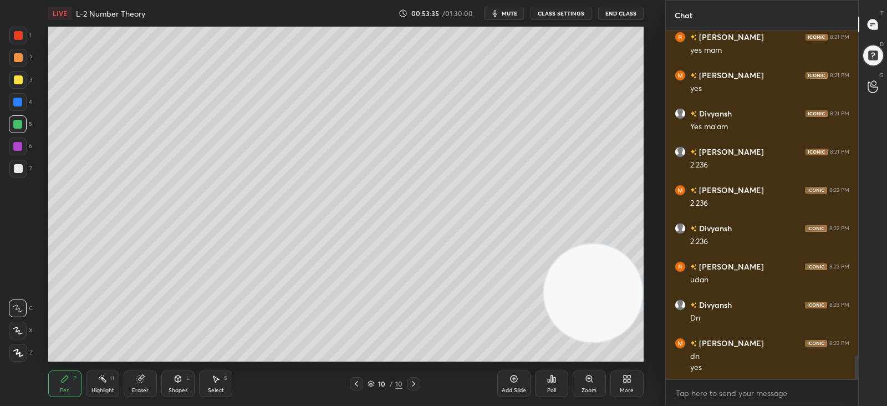
scroll to position [4772, 0]
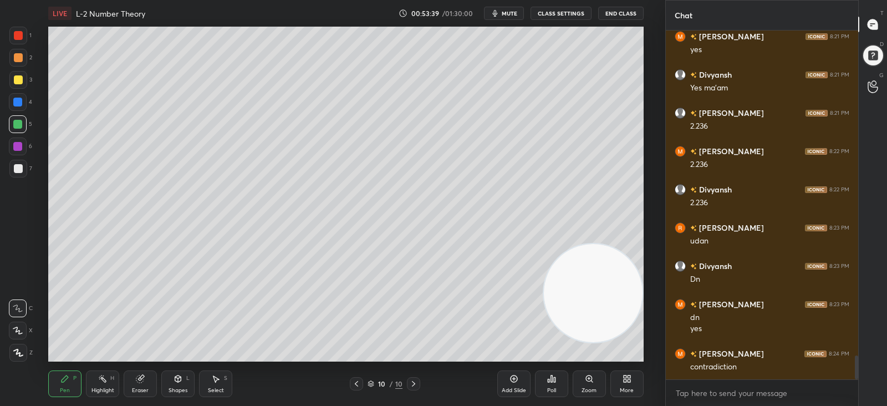
click at [15, 166] on div at bounding box center [18, 168] width 9 height 9
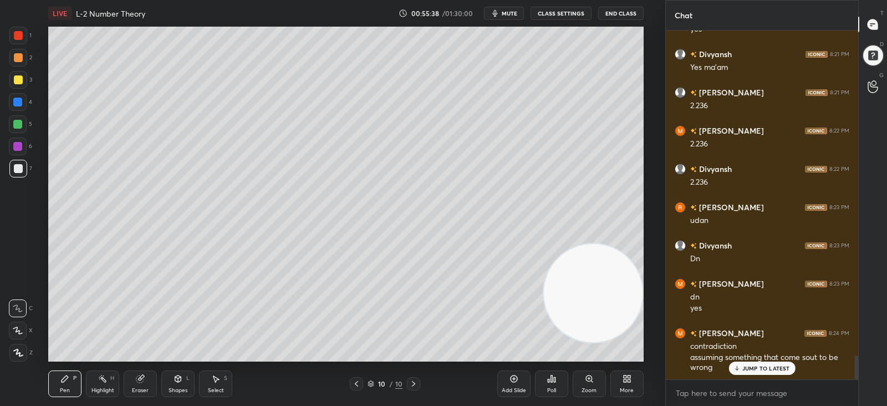
drag, startPoint x: 13, startPoint y: 142, endPoint x: 35, endPoint y: 177, distance: 41.8
click at [14, 143] on div at bounding box center [18, 147] width 18 height 18
drag, startPoint x: 15, startPoint y: 101, endPoint x: 47, endPoint y: 139, distance: 49.6
click at [15, 102] on div at bounding box center [17, 102] width 9 height 9
click at [647, 173] on div "Setting up your live class Poll for secs No correct answer Start poll" at bounding box center [345, 194] width 621 height 335
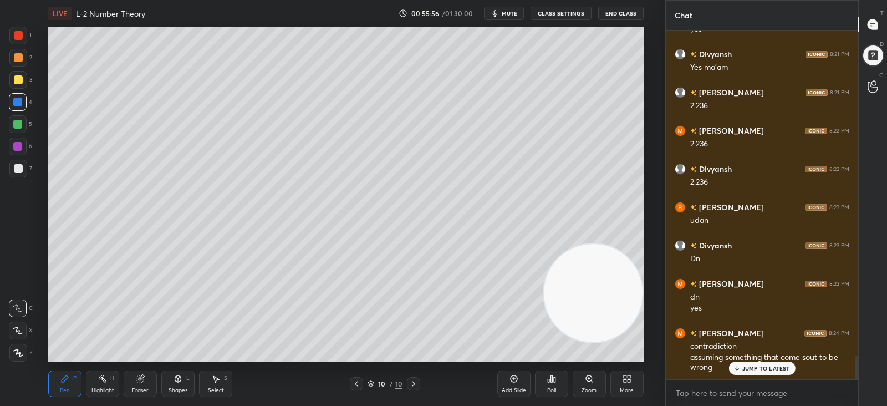
scroll to position [4830, 0]
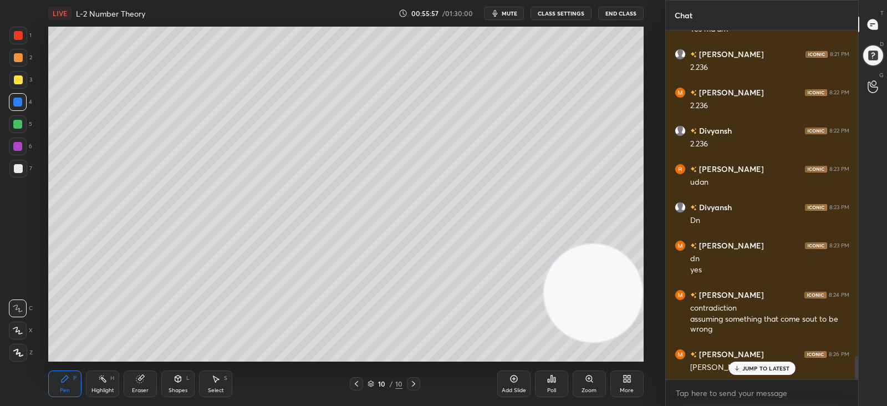
click at [15, 79] on div at bounding box center [18, 79] width 9 height 9
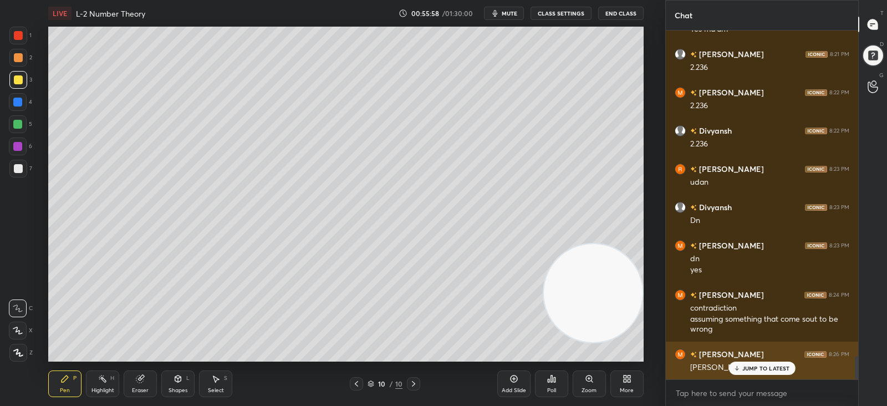
click at [746, 367] on p "JUMP TO LATEST" at bounding box center [766, 368] width 48 height 7
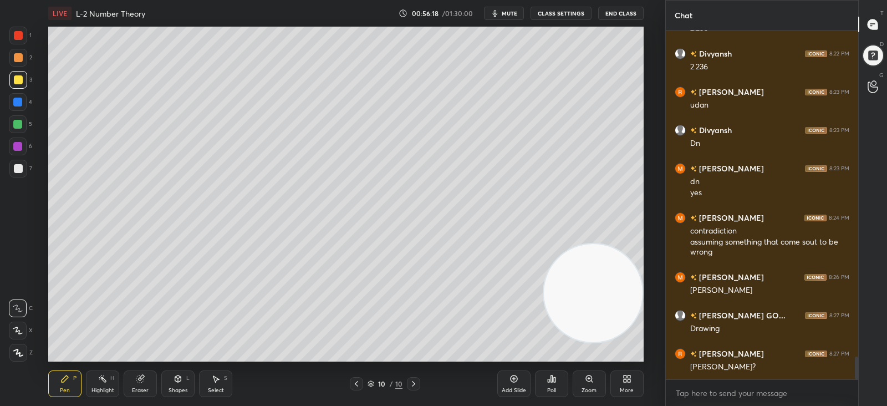
scroll to position [4946, 0]
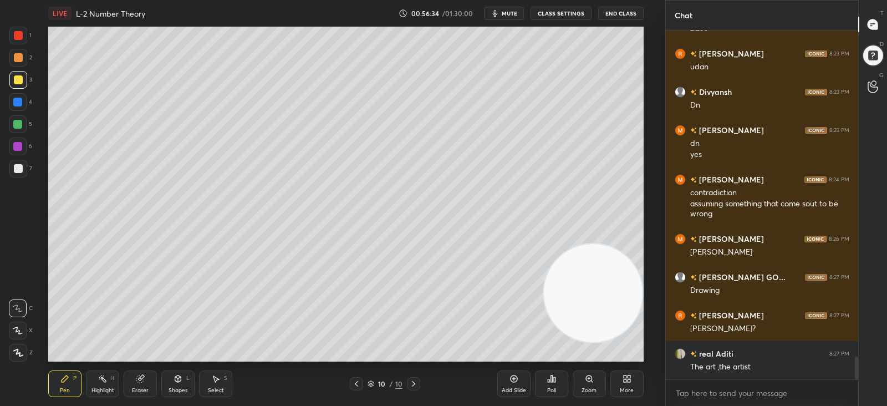
click at [17, 127] on div at bounding box center [17, 124] width 9 height 9
click at [18, 101] on div at bounding box center [17, 102] width 9 height 9
click at [19, 162] on div at bounding box center [18, 169] width 18 height 18
drag, startPoint x: 16, startPoint y: 83, endPoint x: 47, endPoint y: 140, distance: 65.5
click at [16, 84] on div at bounding box center [18, 79] width 9 height 9
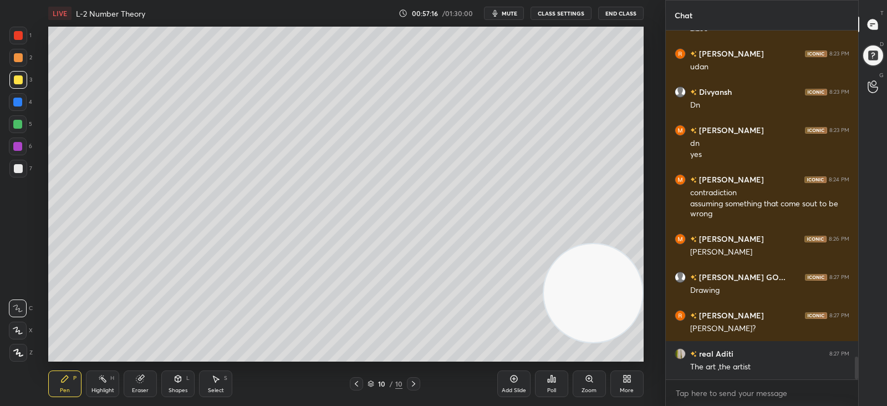
scroll to position [4983, 0]
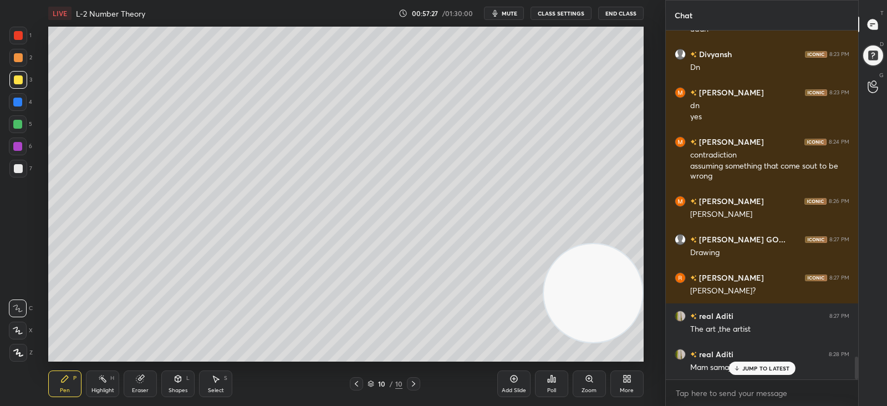
click at [17, 124] on div at bounding box center [17, 124] width 9 height 9
drag, startPoint x: 18, startPoint y: 80, endPoint x: 32, endPoint y: 128, distance: 50.2
click at [18, 80] on div at bounding box center [18, 79] width 9 height 9
click at [132, 382] on div "Eraser" at bounding box center [140, 383] width 33 height 27
drag, startPoint x: 72, startPoint y: 384, endPoint x: 235, endPoint y: 369, distance: 163.7
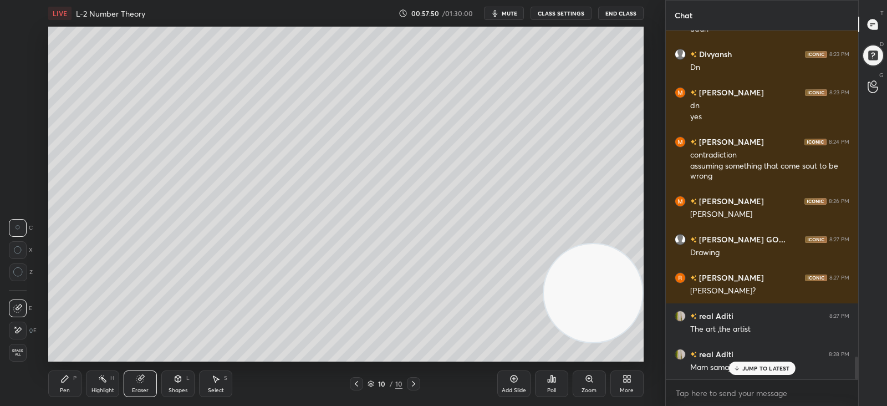
click at [72, 384] on div "Pen P" at bounding box center [64, 383] width 33 height 27
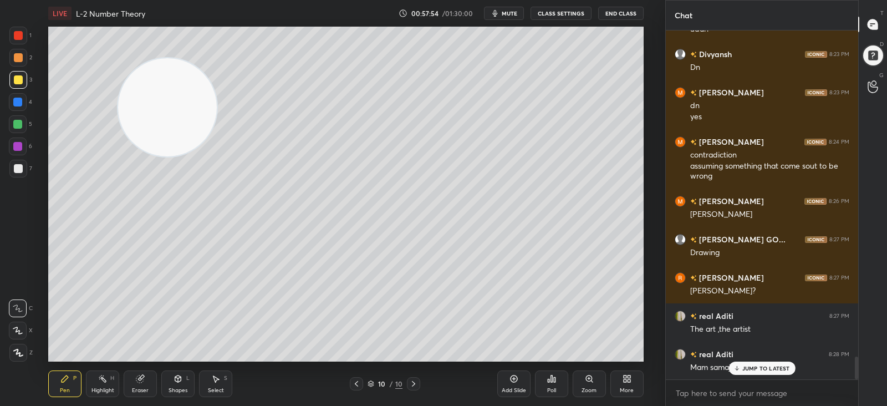
drag, startPoint x: 568, startPoint y: 266, endPoint x: 144, endPoint y: 80, distance: 462.9
click at [144, 80] on video at bounding box center [167, 107] width 98 height 98
drag, startPoint x: 16, startPoint y: 102, endPoint x: 22, endPoint y: 119, distance: 17.9
click at [17, 102] on div at bounding box center [17, 102] width 9 height 9
drag, startPoint x: 15, startPoint y: 166, endPoint x: 22, endPoint y: 171, distance: 9.1
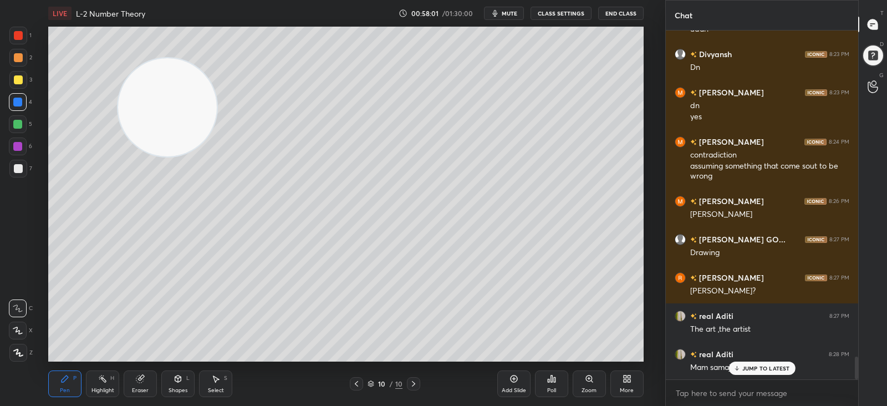
click at [15, 166] on div at bounding box center [18, 168] width 9 height 9
click at [14, 124] on div at bounding box center [17, 124] width 9 height 9
click at [16, 167] on div at bounding box center [18, 168] width 9 height 9
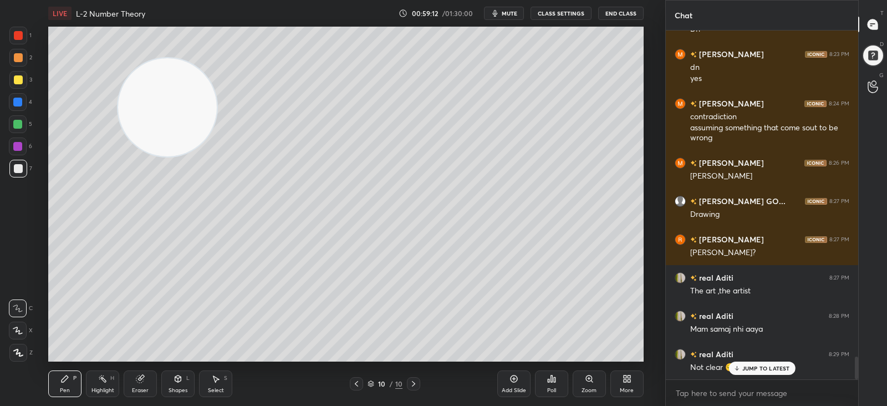
scroll to position [5060, 0]
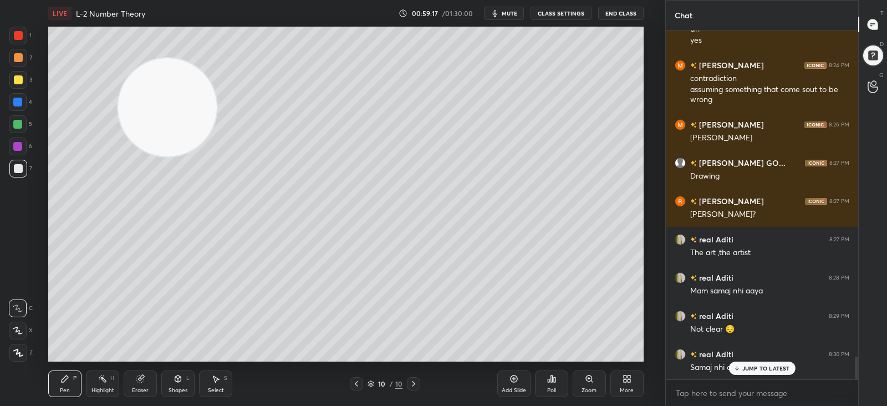
drag, startPoint x: 741, startPoint y: 369, endPoint x: 724, endPoint y: 368, distance: 16.7
click at [740, 369] on div "JUMP TO LATEST" at bounding box center [762, 368] width 67 height 13
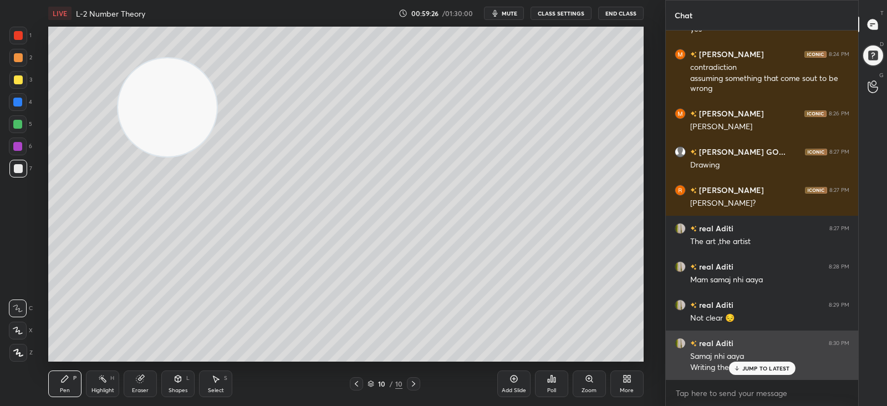
click at [759, 375] on div "real Aditi 8:30 PM Samaj nhi aaya Writing theek h" at bounding box center [762, 354] width 192 height 49
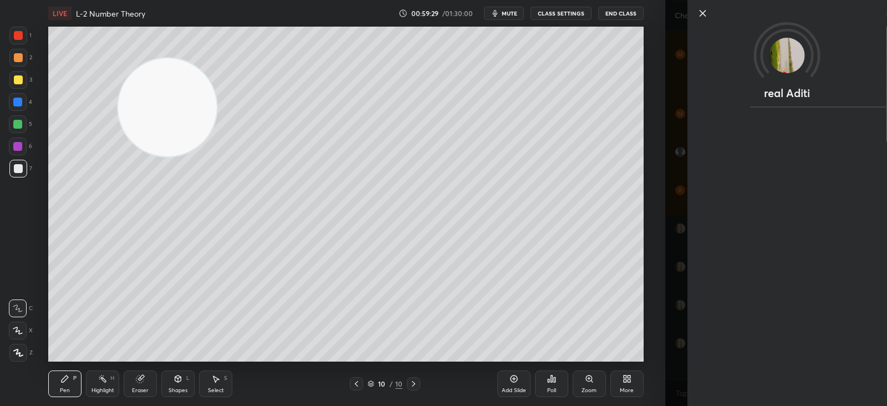
click at [701, 14] on icon at bounding box center [702, 13] width 13 height 13
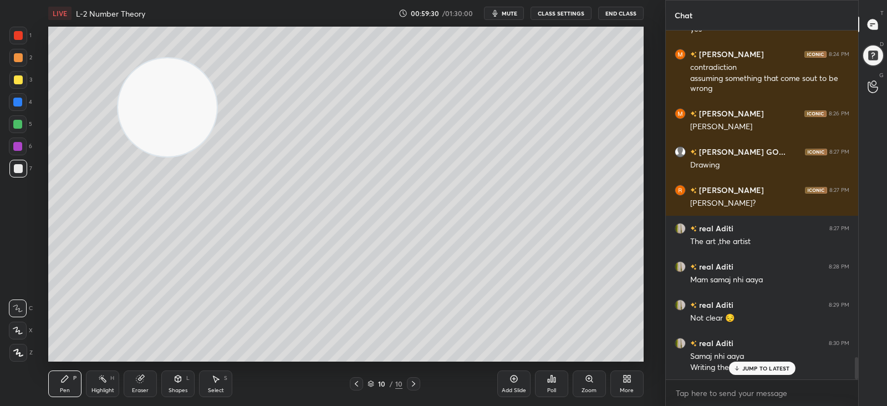
click at [756, 367] on p "JUMP TO LATEST" at bounding box center [766, 368] width 48 height 7
click at [16, 81] on div at bounding box center [18, 79] width 9 height 9
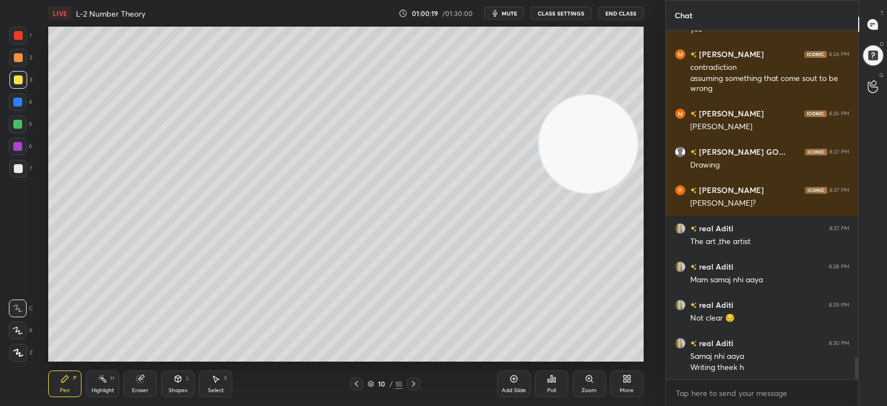
drag, startPoint x: 180, startPoint y: 115, endPoint x: 606, endPoint y: 151, distance: 426.8
click at [606, 151] on video at bounding box center [588, 144] width 98 height 98
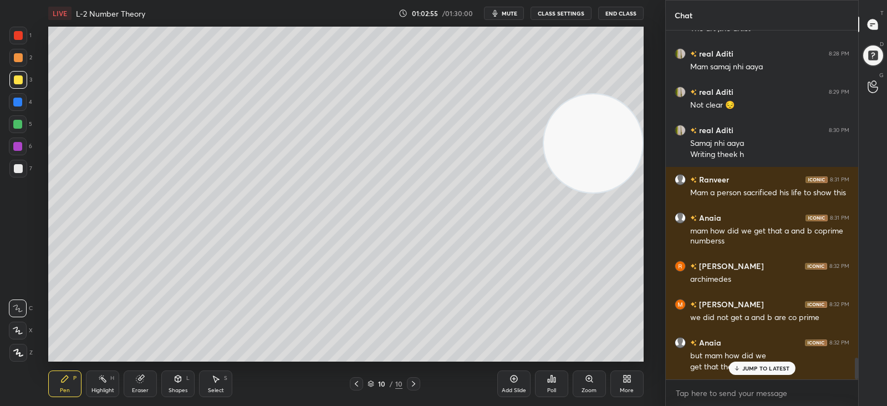
scroll to position [5322, 0]
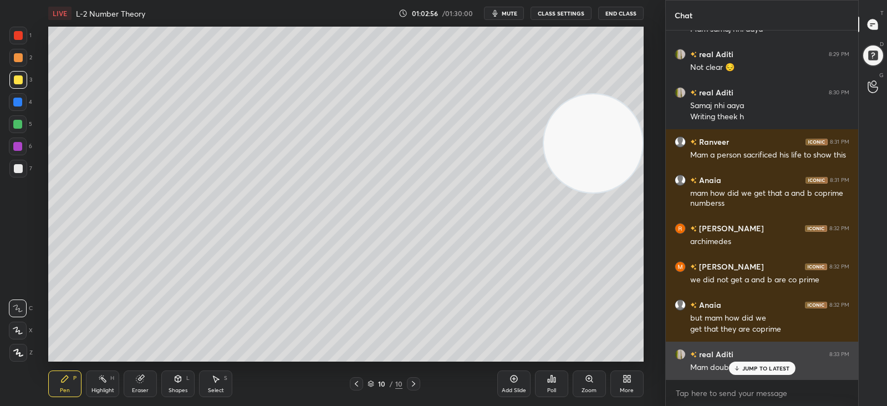
click at [744, 367] on p "JUMP TO LATEST" at bounding box center [766, 368] width 48 height 7
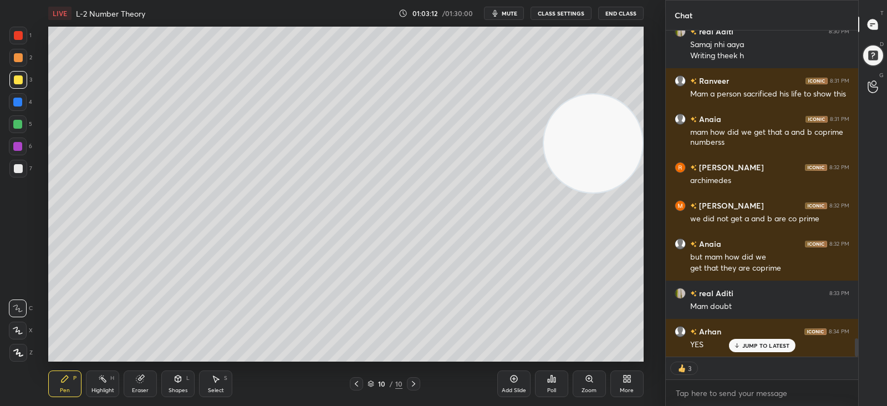
scroll to position [5421, 0]
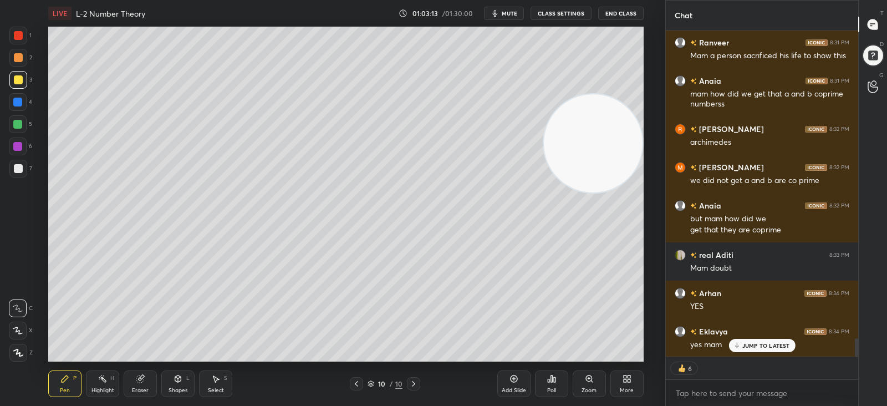
click at [766, 344] on p "JUMP TO LATEST" at bounding box center [766, 345] width 48 height 7
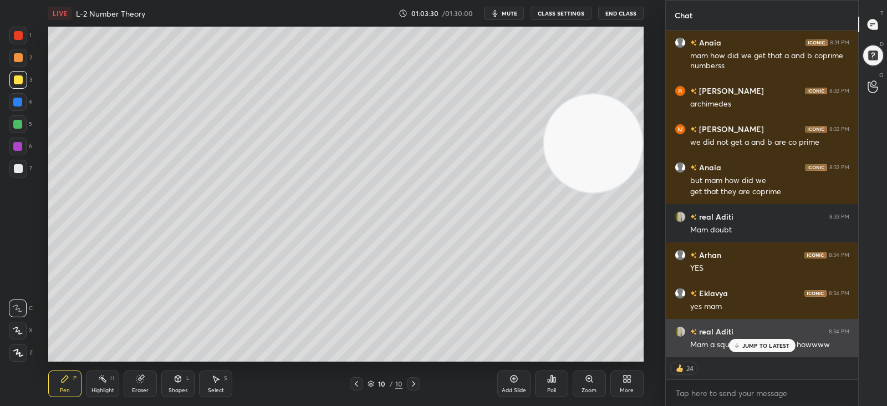
click at [747, 345] on p "JUMP TO LATEST" at bounding box center [766, 345] width 48 height 7
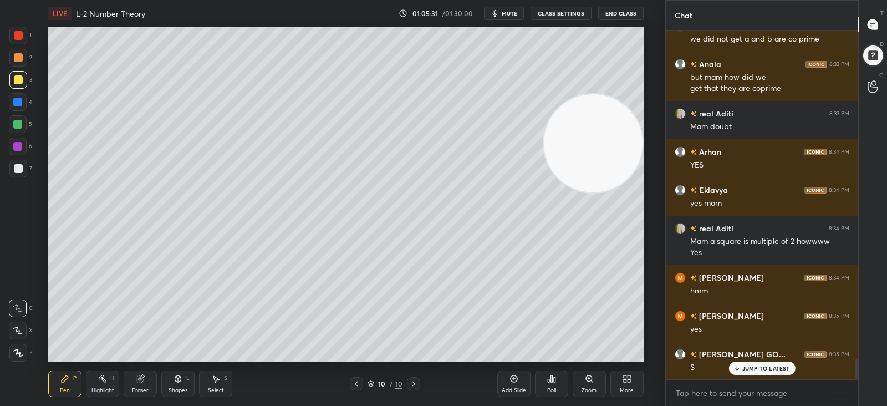
scroll to position [5601, 0]
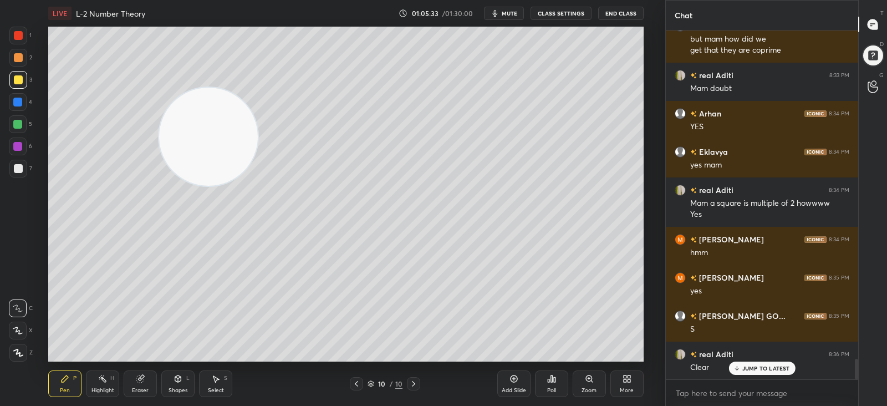
drag, startPoint x: 584, startPoint y: 150, endPoint x: 182, endPoint y: 162, distance: 402.7
click at [177, 145] on video at bounding box center [208, 137] width 98 height 98
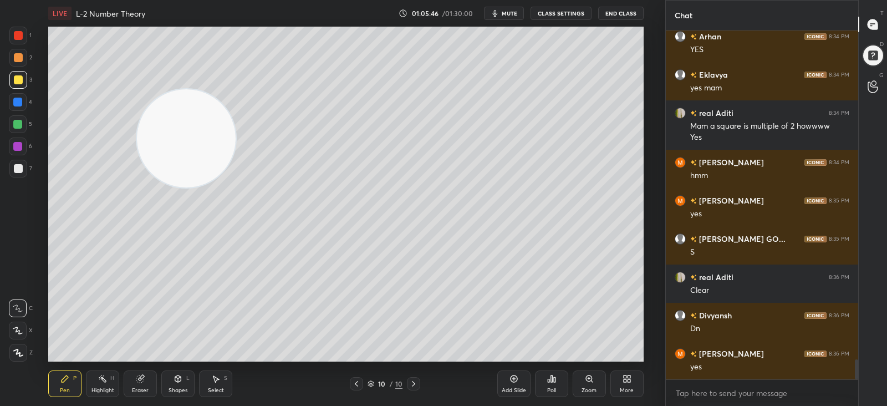
scroll to position [5715, 0]
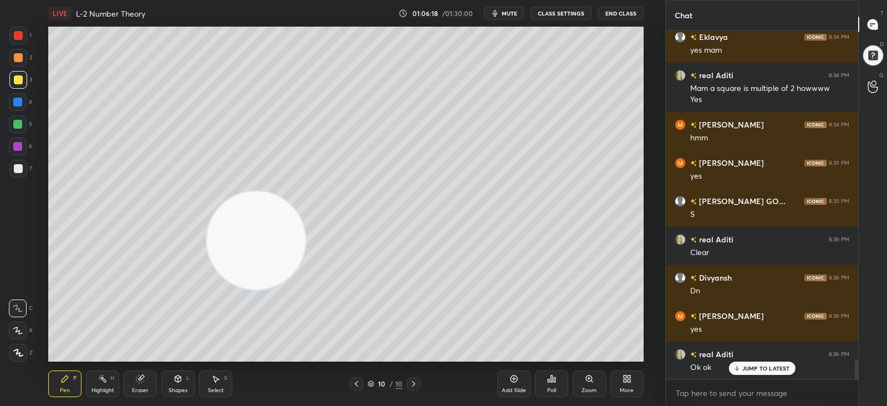
drag, startPoint x: 199, startPoint y: 141, endPoint x: 262, endPoint y: 237, distance: 115.2
click at [266, 259] on video at bounding box center [256, 240] width 98 height 98
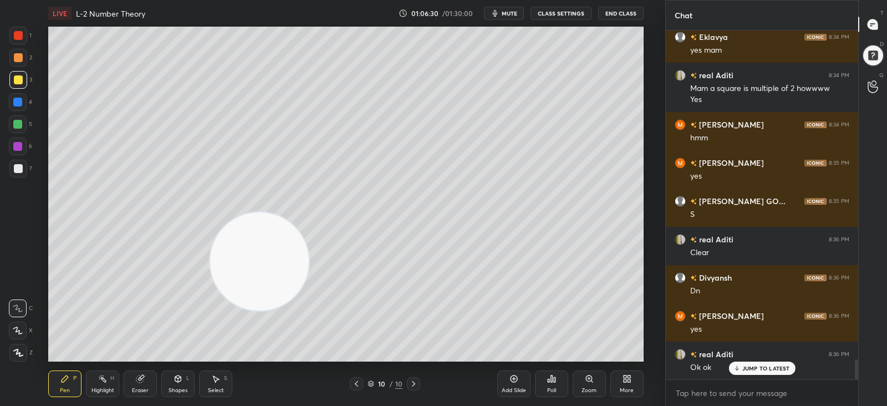
scroll to position [5754, 0]
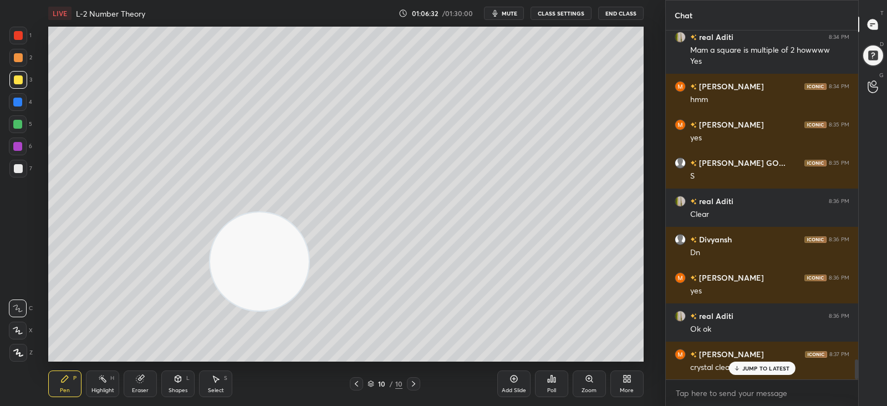
click at [761, 368] on p "JUMP TO LATEST" at bounding box center [766, 368] width 48 height 7
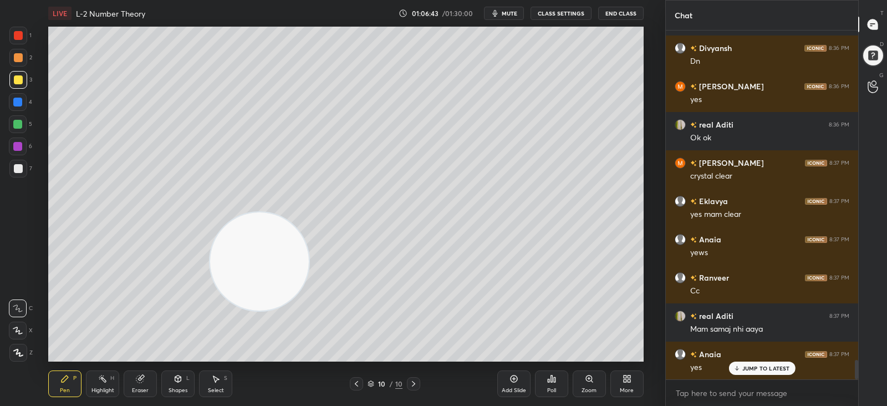
scroll to position [5983, 0]
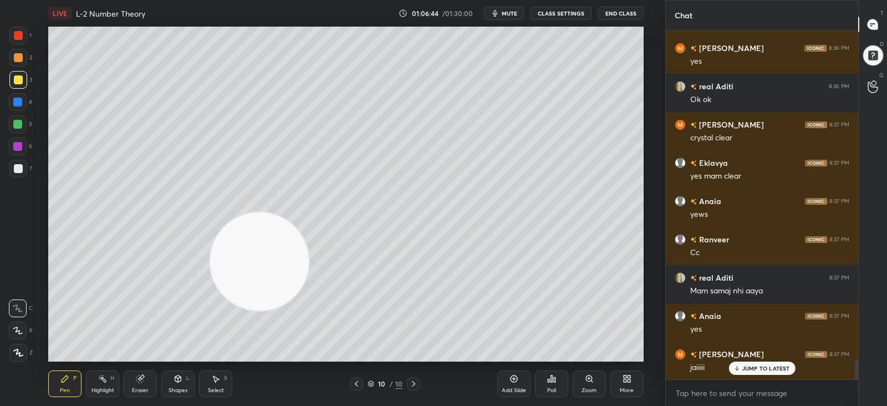
drag, startPoint x: 498, startPoint y: 13, endPoint x: 491, endPoint y: 19, distance: 9.4
click at [497, 14] on icon "button" at bounding box center [494, 13] width 5 height 7
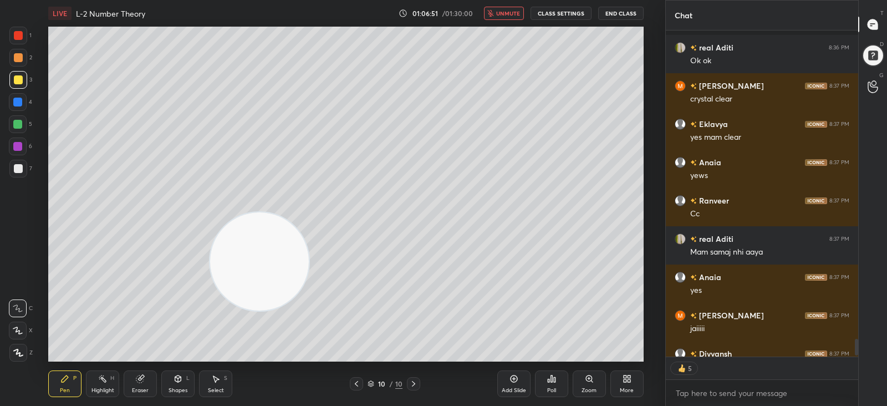
scroll to position [6083, 0]
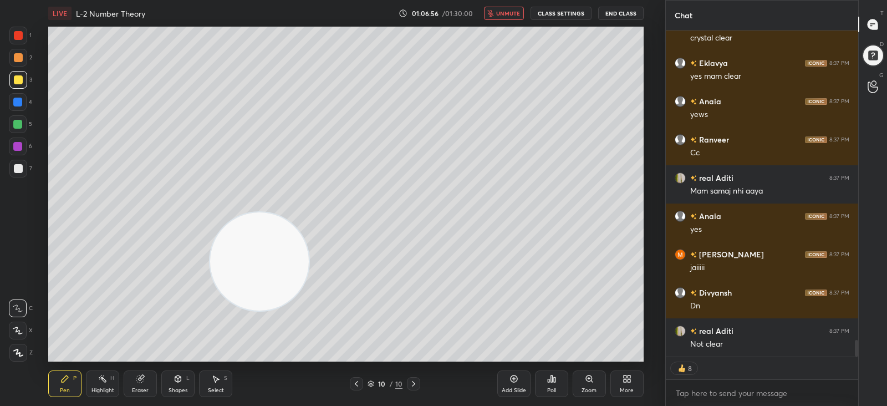
click at [503, 13] on span "unmute" at bounding box center [508, 13] width 24 height 8
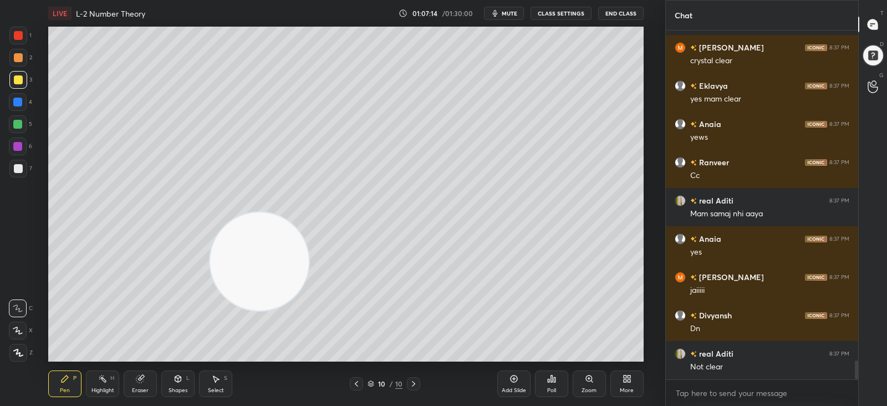
scroll to position [6098, 0]
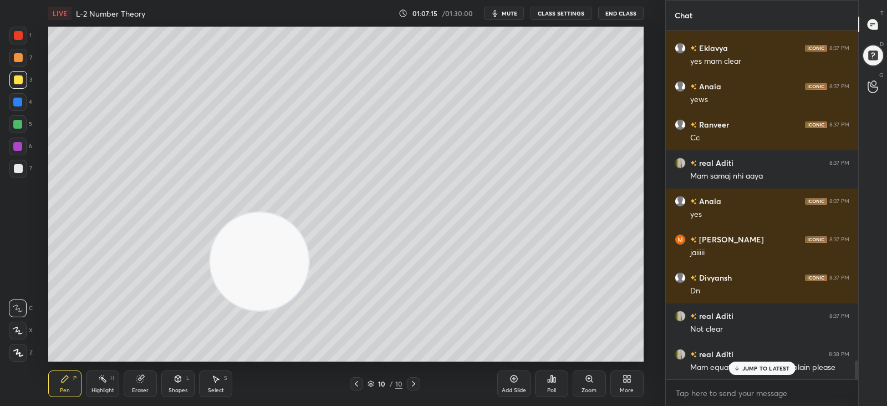
click at [759, 367] on p "JUMP TO LATEST" at bounding box center [766, 368] width 48 height 7
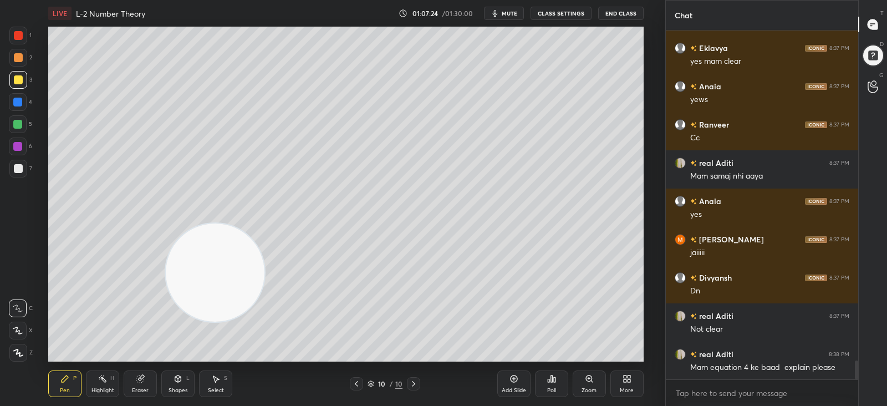
drag, startPoint x: 268, startPoint y: 255, endPoint x: 221, endPoint y: 264, distance: 48.1
click at [220, 267] on video at bounding box center [215, 272] width 98 height 98
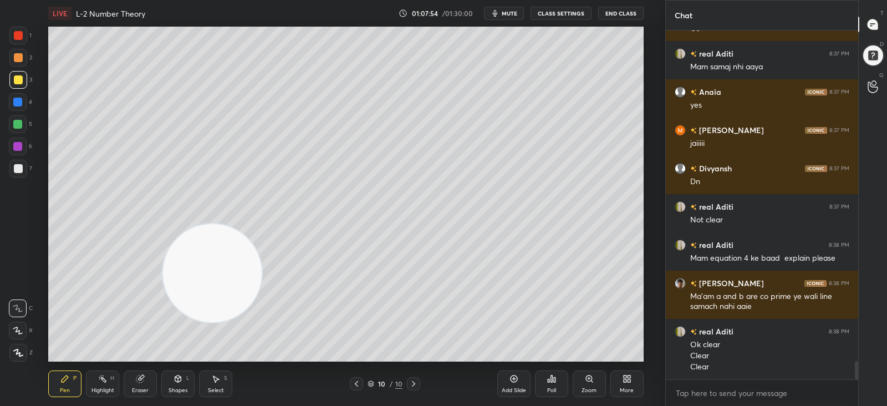
scroll to position [6245, 0]
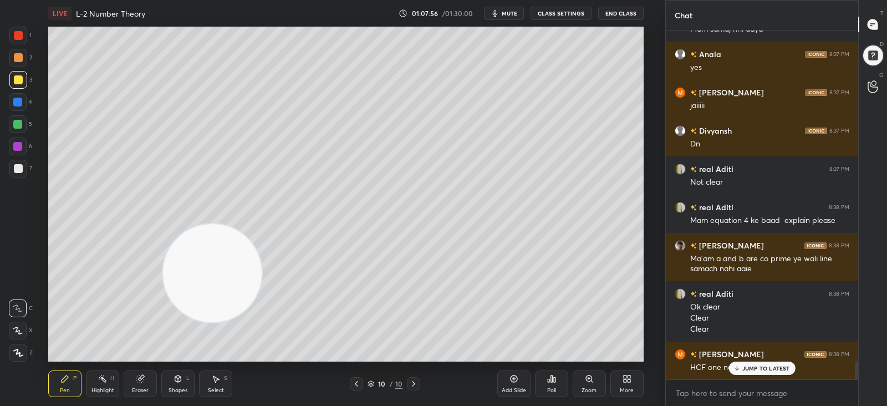
drag, startPoint x: 756, startPoint y: 367, endPoint x: 732, endPoint y: 362, distance: 24.5
click at [754, 367] on p "JUMP TO LATEST" at bounding box center [766, 368] width 48 height 7
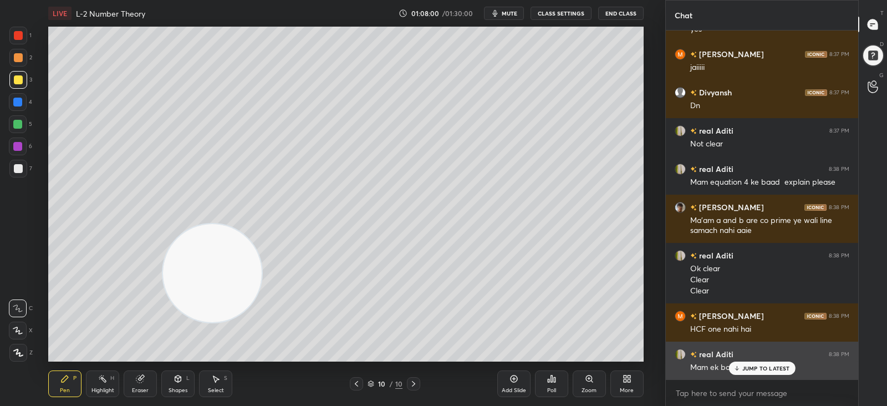
click at [741, 367] on div "JUMP TO LATEST" at bounding box center [762, 368] width 67 height 13
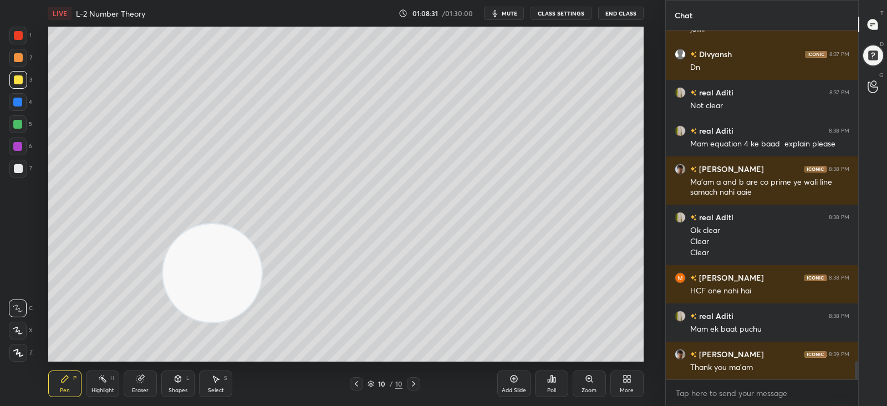
scroll to position [6360, 0]
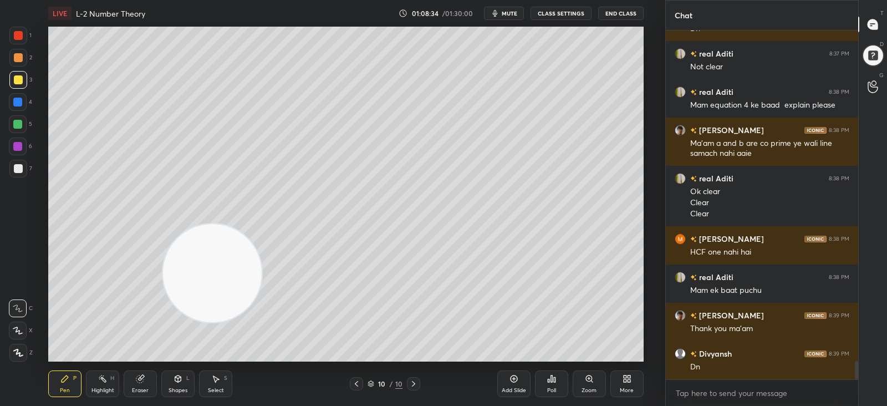
click at [510, 380] on icon at bounding box center [514, 378] width 9 height 9
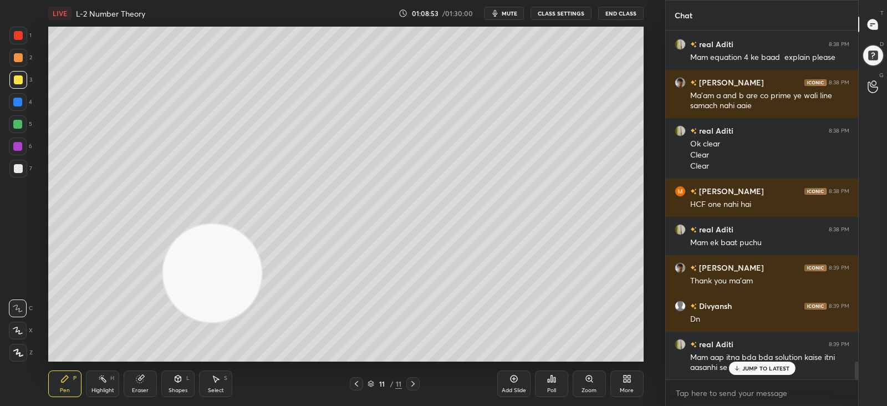
click at [752, 363] on div "JUMP TO LATEST" at bounding box center [762, 368] width 67 height 13
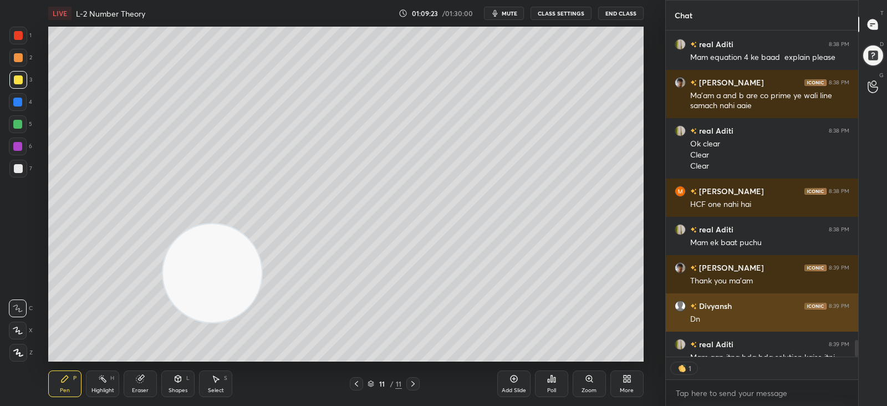
scroll to position [4, 3]
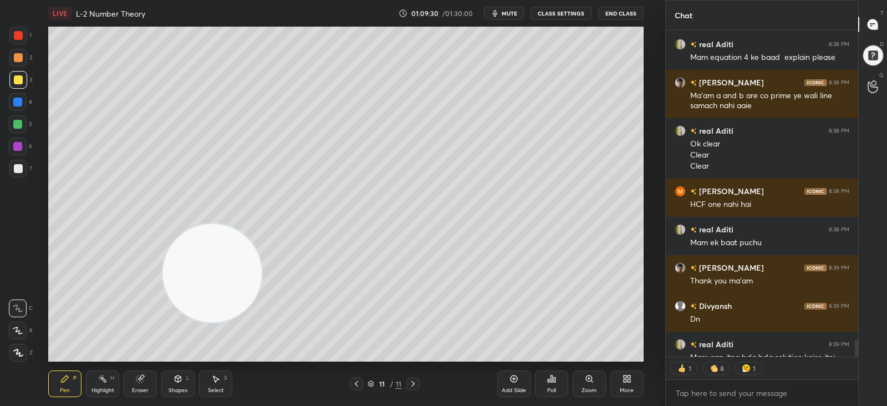
click at [146, 383] on div "Eraser" at bounding box center [140, 383] width 33 height 27
drag, startPoint x: 72, startPoint y: 383, endPoint x: 89, endPoint y: 367, distance: 23.5
click at [72, 383] on div "Pen P" at bounding box center [64, 383] width 33 height 27
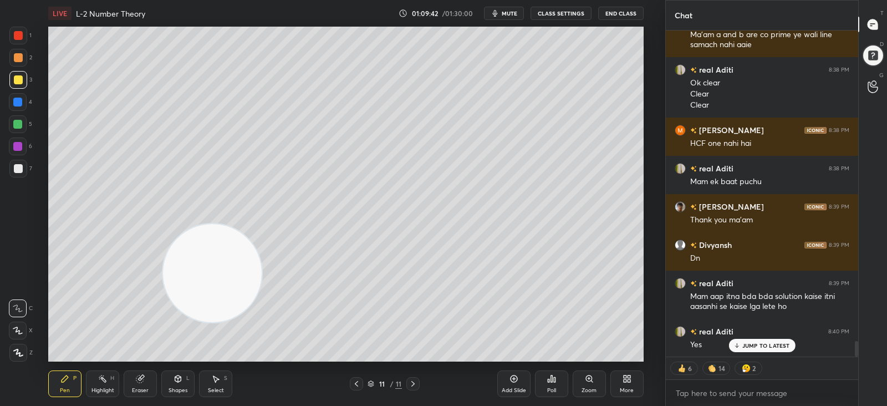
scroll to position [6507, 0]
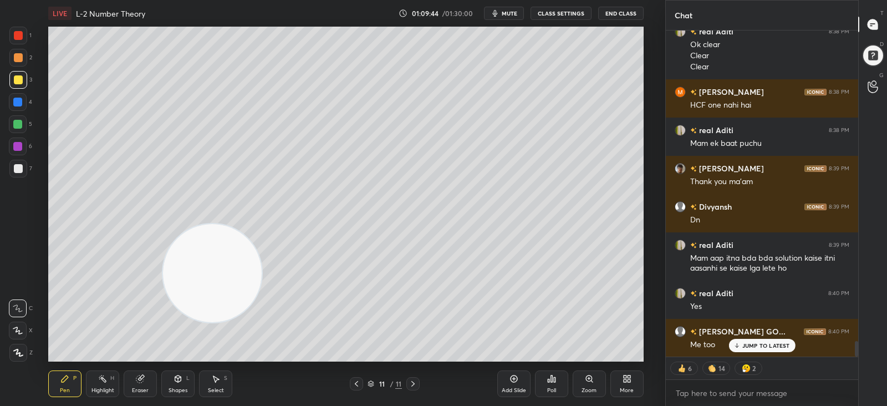
click at [17, 100] on div at bounding box center [17, 102] width 9 height 9
drag, startPoint x: 16, startPoint y: 122, endPoint x: 39, endPoint y: 121, distance: 23.3
click at [16, 123] on div at bounding box center [17, 124] width 9 height 9
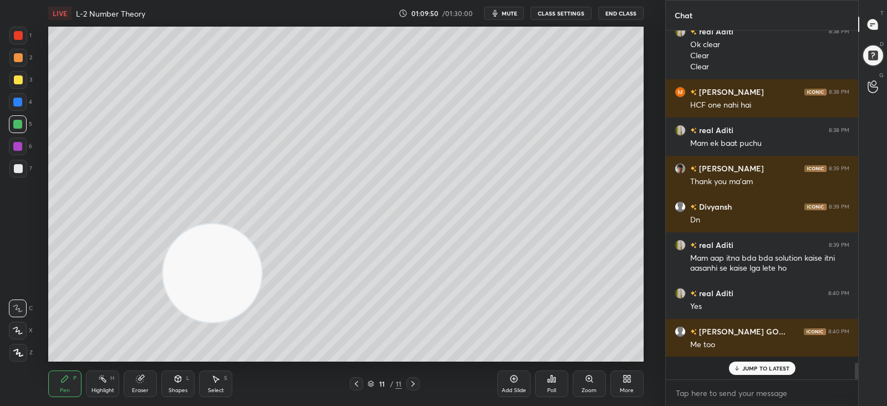
scroll to position [345, 189]
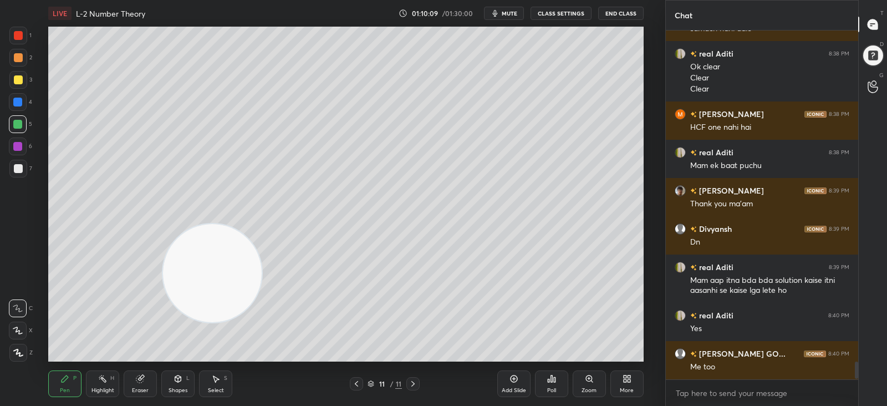
drag, startPoint x: 139, startPoint y: 386, endPoint x: 140, endPoint y: 381, distance: 5.8
click at [139, 385] on div "Eraser" at bounding box center [140, 383] width 33 height 27
click at [64, 378] on icon at bounding box center [65, 378] width 7 height 7
click at [14, 125] on div at bounding box center [17, 124] width 9 height 9
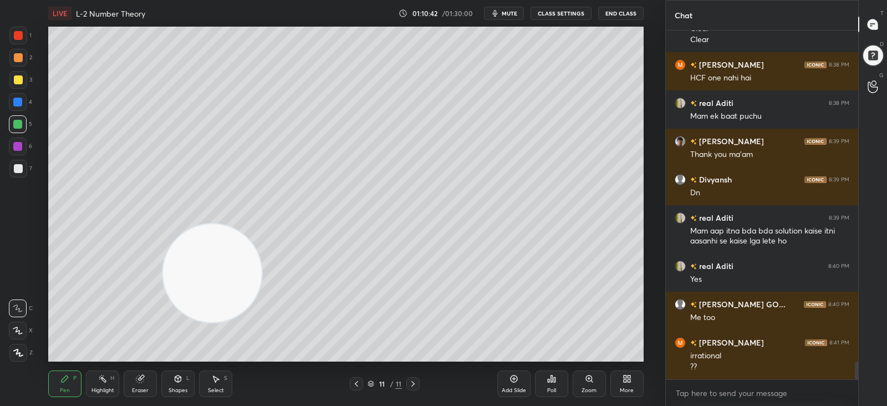
scroll to position [6572, 0]
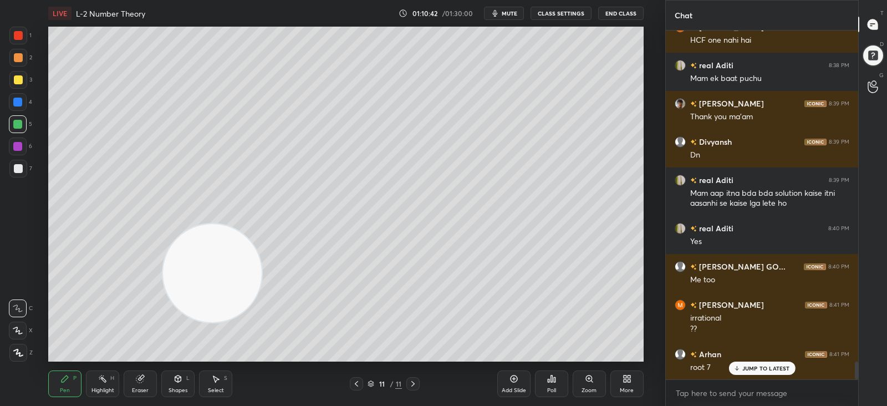
click at [15, 172] on div at bounding box center [18, 168] width 9 height 9
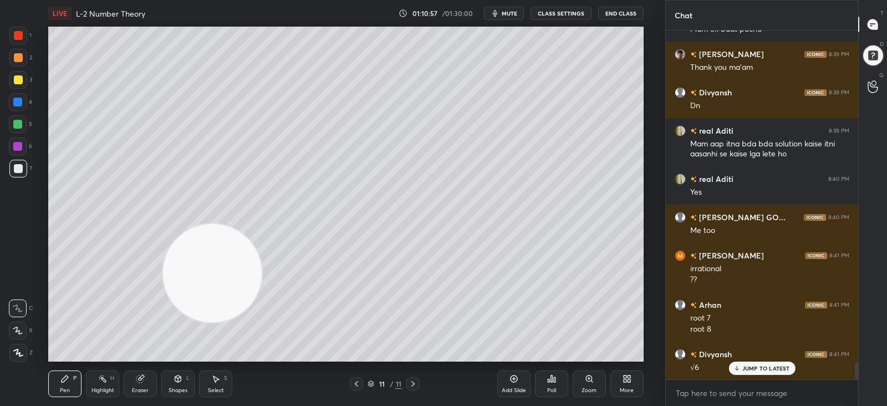
scroll to position [6660, 0]
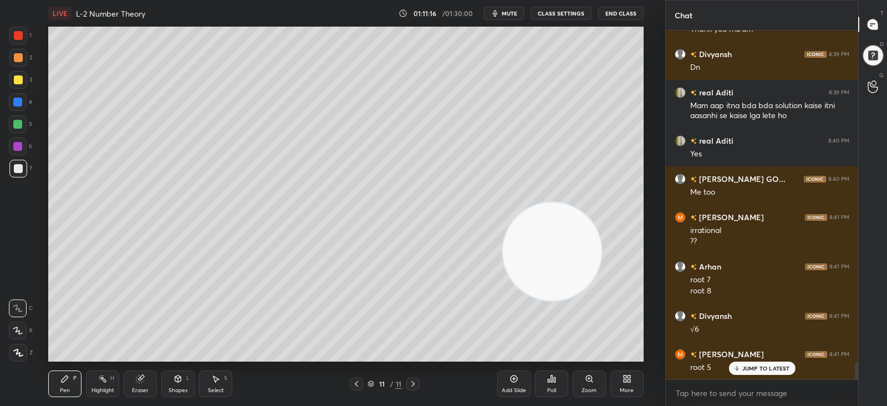
drag, startPoint x: 200, startPoint y: 257, endPoint x: 542, endPoint y: 234, distance: 343.5
click at [548, 237] on video at bounding box center [552, 251] width 98 height 98
click at [17, 125] on div at bounding box center [17, 124] width 9 height 9
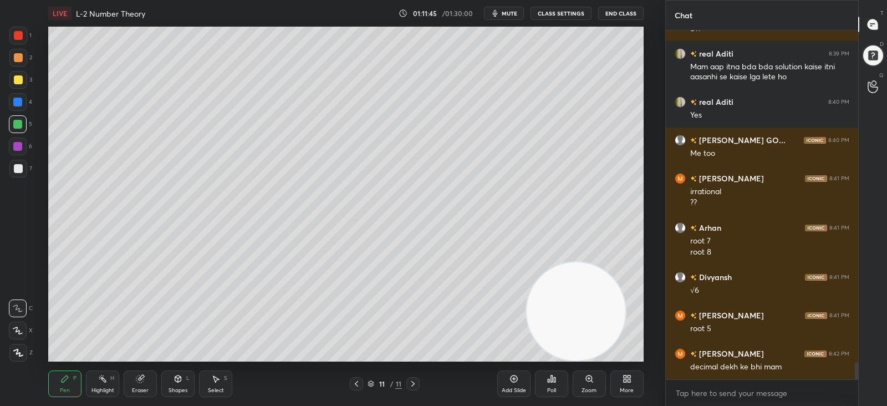
drag, startPoint x: 540, startPoint y: 250, endPoint x: 552, endPoint y: 305, distance: 56.9
click at [554, 308] on video at bounding box center [576, 311] width 98 height 98
click at [17, 100] on div at bounding box center [17, 102] width 9 height 9
click at [16, 167] on div at bounding box center [18, 168] width 9 height 9
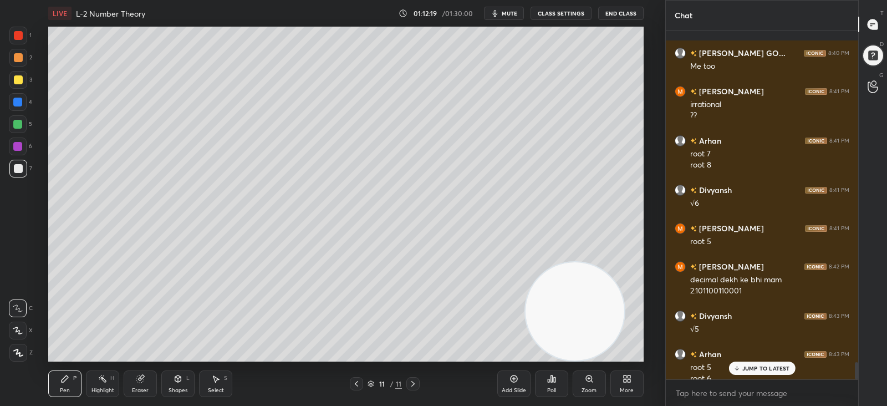
scroll to position [6797, 0]
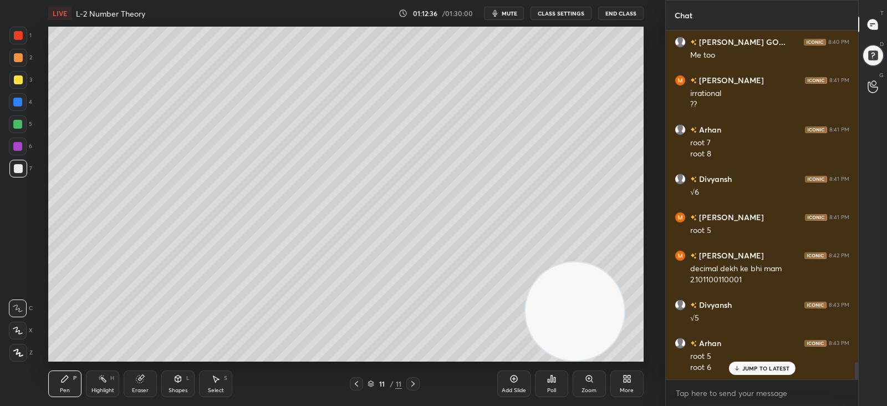
click at [137, 382] on icon at bounding box center [140, 378] width 9 height 9
drag, startPoint x: 72, startPoint y: 383, endPoint x: 114, endPoint y: 366, distance: 44.8
click at [73, 383] on div "Pen P" at bounding box center [64, 383] width 33 height 27
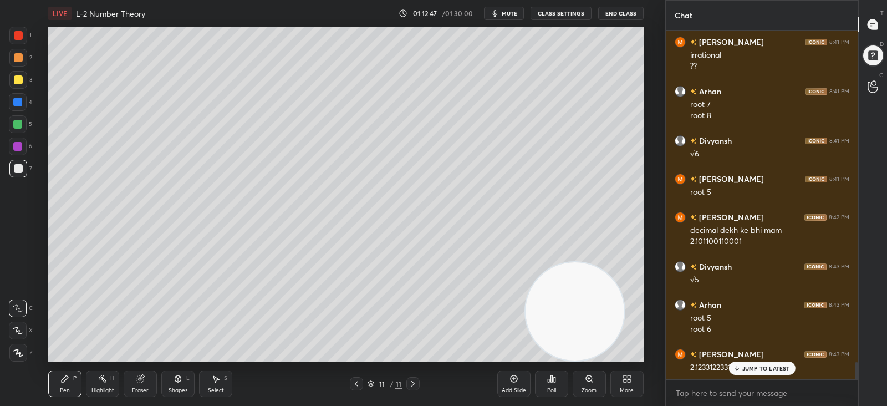
click at [17, 147] on div at bounding box center [17, 146] width 9 height 9
click at [17, 104] on div at bounding box center [17, 102] width 9 height 9
click at [14, 80] on div at bounding box center [18, 79] width 9 height 9
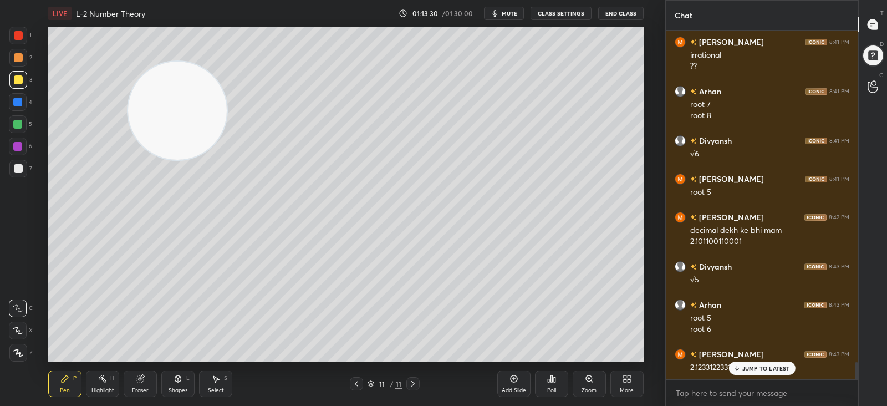
drag, startPoint x: 562, startPoint y: 303, endPoint x: 187, endPoint y: 144, distance: 407.4
click at [164, 108] on video at bounding box center [177, 111] width 98 height 98
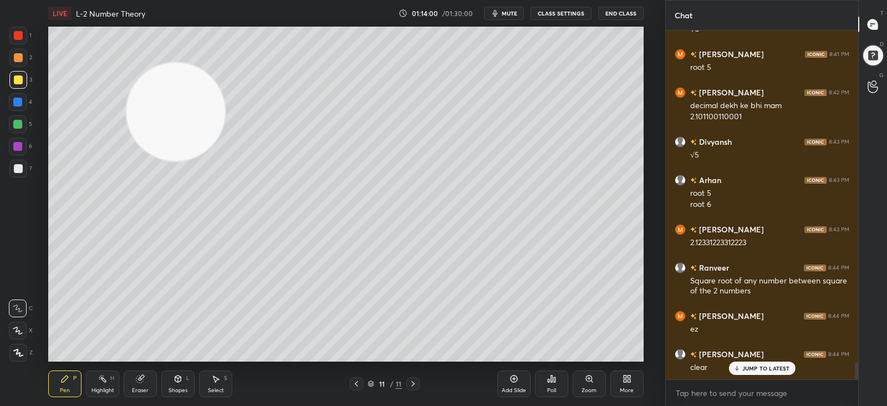
scroll to position [6998, 0]
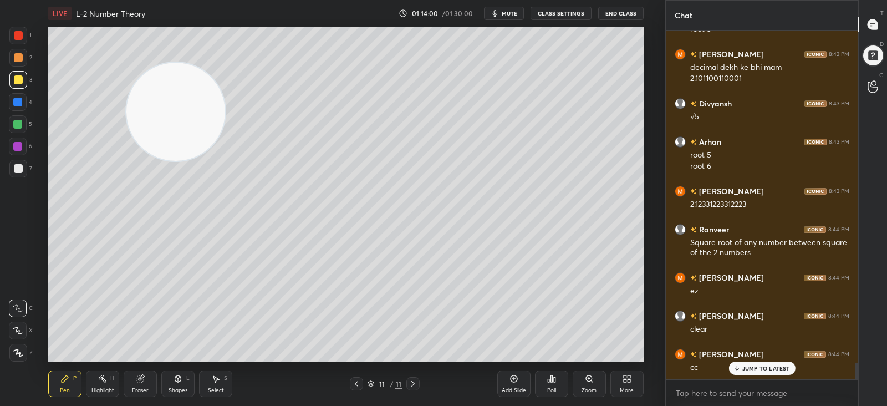
click at [502, 14] on button "mute" at bounding box center [504, 13] width 40 height 13
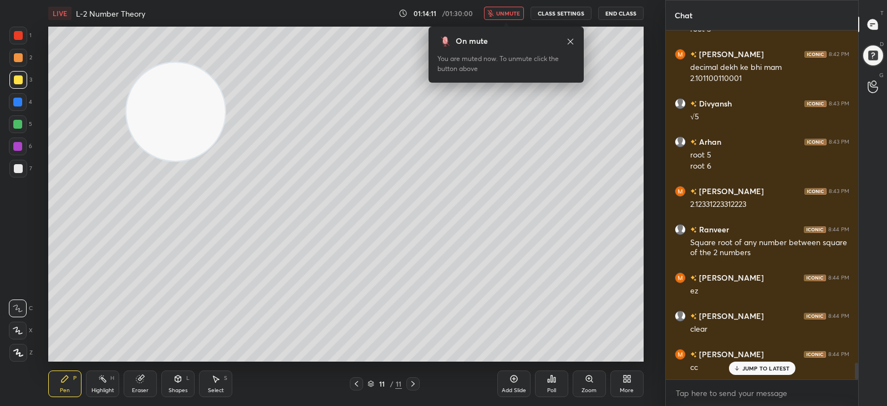
scroll to position [7036, 0]
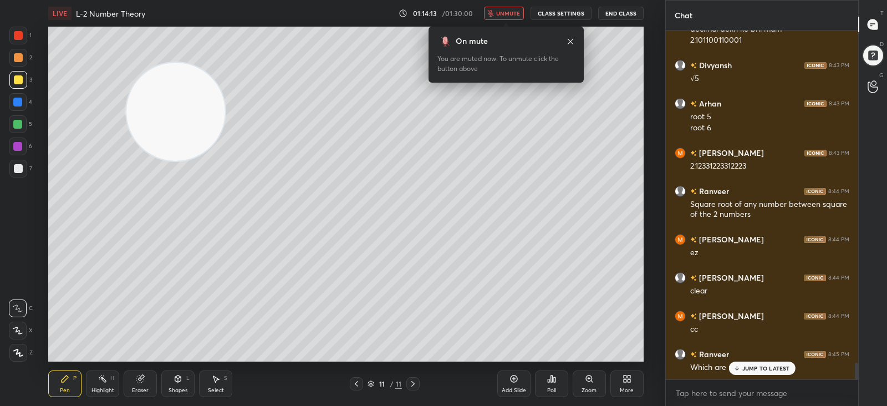
click at [755, 370] on p "JUMP TO LATEST" at bounding box center [766, 368] width 48 height 7
drag, startPoint x: 501, startPoint y: 12, endPoint x: 495, endPoint y: 23, distance: 12.5
click at [500, 14] on span "unmute" at bounding box center [508, 13] width 24 height 8
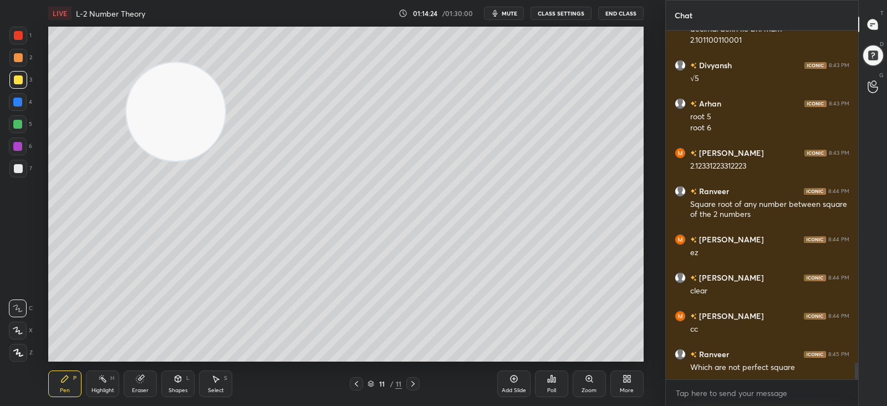
scroll to position [7075, 0]
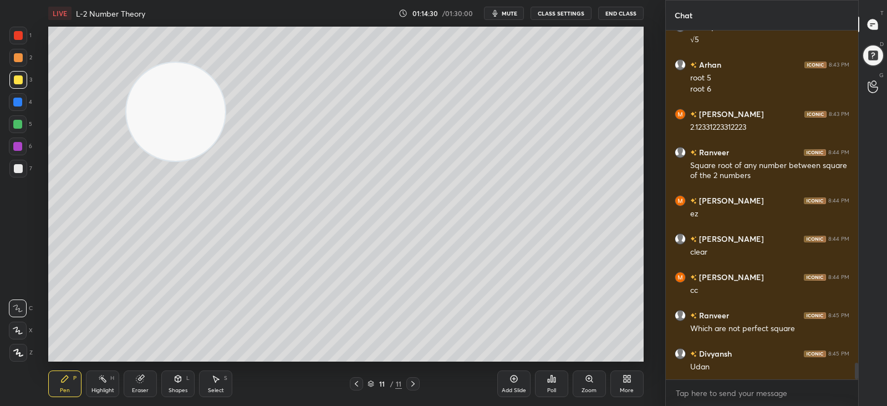
click at [509, 383] on div "Add Slide" at bounding box center [513, 383] width 33 height 27
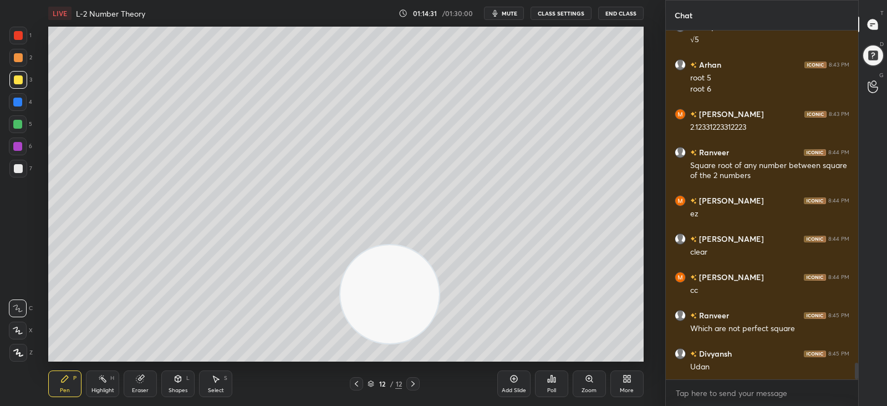
drag, startPoint x: 165, startPoint y: 105, endPoint x: 373, endPoint y: 278, distance: 270.9
click at [377, 285] on video at bounding box center [389, 294] width 98 height 98
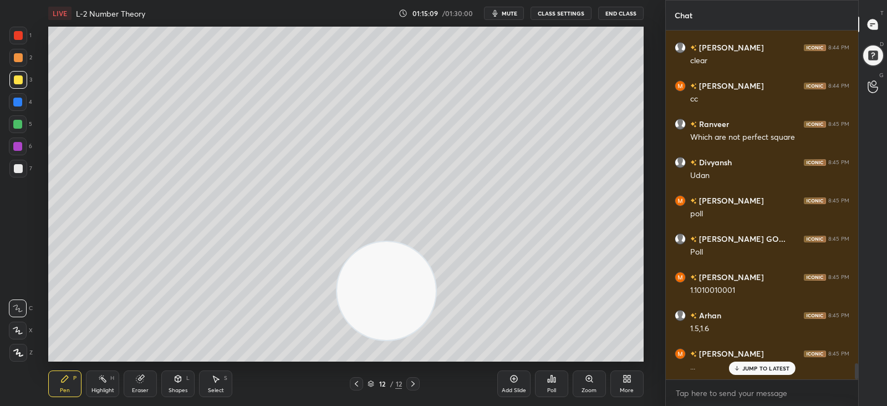
scroll to position [7304, 0]
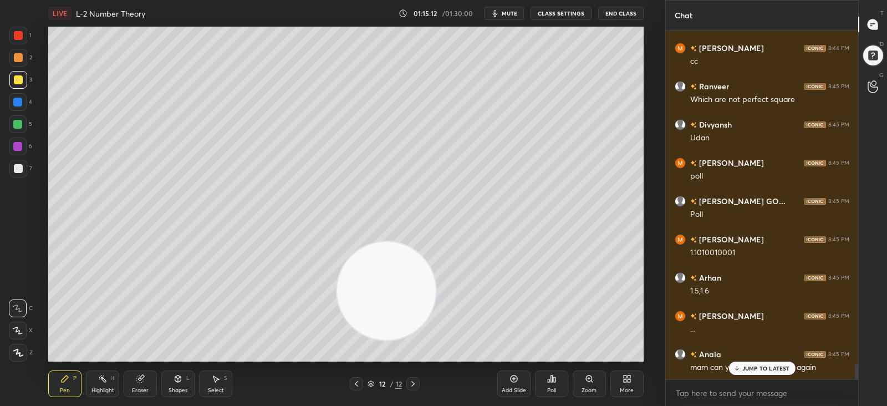
click at [751, 366] on p "JUMP TO LATEST" at bounding box center [766, 368] width 48 height 7
click at [359, 384] on icon at bounding box center [356, 383] width 9 height 9
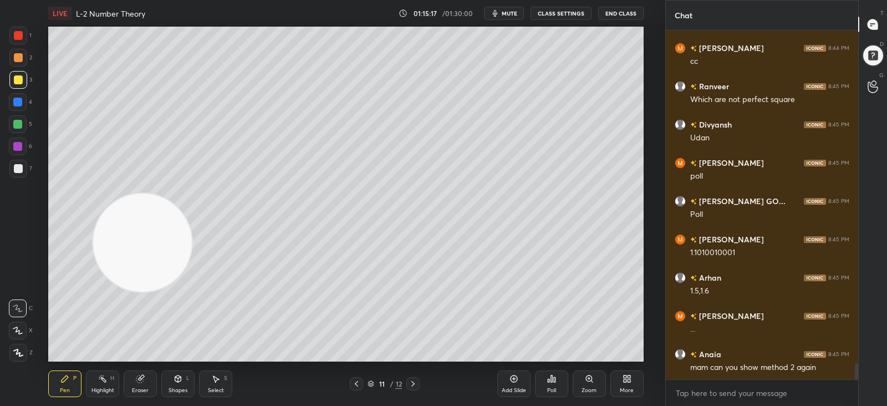
drag, startPoint x: 385, startPoint y: 310, endPoint x: 141, endPoint y: 262, distance: 248.7
click at [141, 262] on video at bounding box center [142, 243] width 98 height 98
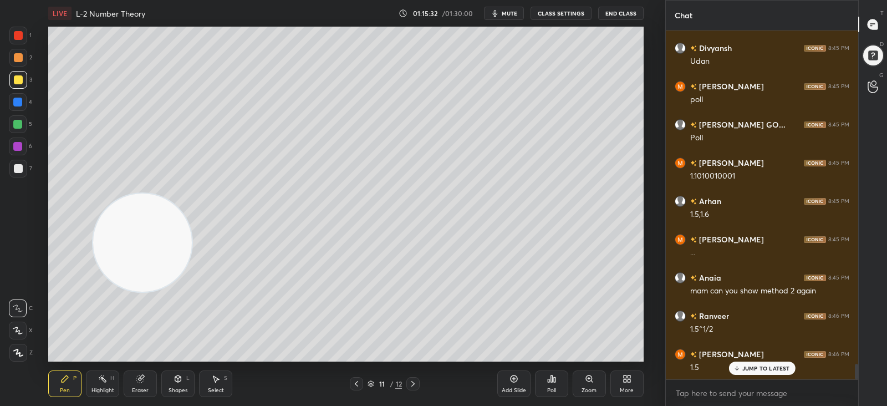
scroll to position [7419, 0]
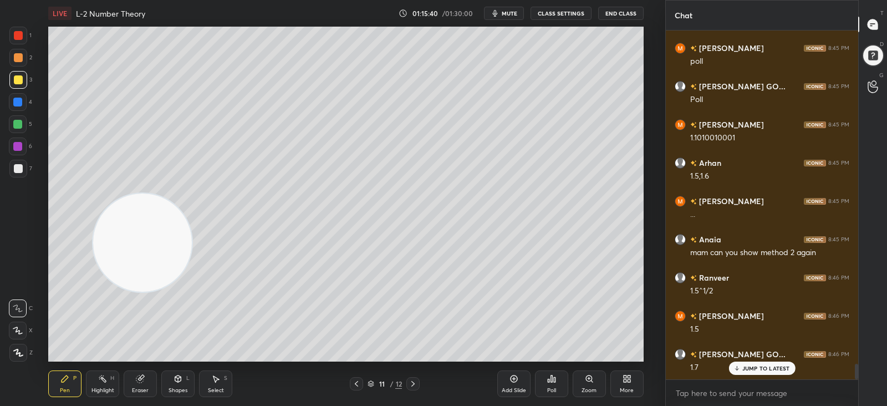
click at [414, 381] on icon at bounding box center [413, 383] width 9 height 9
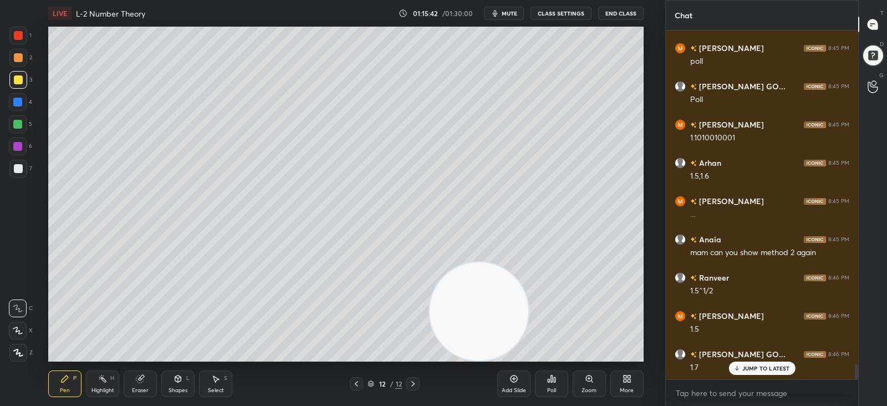
drag, startPoint x: 149, startPoint y: 230, endPoint x: 496, endPoint y: 308, distance: 355.8
click at [496, 308] on video at bounding box center [479, 311] width 98 height 98
drag, startPoint x: 20, startPoint y: 165, endPoint x: 28, endPoint y: 157, distance: 10.6
click at [20, 164] on div at bounding box center [18, 168] width 9 height 9
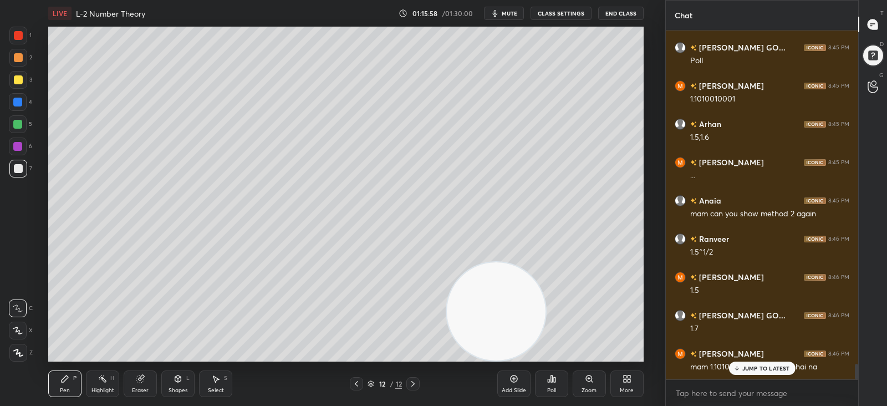
scroll to position [7495, 0]
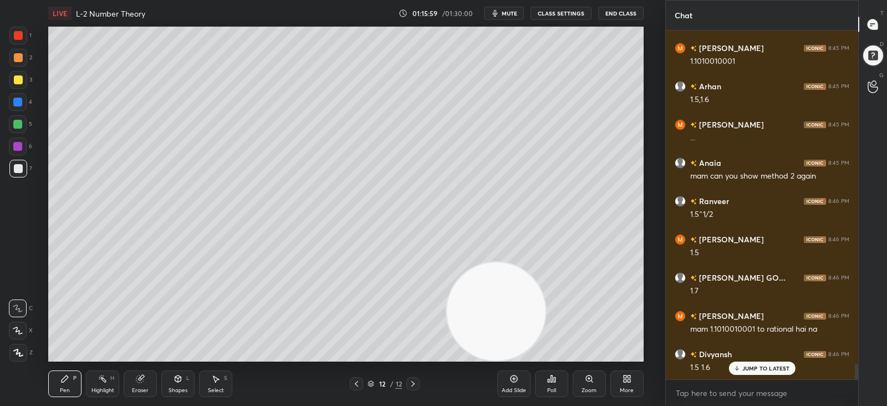
click at [356, 383] on icon at bounding box center [356, 383] width 9 height 9
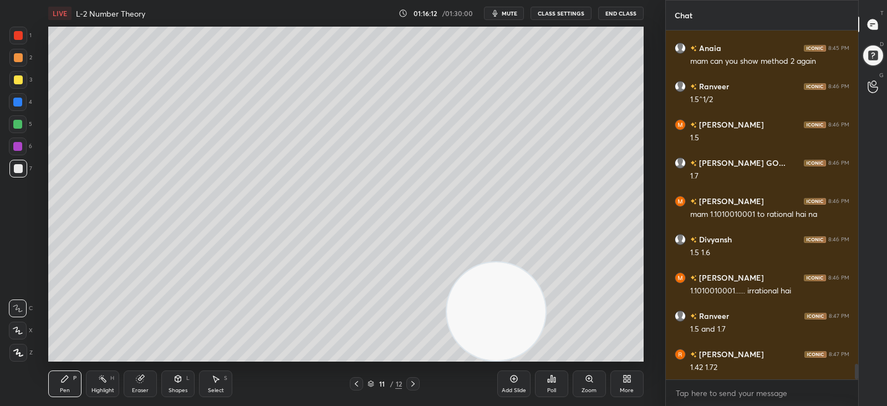
scroll to position [7649, 0]
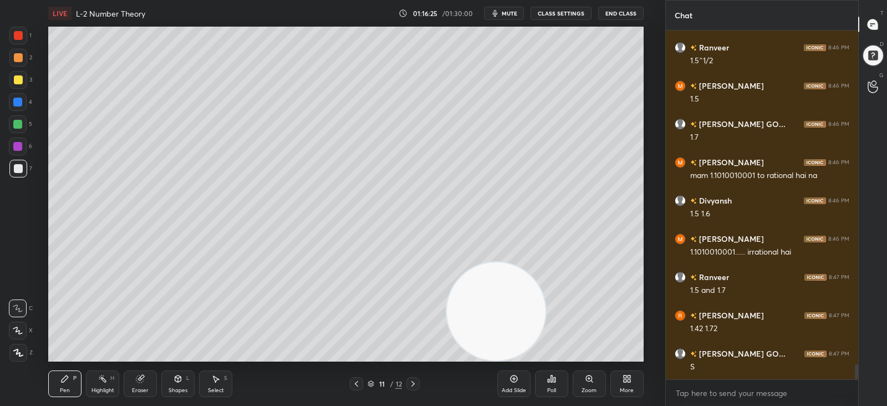
drag, startPoint x: 413, startPoint y: 384, endPoint x: 430, endPoint y: 378, distance: 18.2
click at [414, 384] on icon at bounding box center [412, 384] width 3 height 6
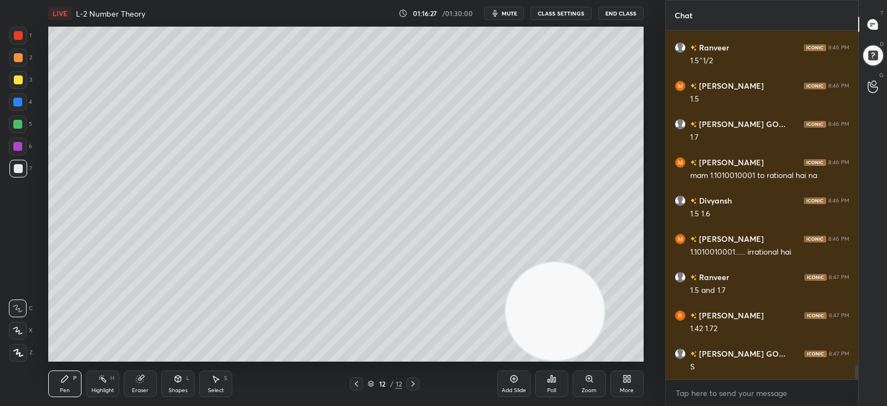
drag, startPoint x: 482, startPoint y: 309, endPoint x: 513, endPoint y: 287, distance: 37.7
click at [535, 314] on video at bounding box center [555, 311] width 98 height 98
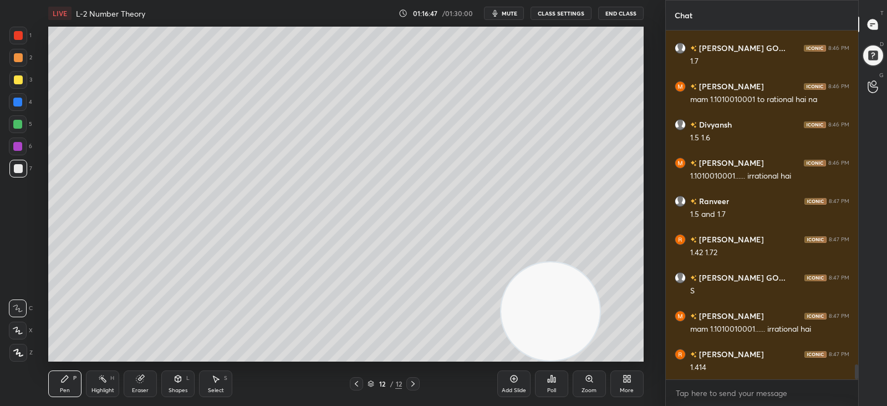
scroll to position [7763, 0]
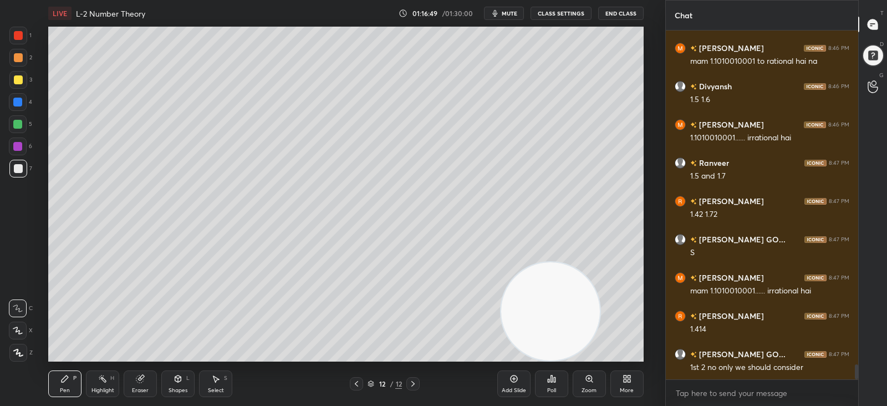
drag, startPoint x: 131, startPoint y: 389, endPoint x: 136, endPoint y: 375, distance: 14.9
click at [131, 388] on div "Eraser" at bounding box center [140, 383] width 33 height 27
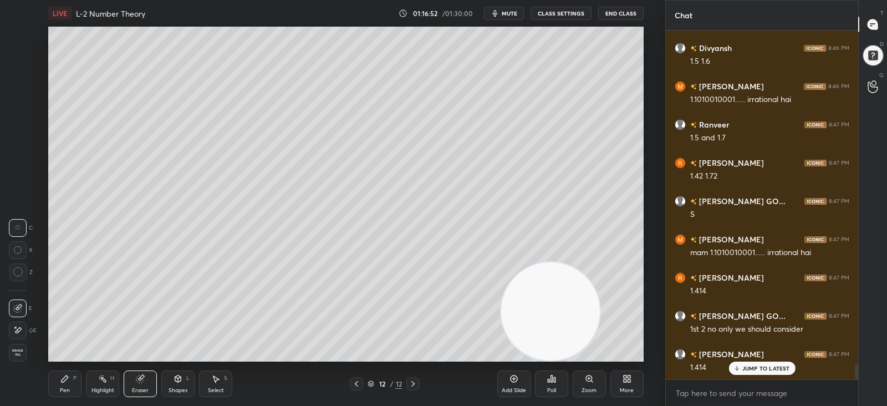
click at [70, 379] on div "Pen P" at bounding box center [64, 383] width 33 height 27
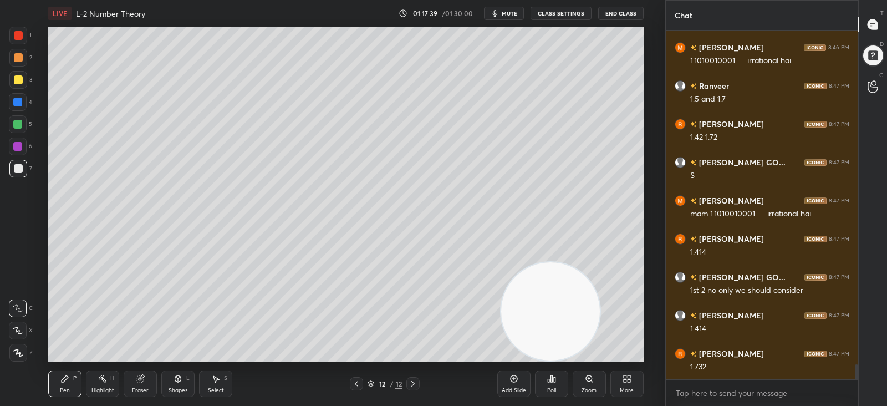
click at [506, 12] on span "mute" at bounding box center [510, 13] width 16 height 8
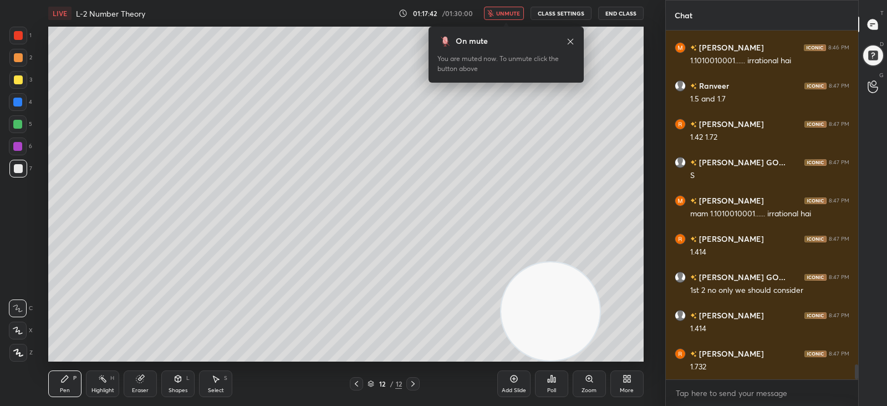
click at [502, 12] on span "unmute" at bounding box center [508, 13] width 24 height 8
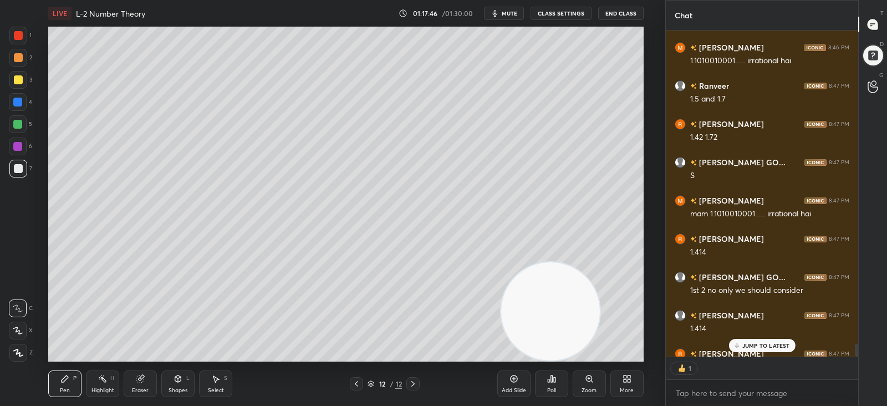
scroll to position [7901, 0]
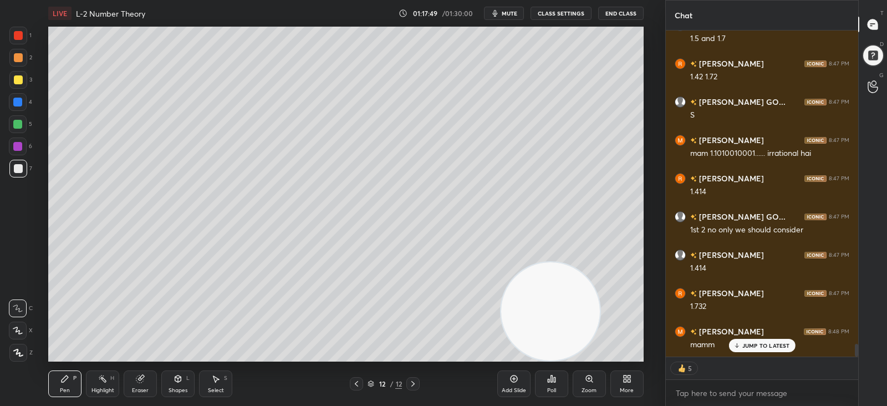
click at [507, 383] on div "Add Slide" at bounding box center [513, 383] width 33 height 27
click at [358, 384] on icon at bounding box center [356, 383] width 9 height 9
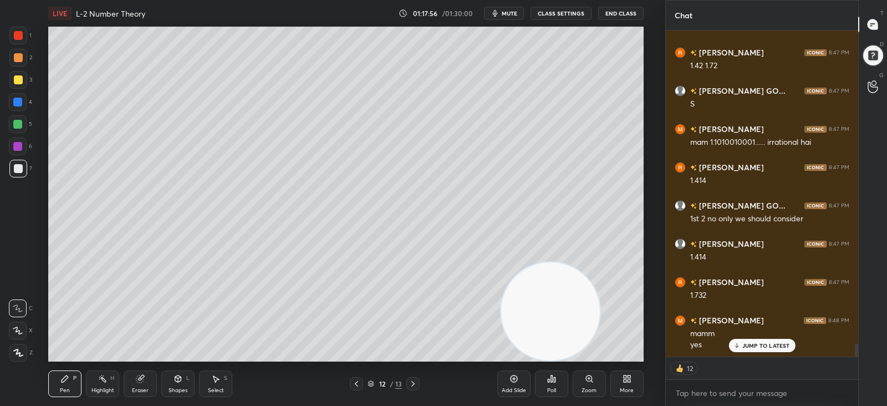
click at [414, 384] on icon at bounding box center [412, 384] width 3 height 6
click at [14, 79] on div at bounding box center [18, 79] width 9 height 9
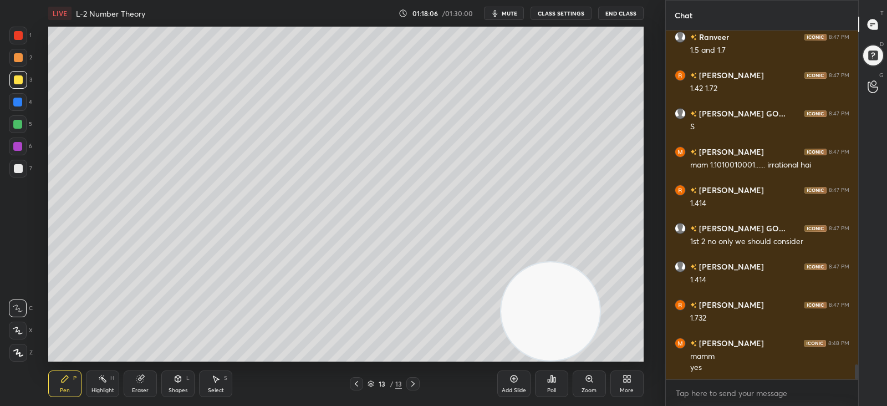
scroll to position [7927, 0]
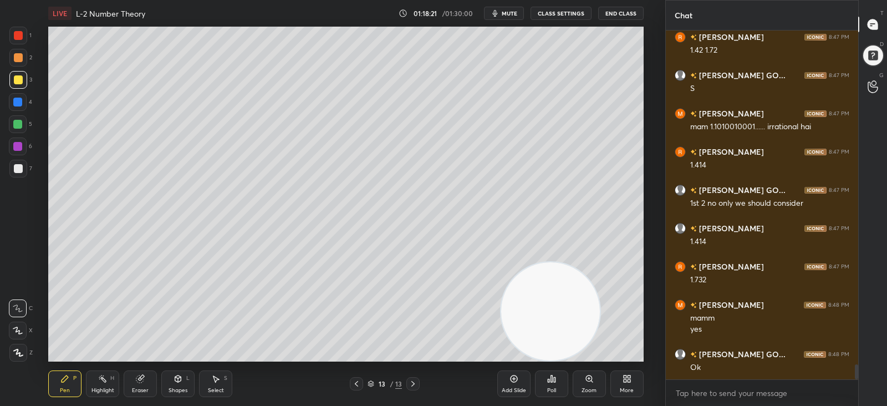
click at [17, 104] on div at bounding box center [17, 102] width 9 height 9
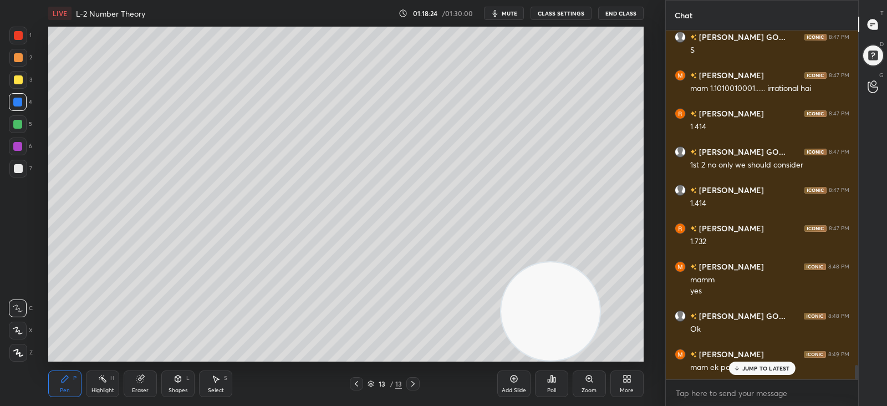
drag, startPoint x: 11, startPoint y: 168, endPoint x: 43, endPoint y: 145, distance: 38.9
click at [11, 167] on div at bounding box center [18, 169] width 18 height 18
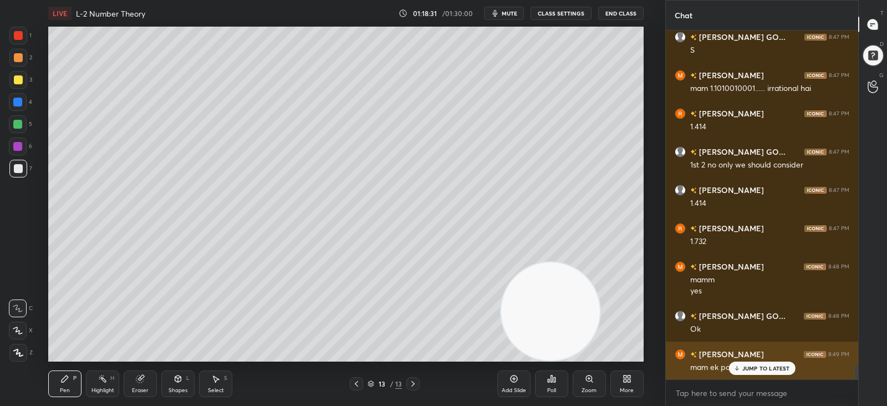
click at [753, 364] on div "JUMP TO LATEST" at bounding box center [762, 368] width 67 height 13
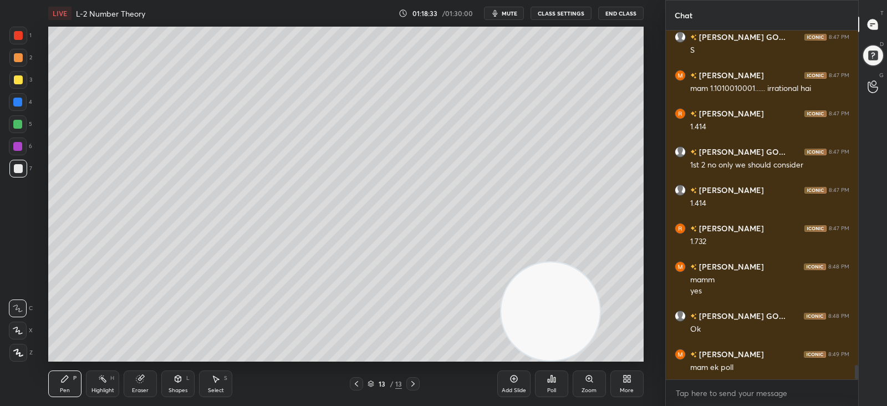
click at [135, 385] on div "Eraser" at bounding box center [140, 383] width 33 height 27
click at [58, 374] on div "Pen P" at bounding box center [64, 383] width 33 height 27
drag, startPoint x: 139, startPoint y: 384, endPoint x: 140, endPoint y: 379, distance: 5.6
click at [139, 383] on div "Eraser" at bounding box center [140, 383] width 33 height 27
click at [63, 384] on div "Pen P" at bounding box center [64, 383] width 33 height 27
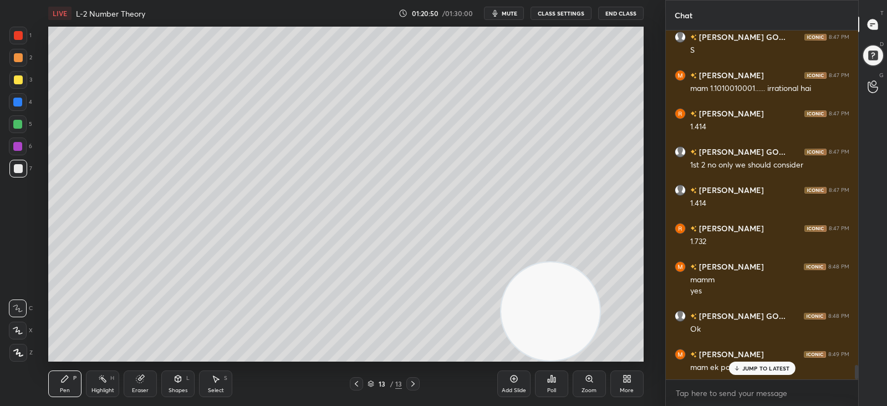
scroll to position [8004, 0]
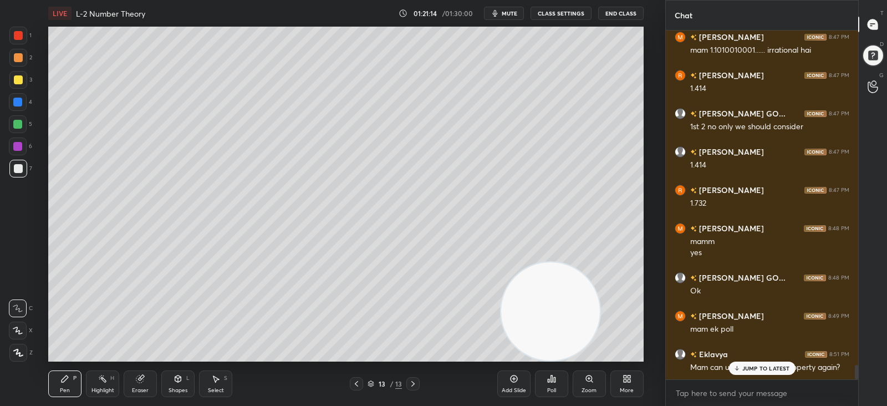
click at [17, 80] on div at bounding box center [18, 79] width 9 height 9
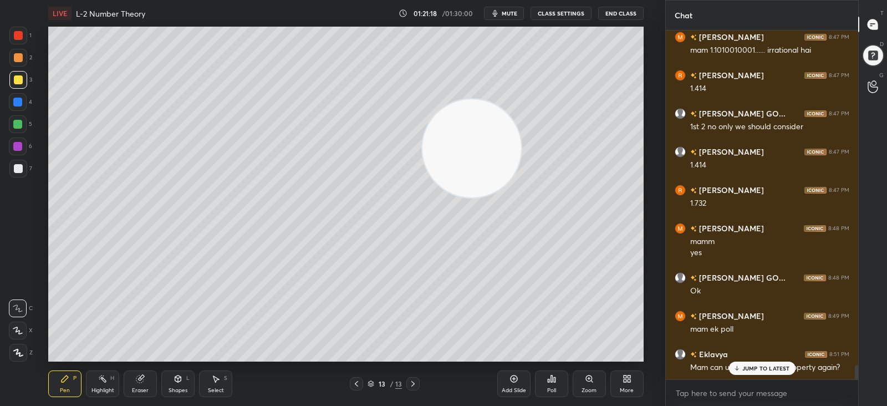
drag, startPoint x: 530, startPoint y: 264, endPoint x: 426, endPoint y: 168, distance: 141.7
click at [463, 146] on video at bounding box center [472, 148] width 98 height 98
click at [550, 383] on div "Poll" at bounding box center [551, 383] width 33 height 27
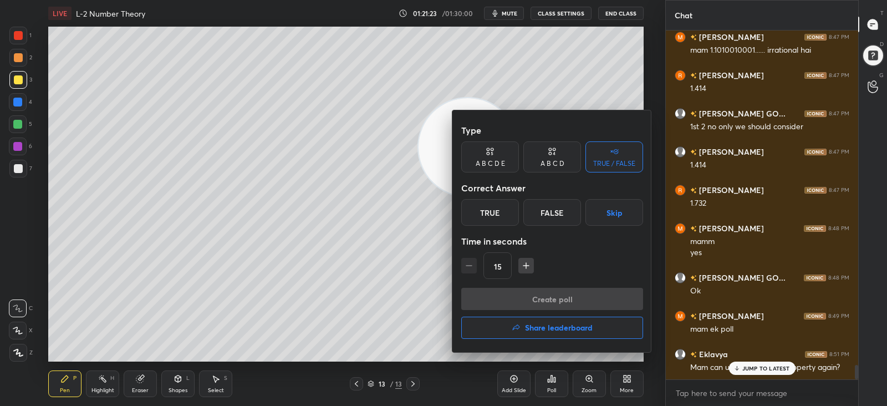
click at [549, 210] on div "False" at bounding box center [552, 212] width 58 height 27
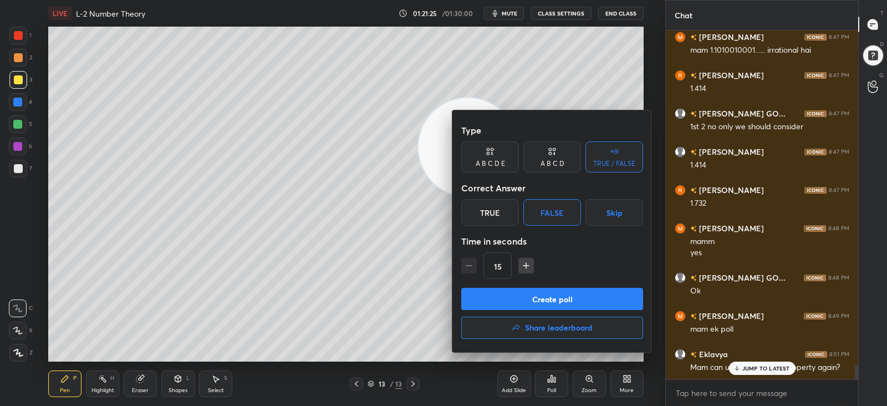
click at [521, 298] on button "Create poll" at bounding box center [552, 299] width 182 height 22
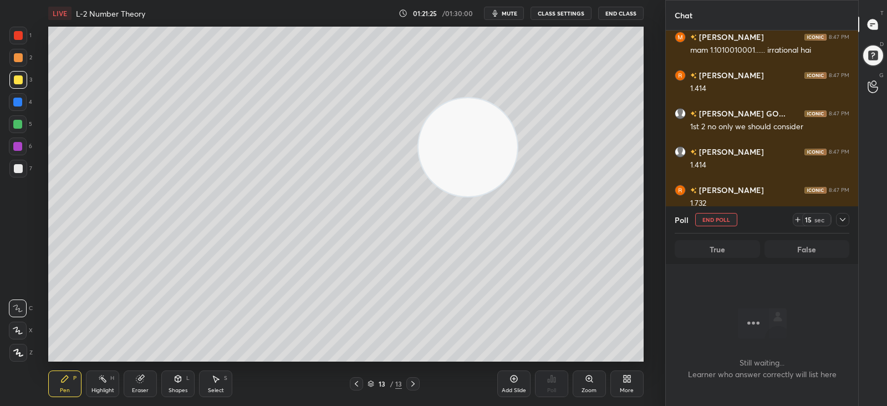
scroll to position [3, 3]
click at [842, 218] on icon at bounding box center [842, 219] width 9 height 9
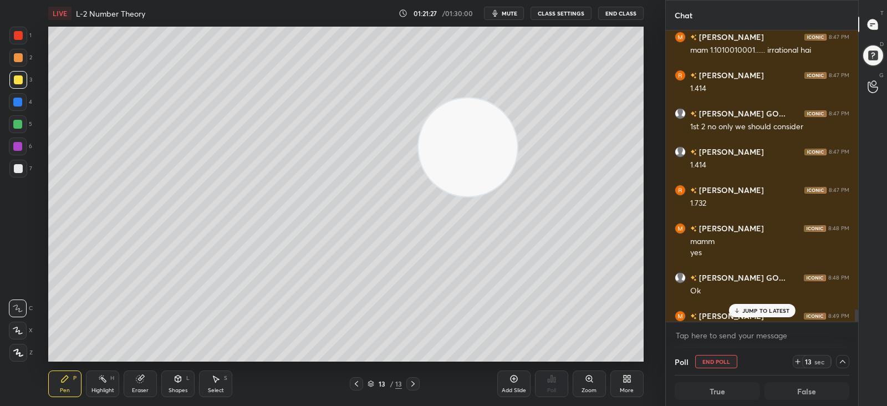
scroll to position [0, 3]
click at [737, 307] on icon at bounding box center [736, 310] width 7 height 7
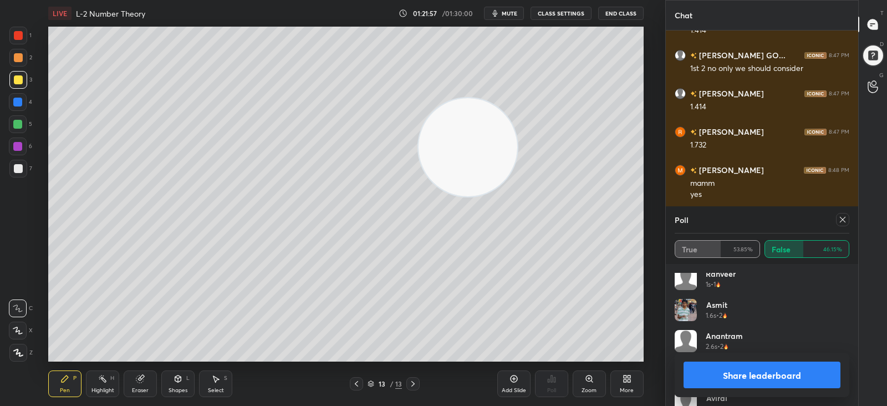
scroll to position [0, 0]
click at [841, 219] on icon at bounding box center [842, 219] width 9 height 9
type textarea "x"
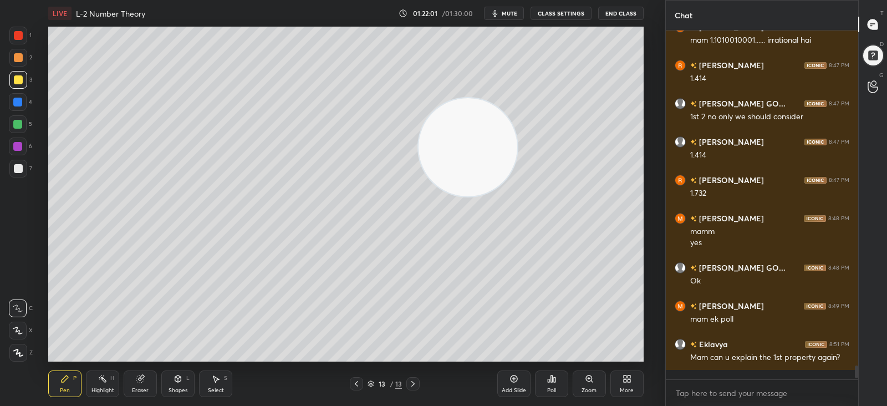
scroll to position [253, 189]
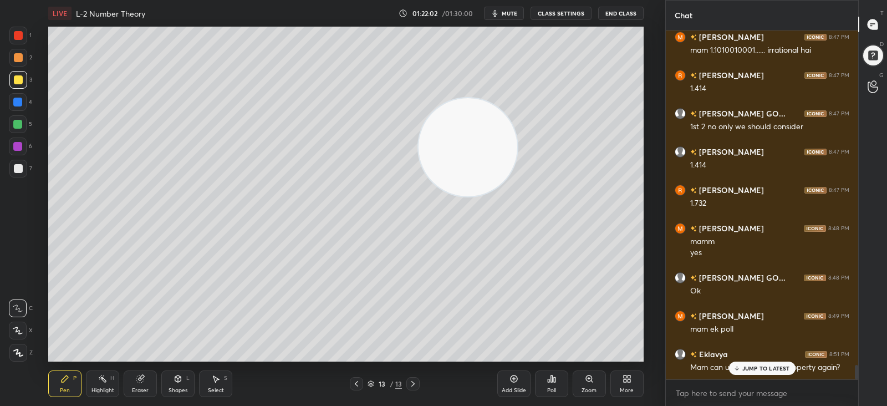
click at [747, 365] on p "JUMP TO LATEST" at bounding box center [766, 368] width 48 height 7
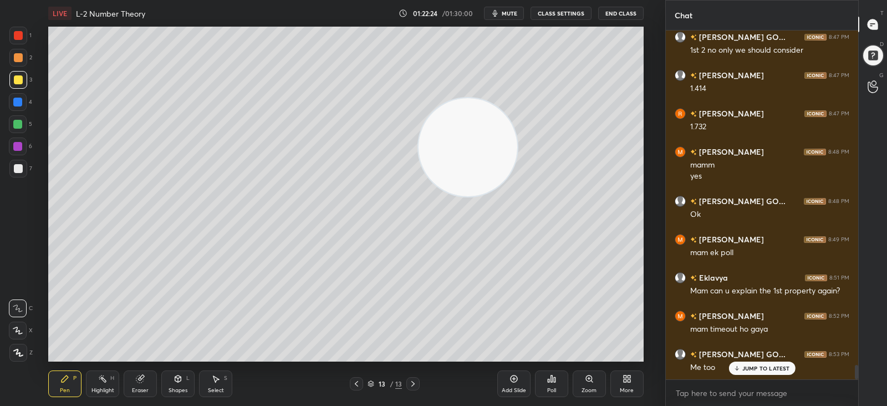
click at [18, 123] on div at bounding box center [17, 124] width 9 height 9
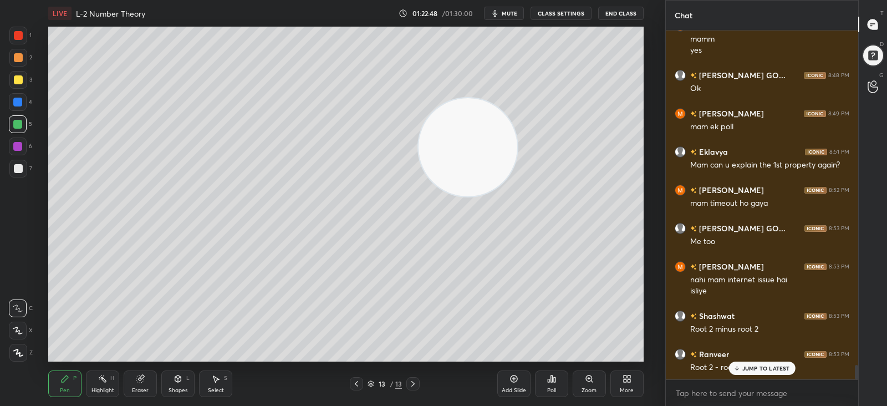
scroll to position [8254, 0]
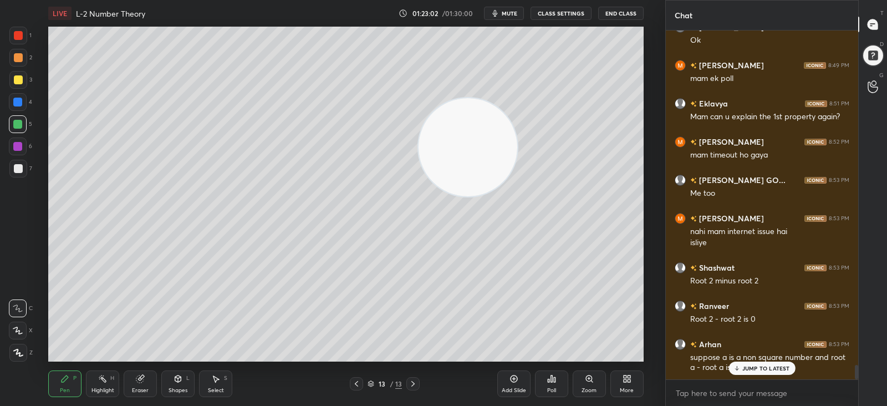
click at [141, 384] on div "Eraser" at bounding box center [140, 383] width 33 height 27
click at [68, 379] on icon at bounding box center [64, 378] width 9 height 9
click at [19, 174] on div at bounding box center [18, 169] width 18 height 18
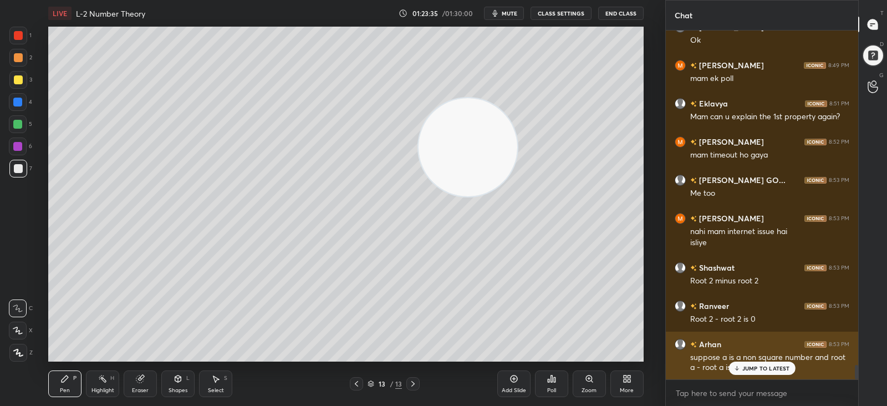
drag, startPoint x: 753, startPoint y: 364, endPoint x: 749, endPoint y: 358, distance: 8.0
click at [752, 365] on p "JUMP TO LATEST" at bounding box center [766, 368] width 48 height 7
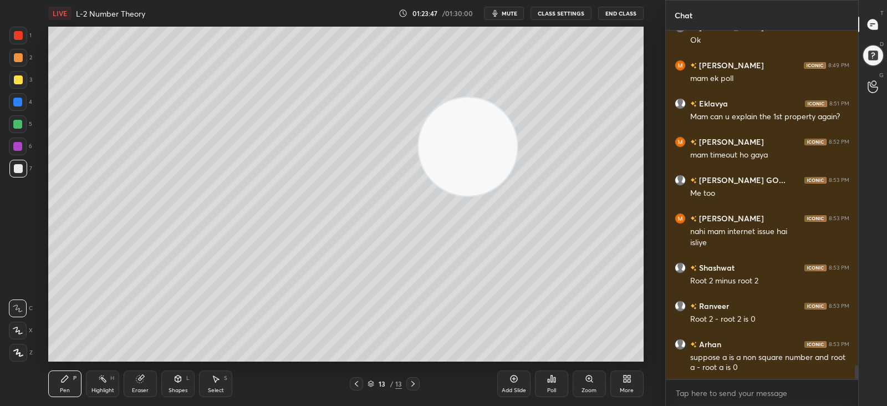
click at [449, 172] on video at bounding box center [468, 147] width 98 height 98
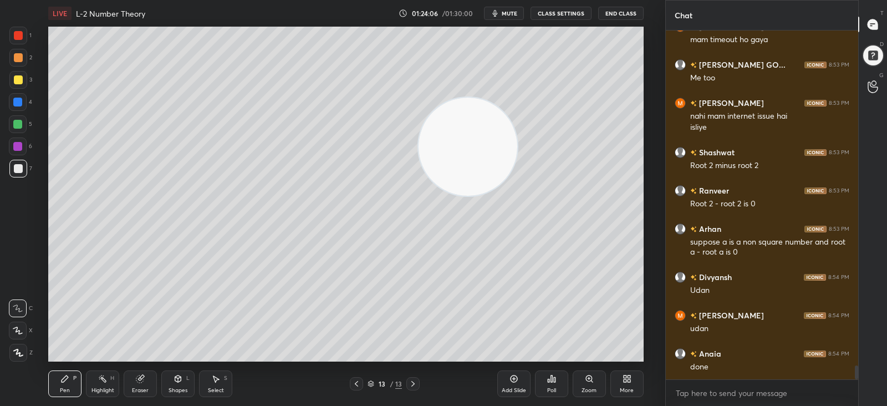
scroll to position [8407, 0]
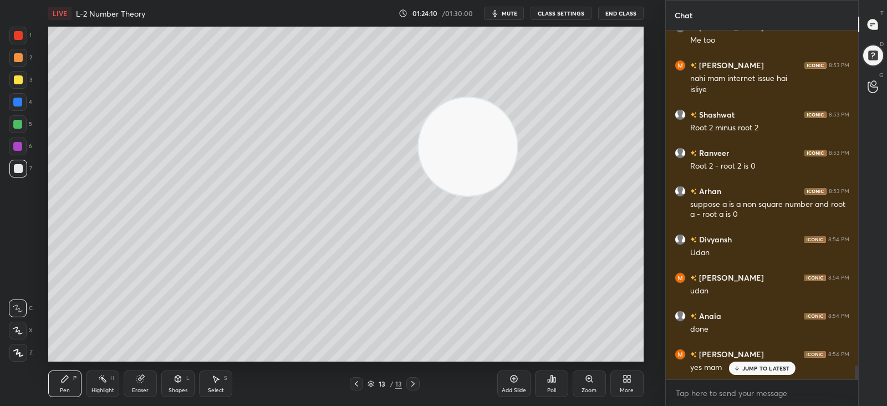
click at [414, 383] on icon at bounding box center [413, 383] width 9 height 9
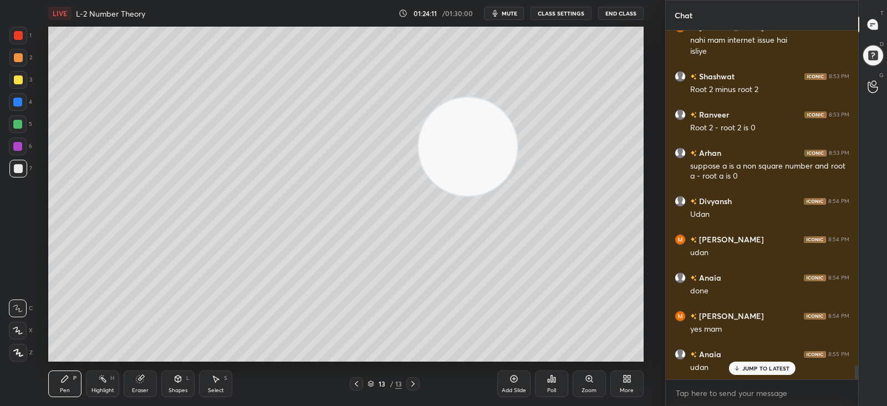
click at [511, 375] on icon at bounding box center [514, 378] width 9 height 9
click at [18, 102] on div at bounding box center [17, 102] width 9 height 9
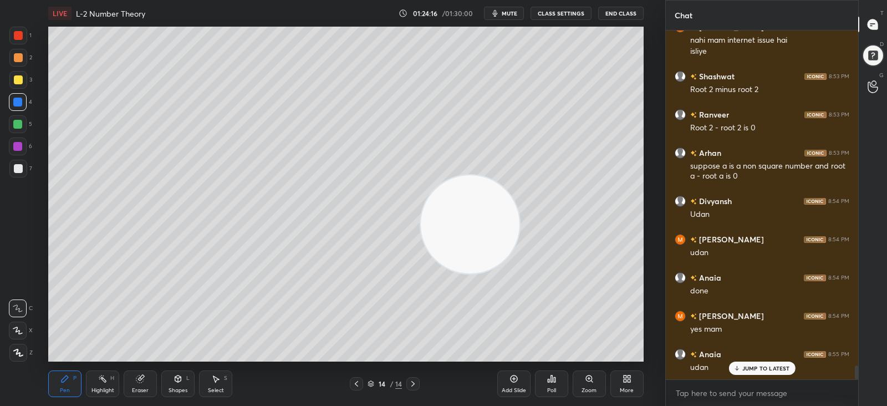
drag, startPoint x: 474, startPoint y: 144, endPoint x: 470, endPoint y: 273, distance: 128.7
click at [470, 273] on video at bounding box center [470, 224] width 98 height 98
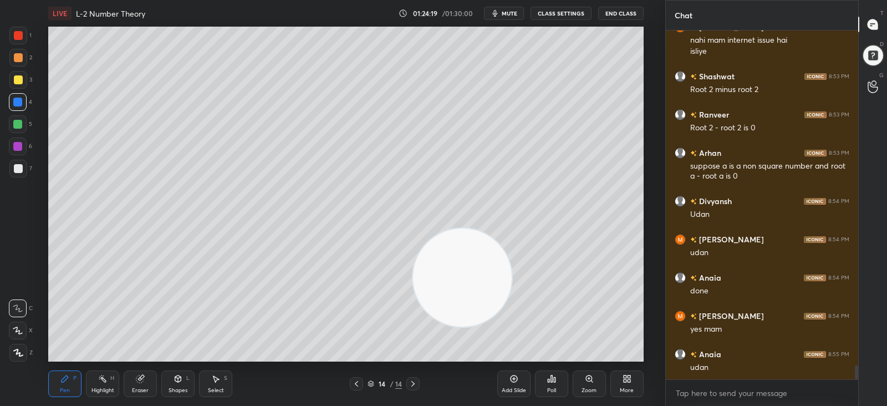
scroll to position [8484, 0]
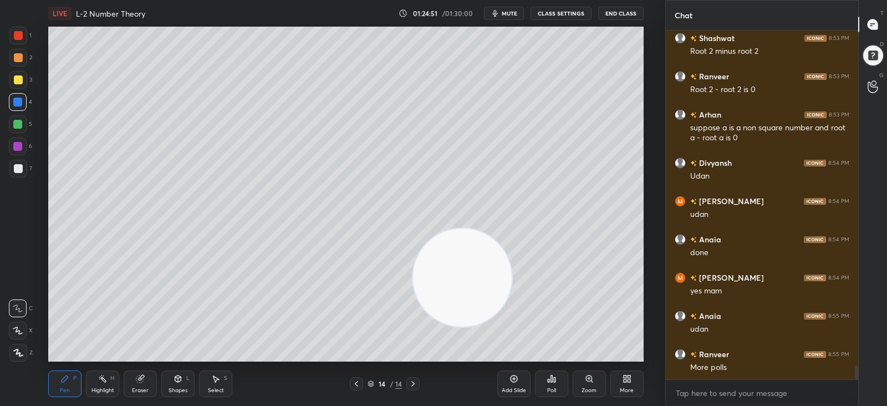
click at [19, 79] on div at bounding box center [18, 79] width 9 height 9
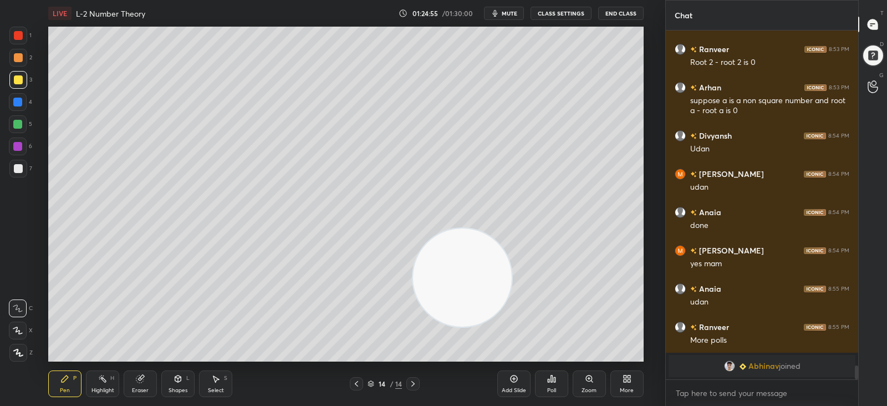
click at [554, 388] on div "Poll" at bounding box center [551, 391] width 9 height 6
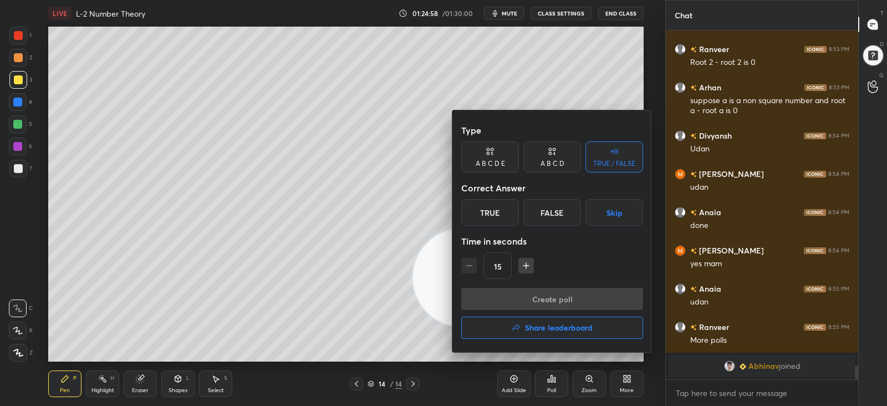
click at [543, 216] on div "False" at bounding box center [552, 212] width 58 height 27
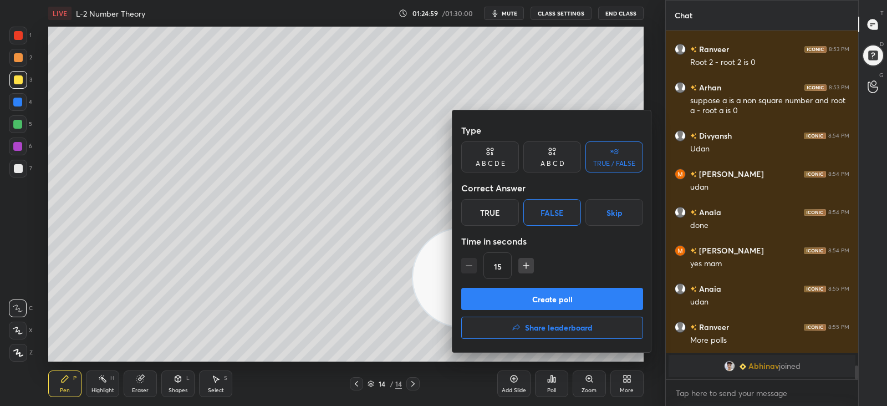
click at [525, 265] on icon "button" at bounding box center [526, 265] width 11 height 11
type input "30"
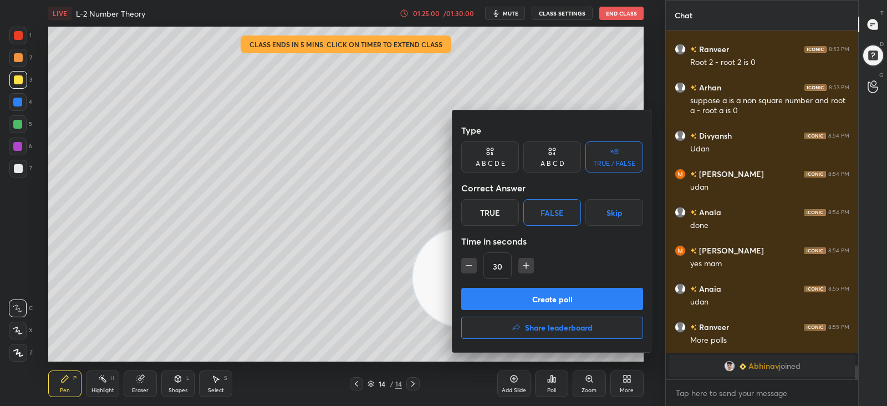
click at [526, 298] on button "Create poll" at bounding box center [552, 299] width 182 height 22
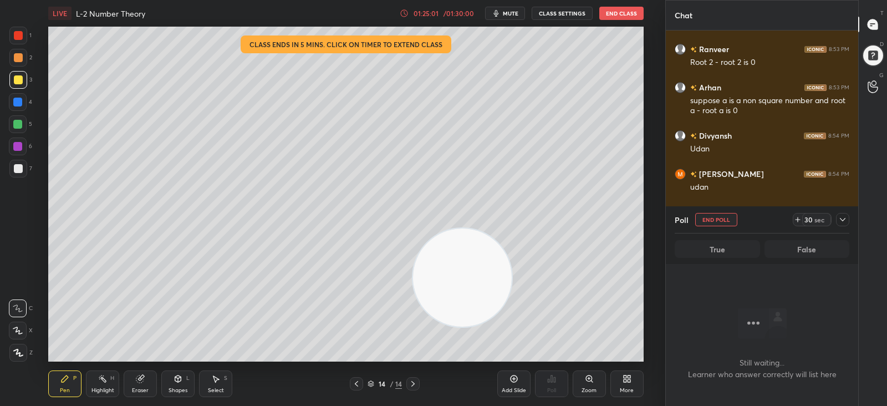
scroll to position [195, 189]
click at [841, 217] on icon at bounding box center [842, 219] width 9 height 9
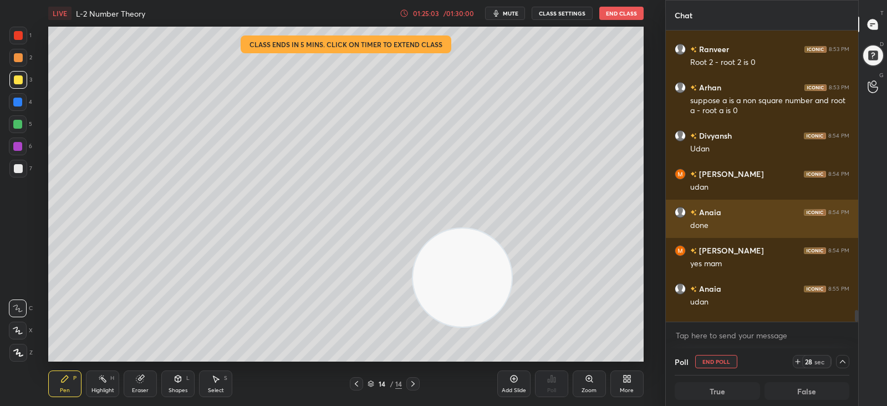
scroll to position [0, 3]
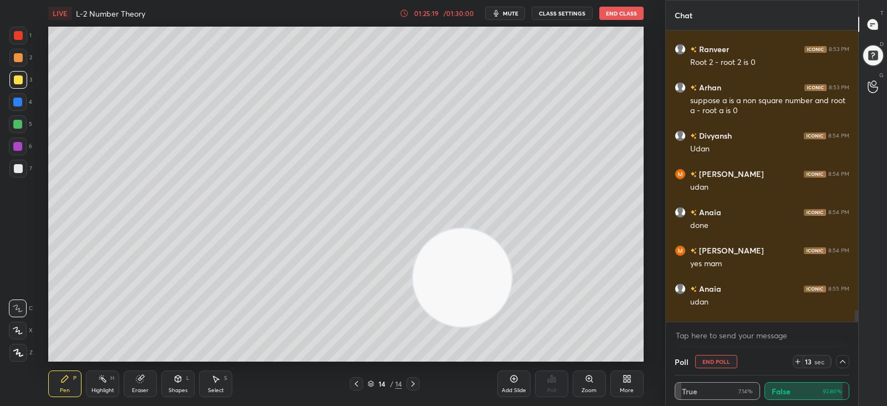
click at [842, 362] on icon at bounding box center [842, 361] width 9 height 9
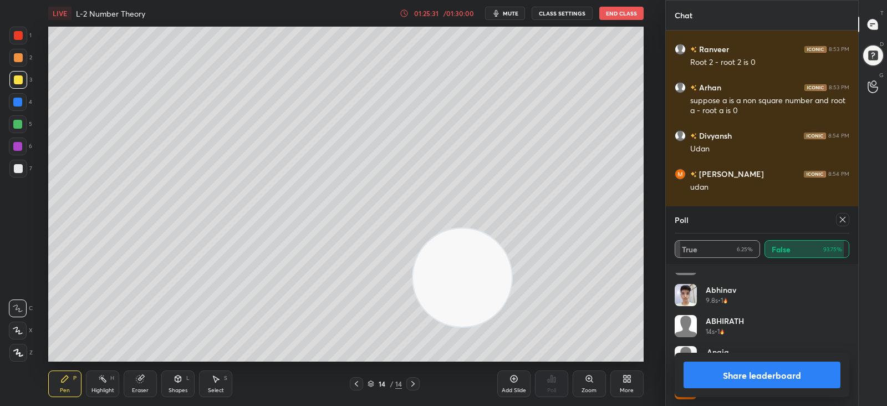
scroll to position [333, 0]
click at [841, 218] on icon at bounding box center [842, 219] width 9 height 9
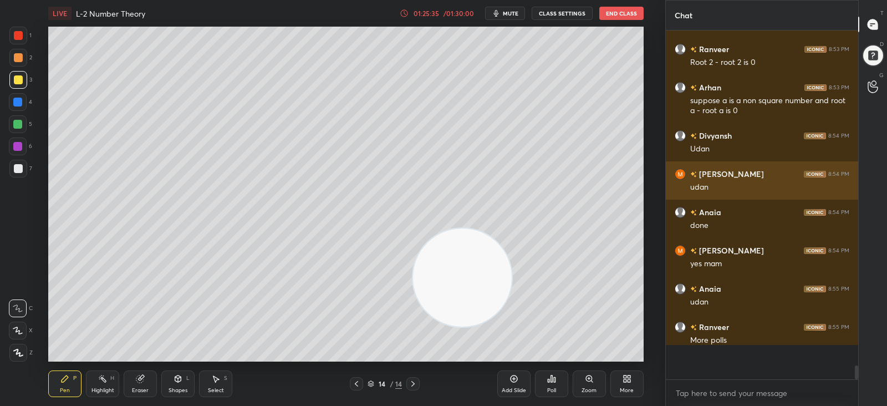
scroll to position [2, 3]
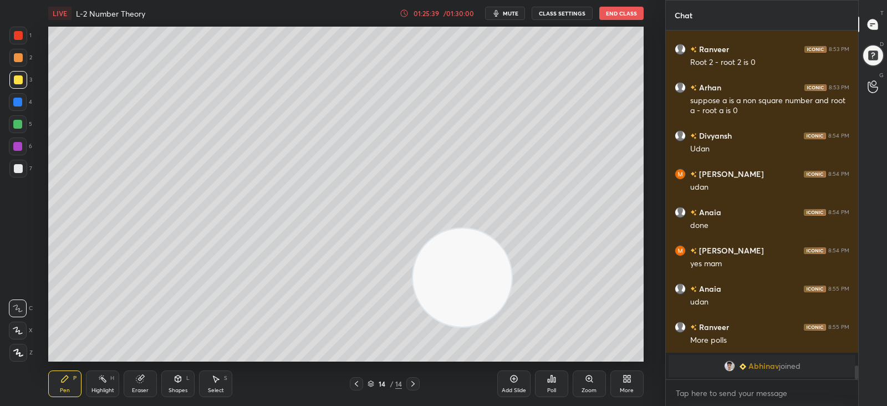
drag, startPoint x: 141, startPoint y: 384, endPoint x: 141, endPoint y: 373, distance: 11.6
click at [140, 383] on div "Eraser" at bounding box center [140, 383] width 33 height 27
click at [64, 381] on icon at bounding box center [65, 378] width 7 height 7
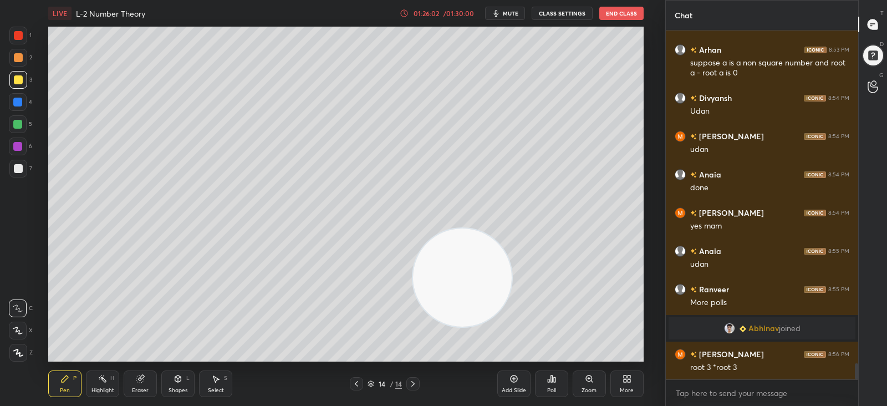
scroll to position [7195, 0]
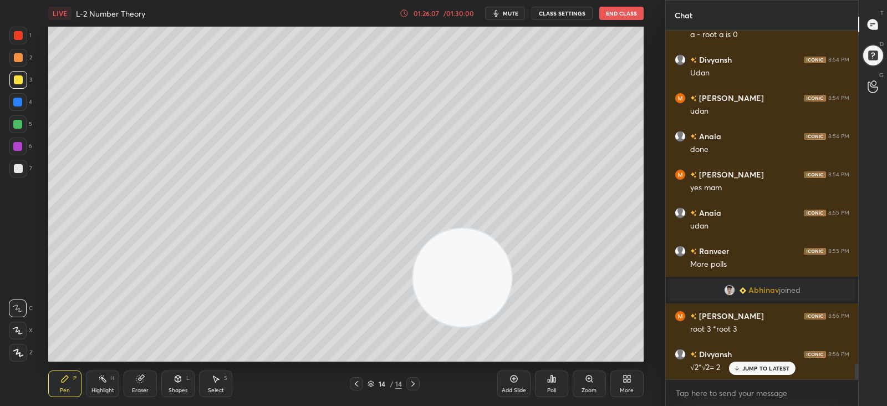
drag, startPoint x: 18, startPoint y: 165, endPoint x: 33, endPoint y: 162, distance: 15.9
click at [18, 165] on div at bounding box center [18, 168] width 9 height 9
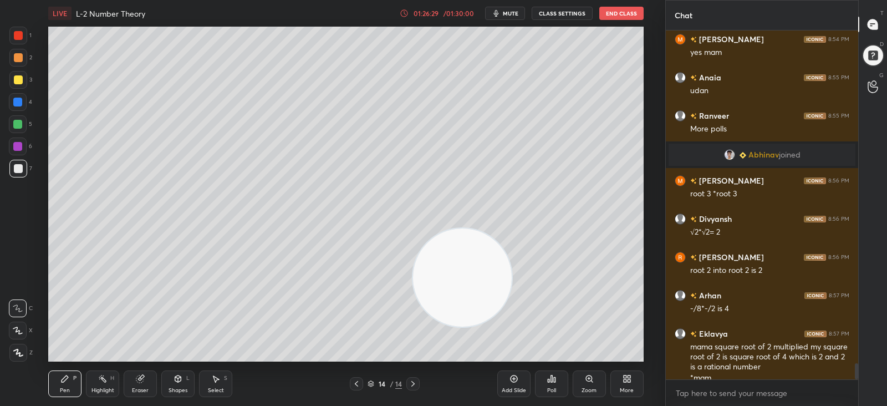
scroll to position [7341, 0]
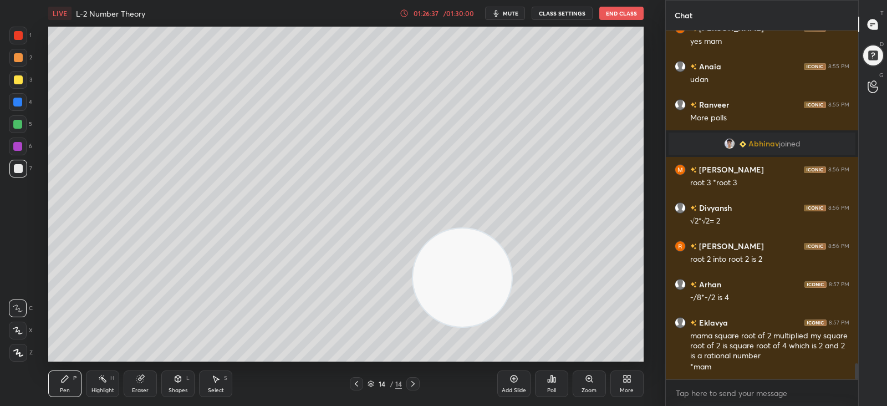
click at [40, 187] on div "Setting up your live class Poll for secs No correct answer Start poll" at bounding box center [345, 194] width 621 height 335
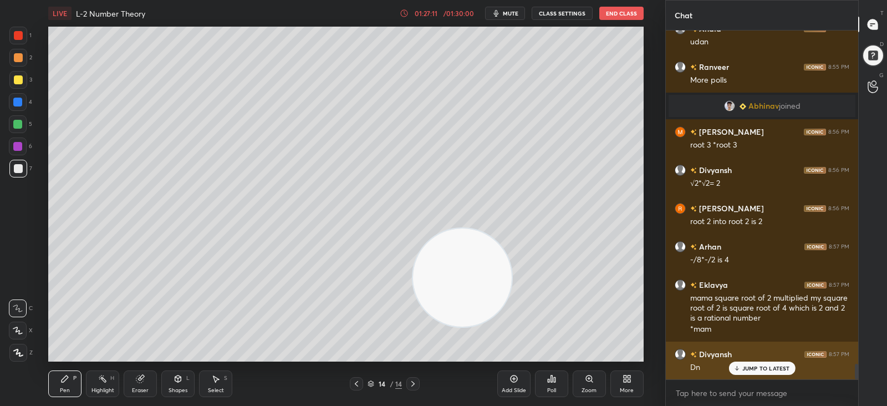
click at [773, 369] on p "JUMP TO LATEST" at bounding box center [766, 368] width 48 height 7
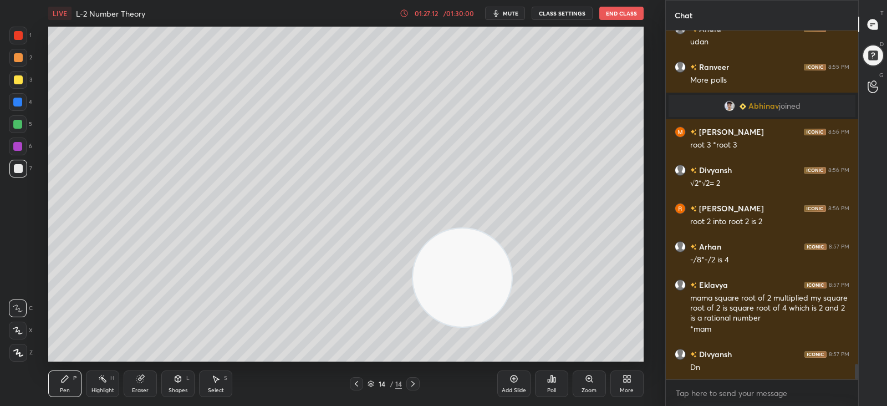
scroll to position [7417, 0]
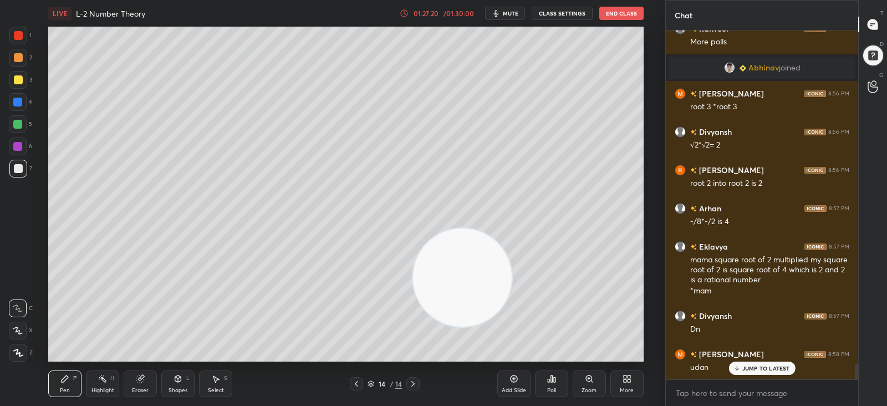
click at [512, 383] on div "Add Slide" at bounding box center [513, 383] width 33 height 27
click at [18, 79] on div at bounding box center [18, 79] width 9 height 9
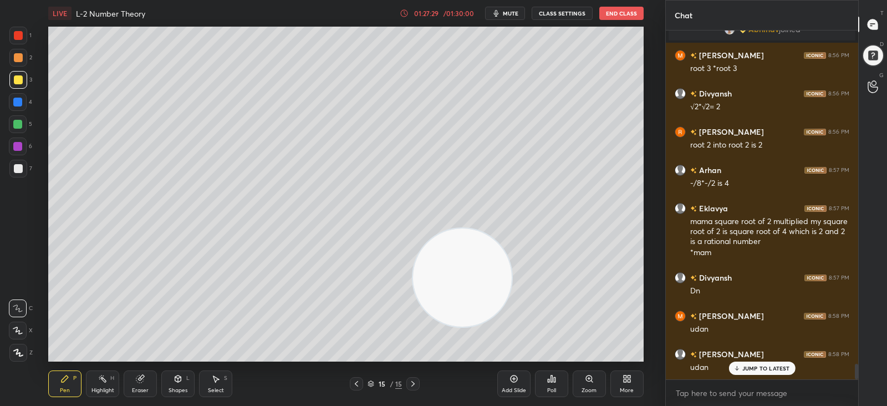
click at [19, 165] on div at bounding box center [18, 168] width 9 height 9
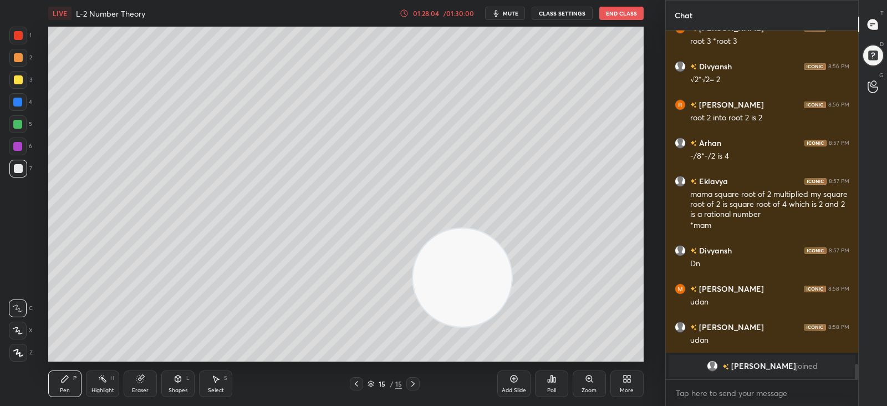
scroll to position [7520, 0]
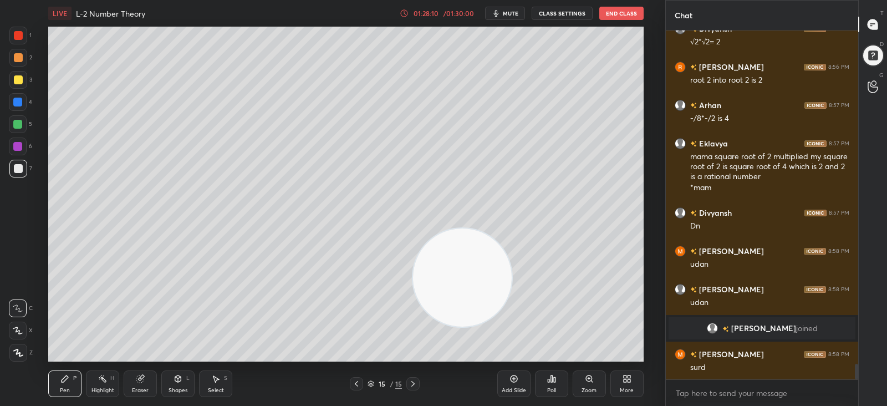
click at [19, 82] on div at bounding box center [18, 79] width 9 height 9
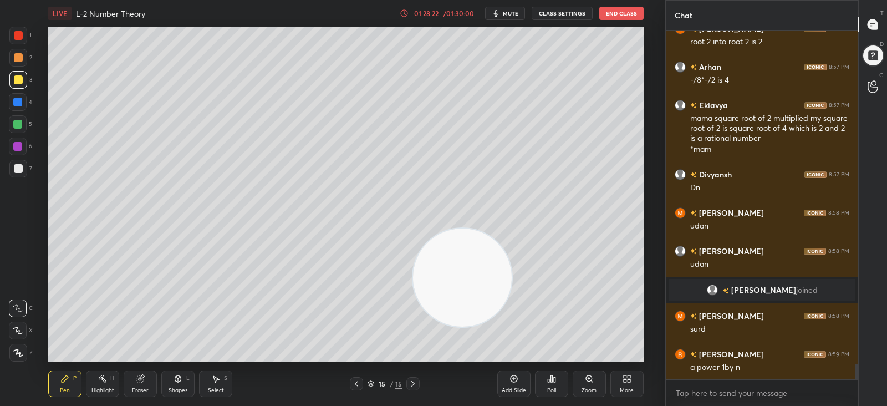
scroll to position [7597, 0]
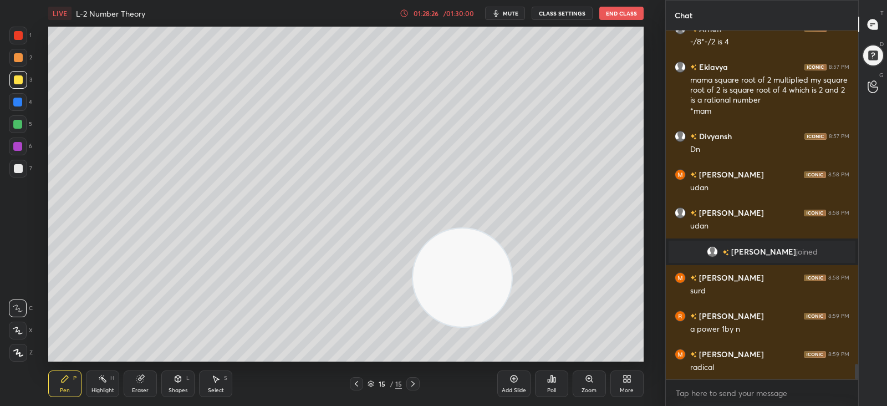
drag, startPoint x: 17, startPoint y: 99, endPoint x: 47, endPoint y: 118, distance: 35.9
click at [18, 99] on div at bounding box center [17, 102] width 9 height 9
drag, startPoint x: 468, startPoint y: 271, endPoint x: 545, endPoint y: 289, distance: 78.8
click at [519, 292] on video at bounding box center [470, 281] width 98 height 98
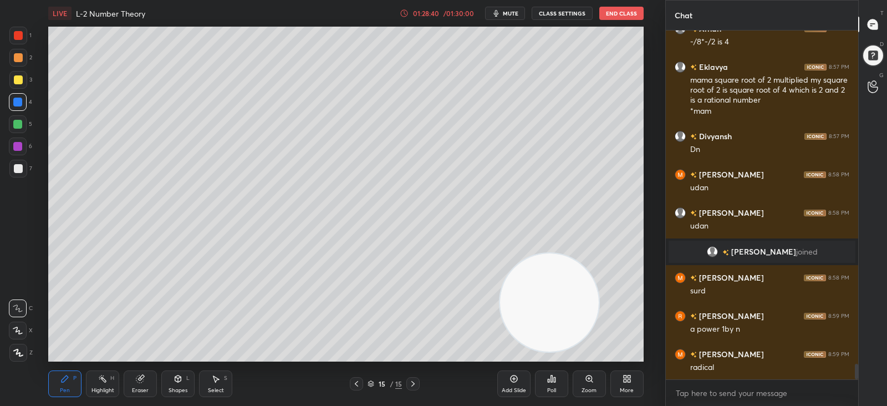
click at [16, 168] on div at bounding box center [18, 168] width 9 height 9
drag, startPoint x: 439, startPoint y: 9, endPoint x: 438, endPoint y: 15, distance: 6.1
click at [439, 9] on div "01:29:02 / 01:30:00" at bounding box center [438, 13] width 77 height 9
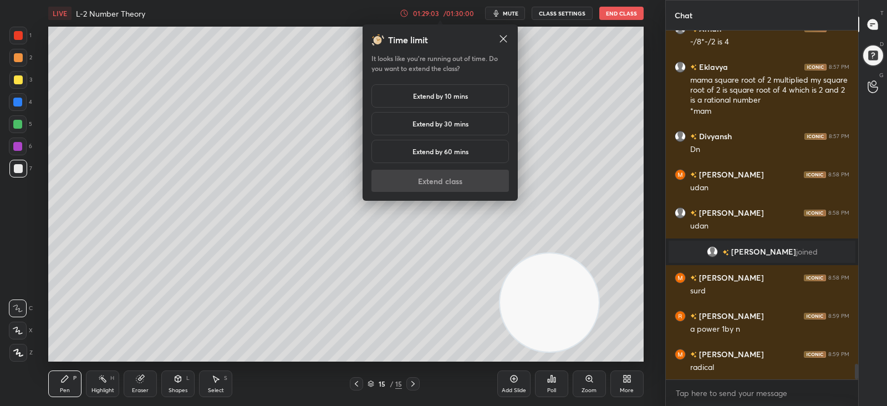
click at [426, 92] on h5 "Extend by 10 mins" at bounding box center [440, 96] width 55 height 10
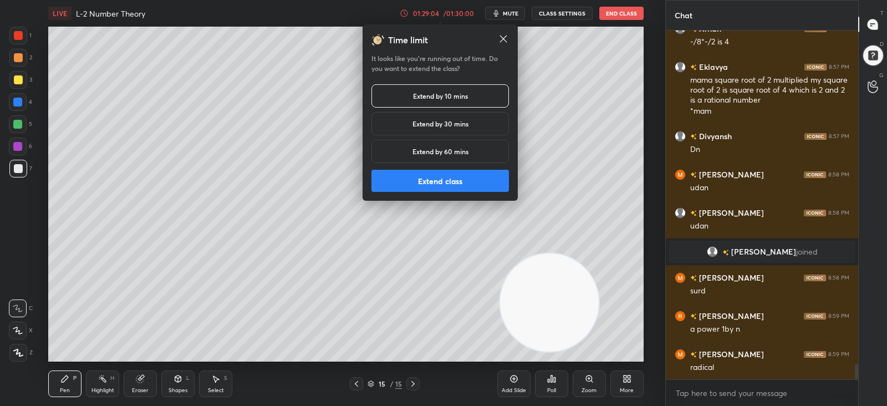
click at [425, 182] on button "Extend class" at bounding box center [441, 181] width 138 height 22
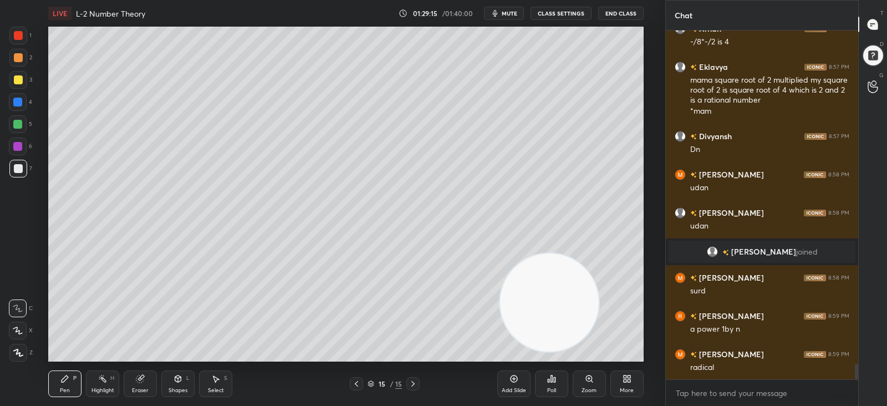
drag, startPoint x: 144, startPoint y: 381, endPoint x: 158, endPoint y: 367, distance: 19.6
click at [145, 382] on div "Eraser" at bounding box center [140, 383] width 33 height 27
drag, startPoint x: 58, startPoint y: 378, endPoint x: 64, endPoint y: 375, distance: 6.2
click at [61, 378] on div "Pen P" at bounding box center [64, 383] width 33 height 27
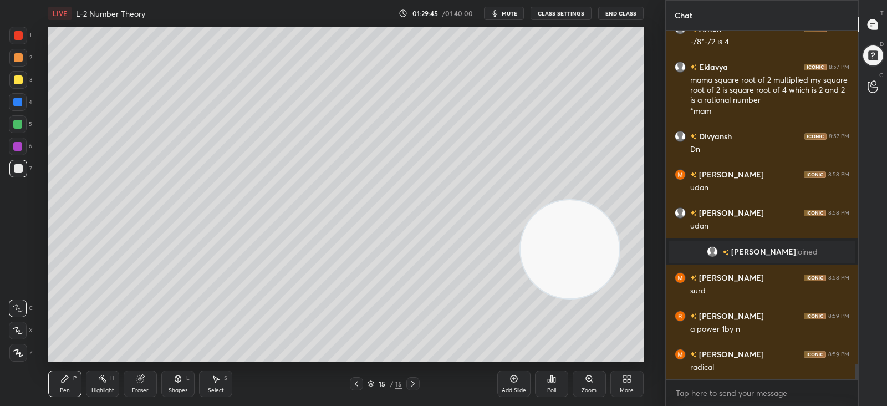
drag, startPoint x: 549, startPoint y: 301, endPoint x: 569, endPoint y: 252, distance: 52.4
click at [569, 248] on video at bounding box center [570, 249] width 98 height 98
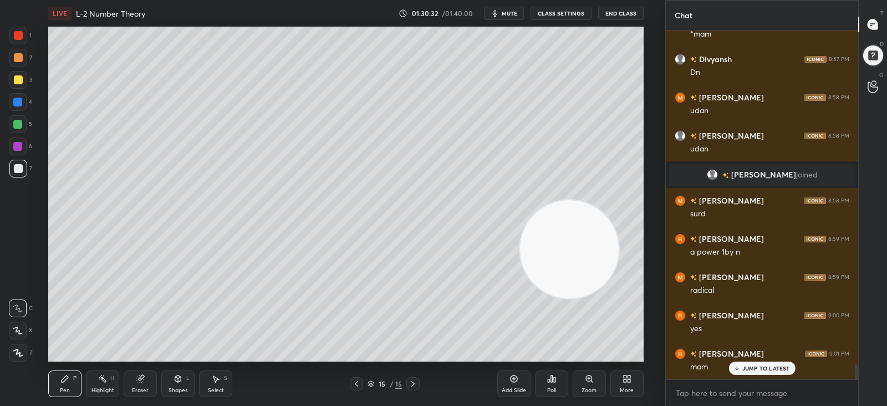
scroll to position [7712, 0]
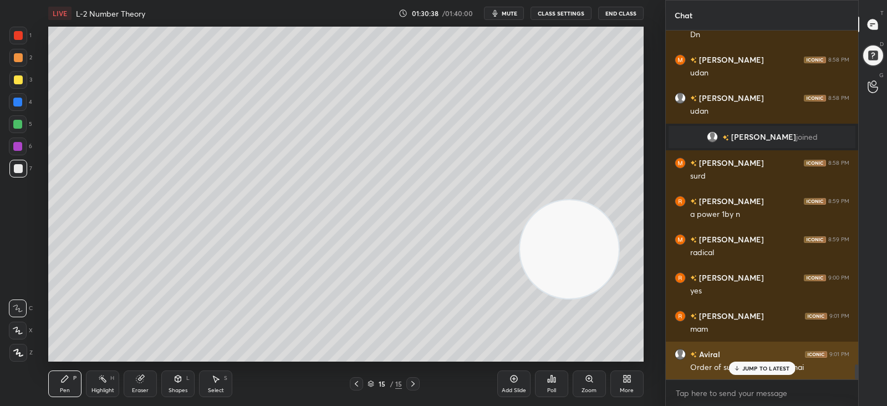
drag, startPoint x: 737, startPoint y: 367, endPoint x: 721, endPoint y: 367, distance: 16.6
click at [737, 368] on icon at bounding box center [737, 368] width 0 height 4
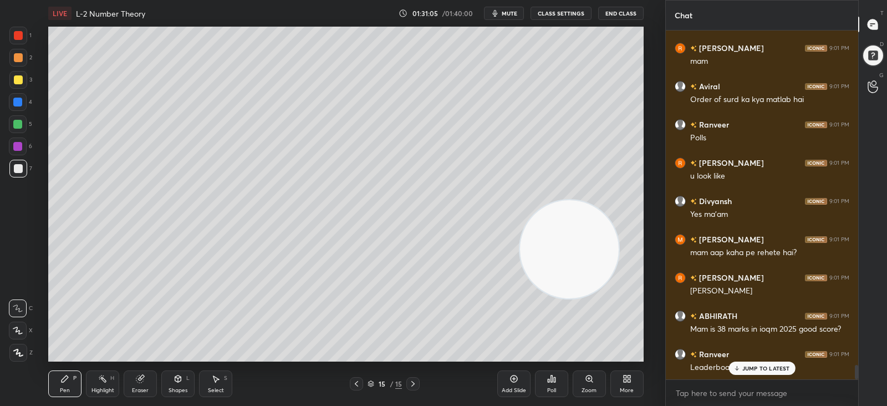
scroll to position [8018, 0]
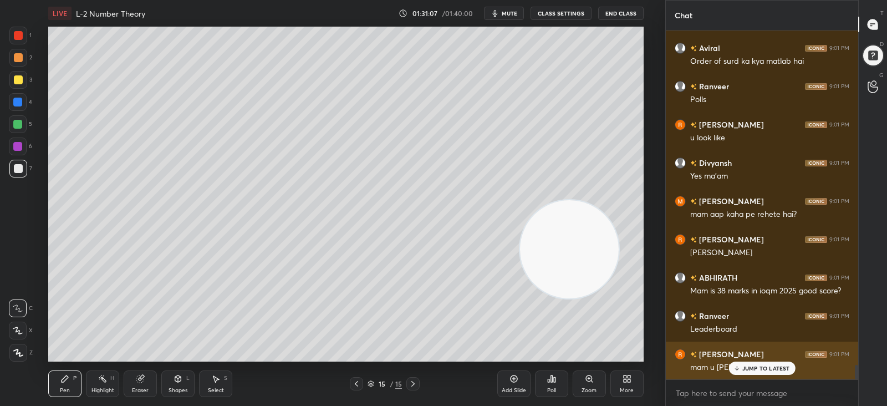
drag, startPoint x: 734, startPoint y: 364, endPoint x: 711, endPoint y: 364, distance: 23.3
click at [734, 365] on icon at bounding box center [736, 368] width 7 height 7
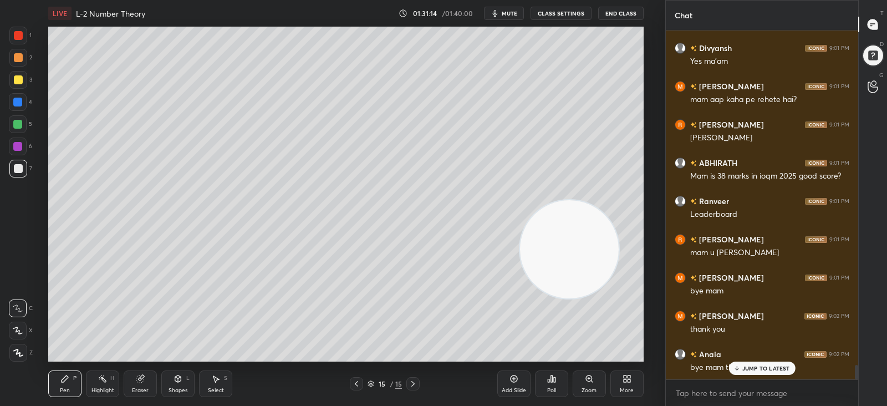
scroll to position [8171, 0]
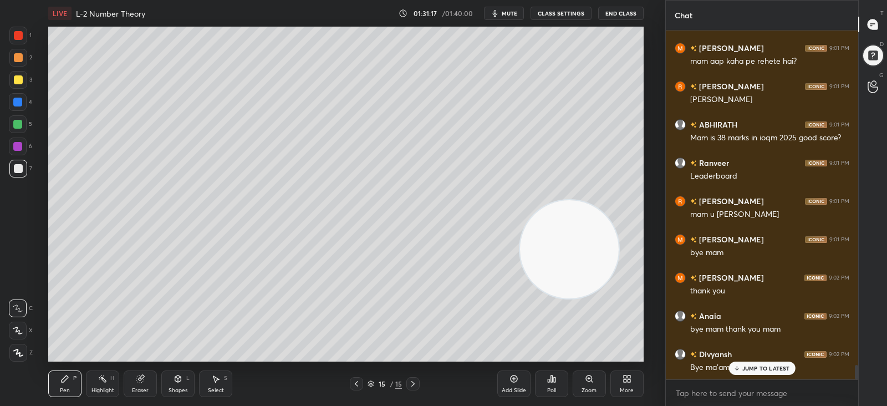
click at [613, 14] on button "End Class" at bounding box center [620, 13] width 45 height 13
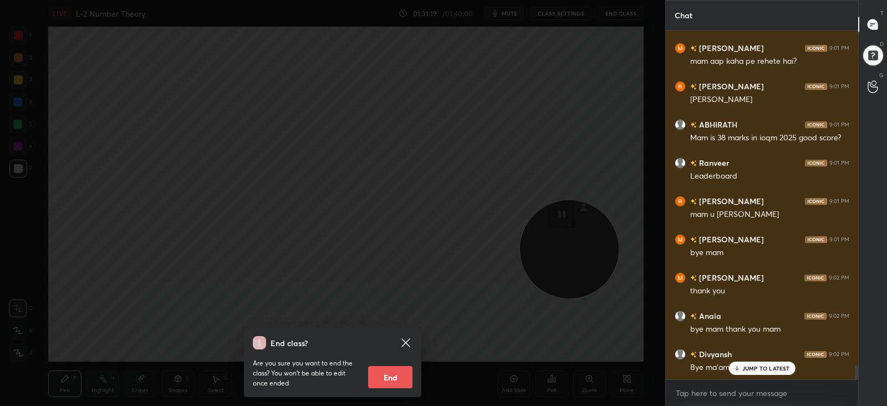
scroll to position [8209, 0]
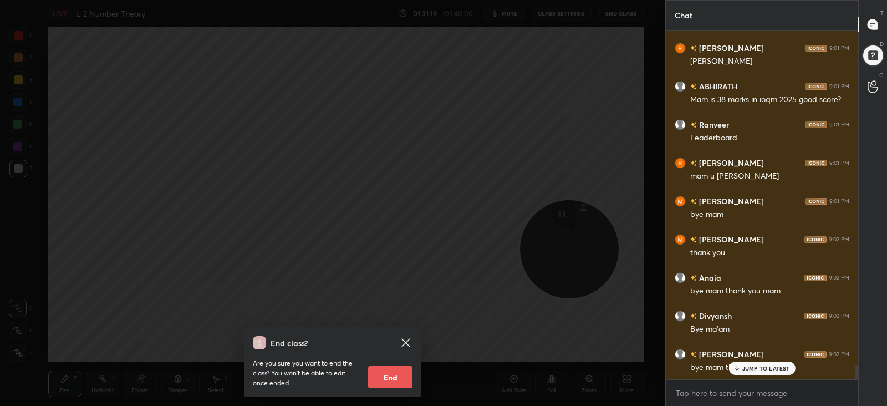
click at [394, 375] on button "End" at bounding box center [390, 377] width 44 height 22
type textarea "x"
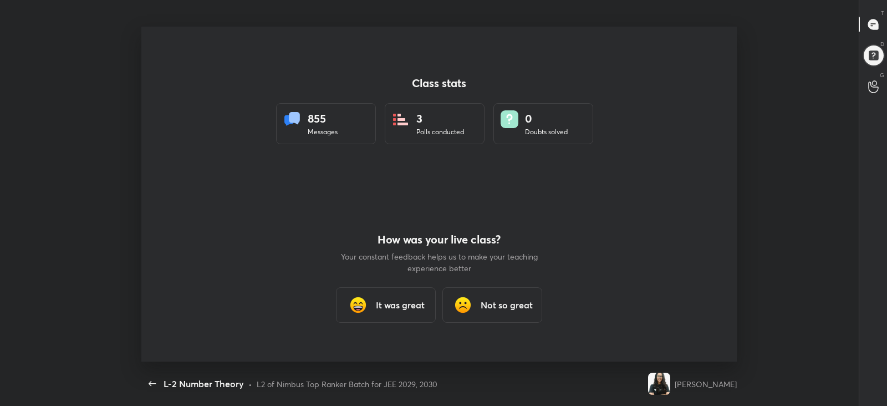
scroll to position [0, 0]
